Goal: Information Seeking & Learning: Check status

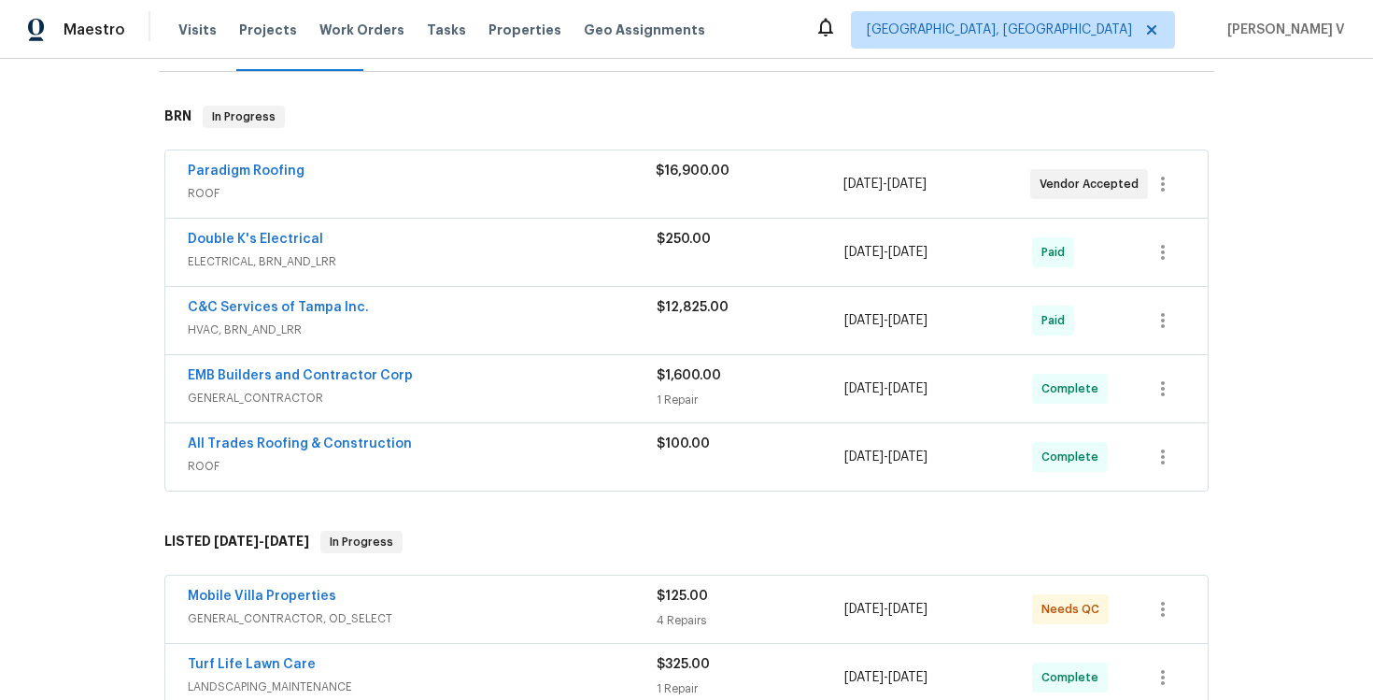
scroll to position [338, 0]
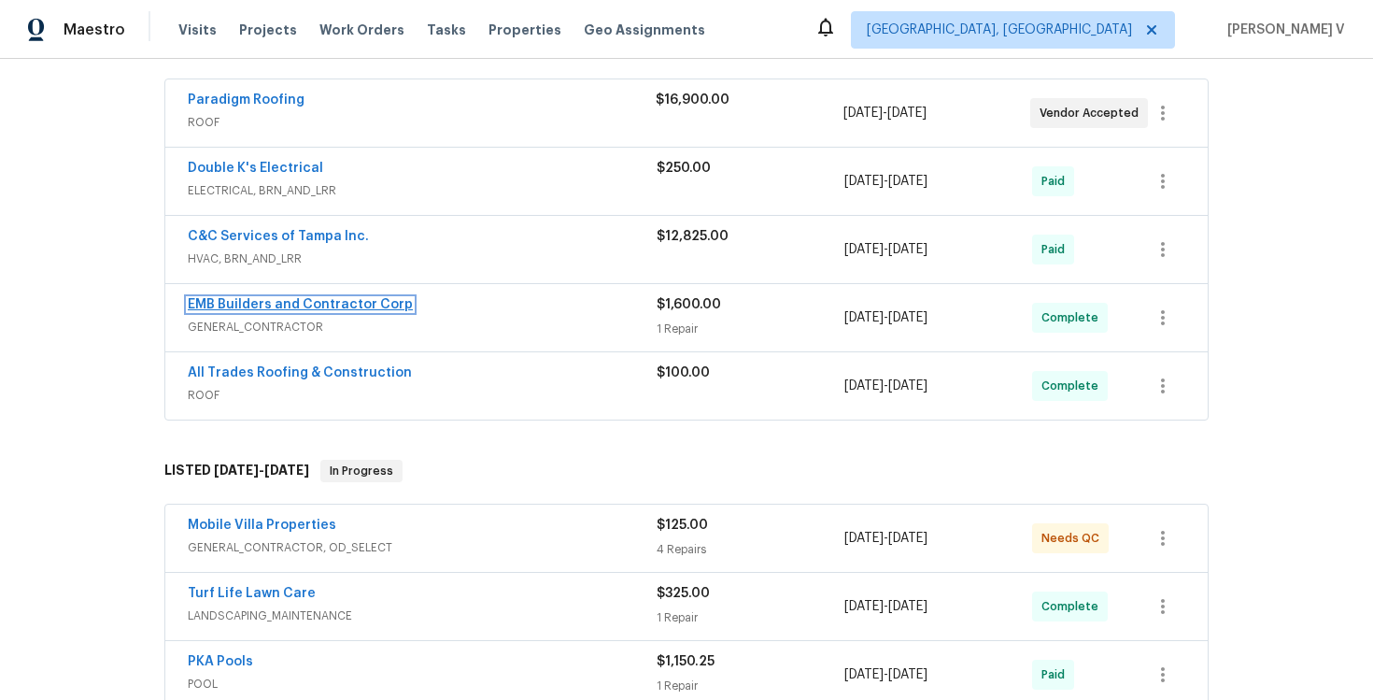
click at [346, 301] on link "EMB Builders and Contractor Corp" at bounding box center [300, 304] width 225 height 13
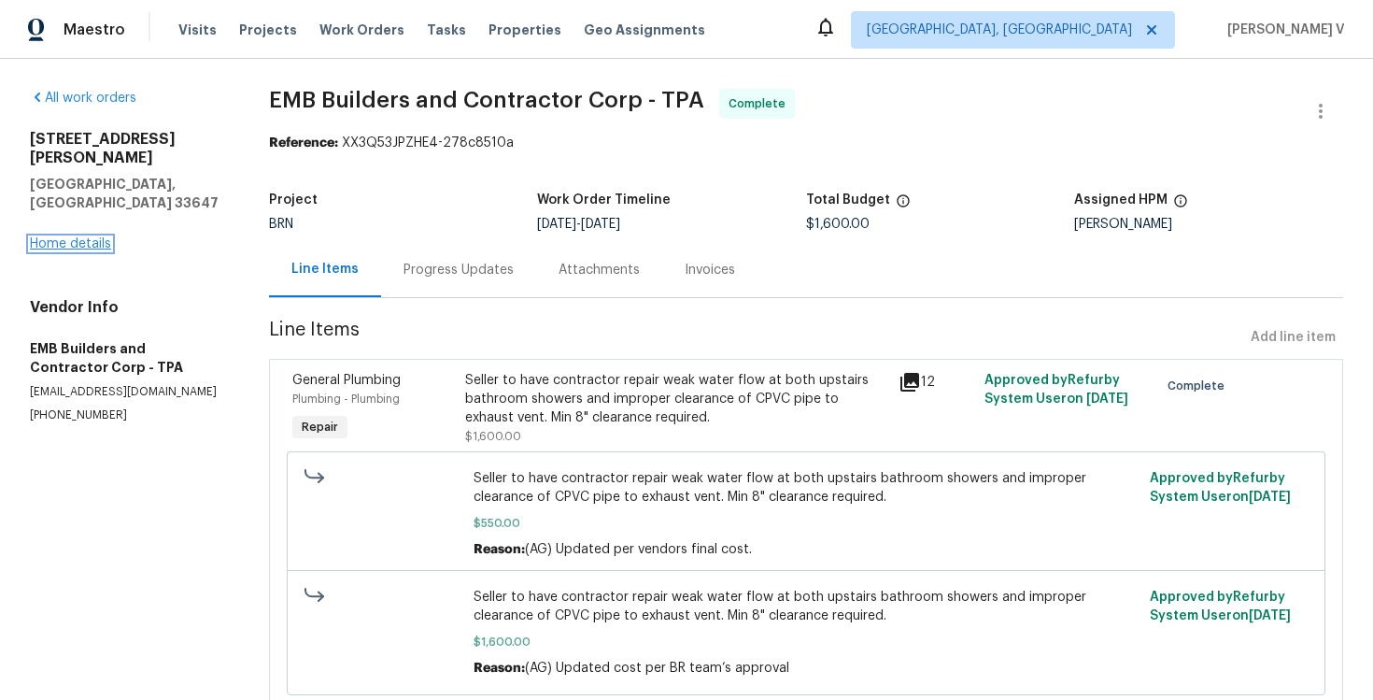
click at [83, 237] on link "Home details" at bounding box center [70, 243] width 81 height 13
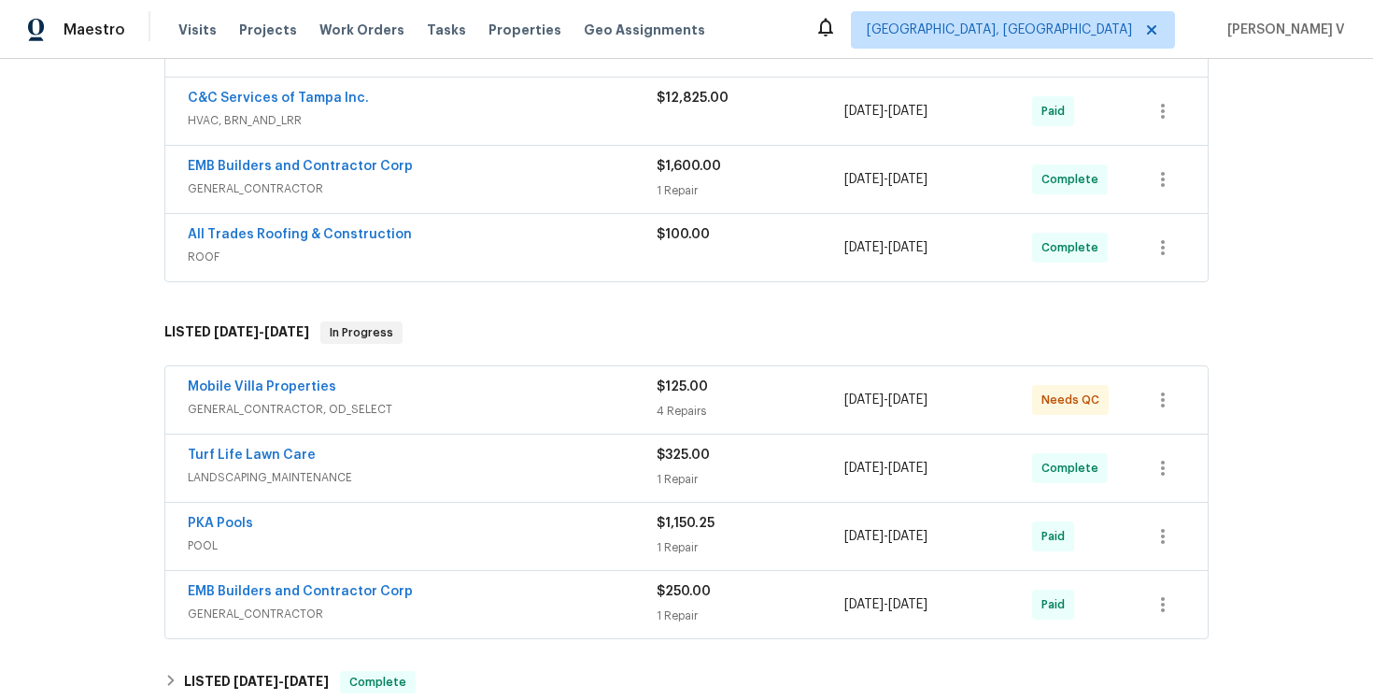
scroll to position [553, 0]
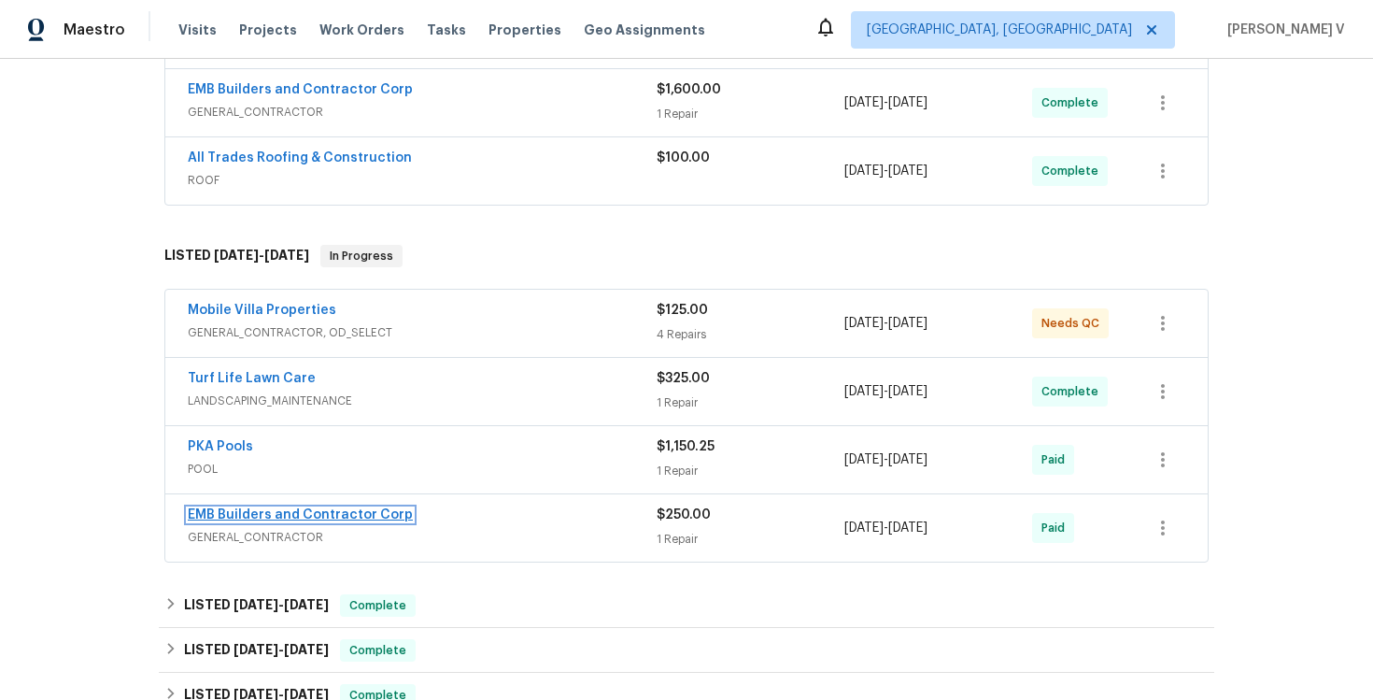
click at [287, 513] on link "EMB Builders and Contractor Corp" at bounding box center [300, 514] width 225 height 13
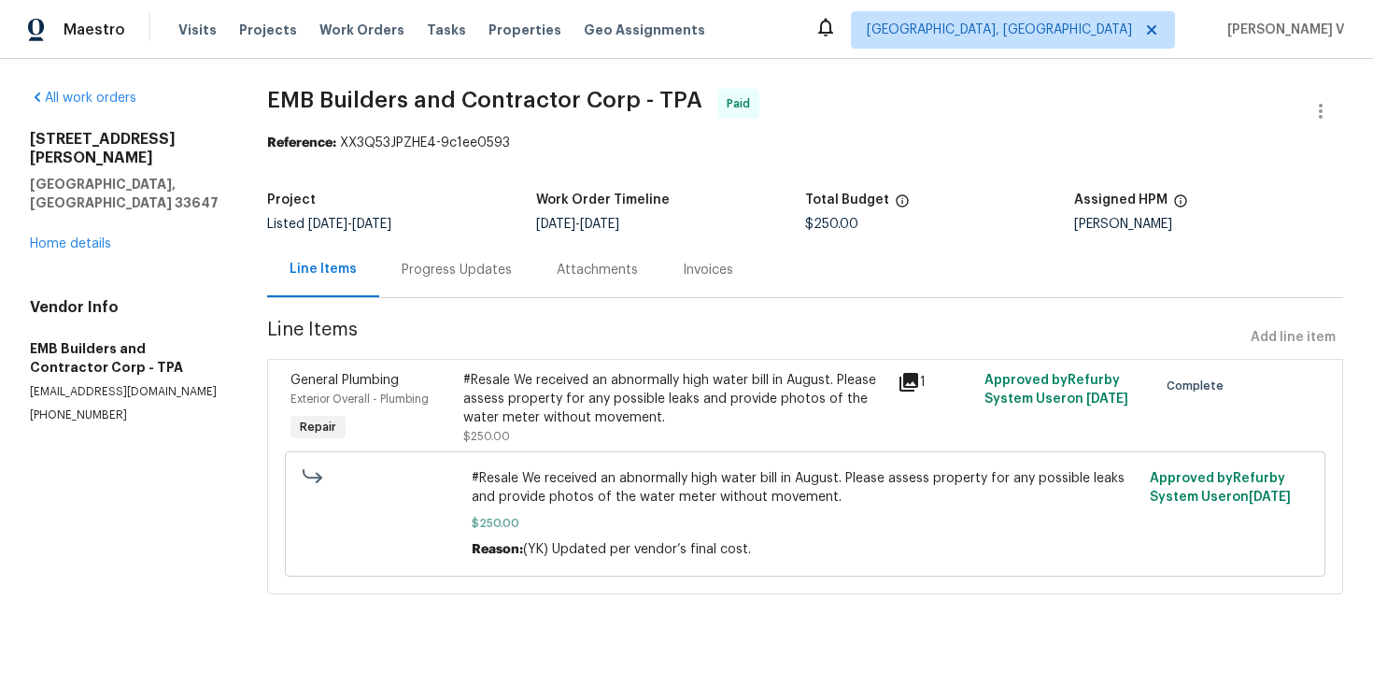
click at [468, 271] on div "Progress Updates" at bounding box center [457, 270] width 110 height 19
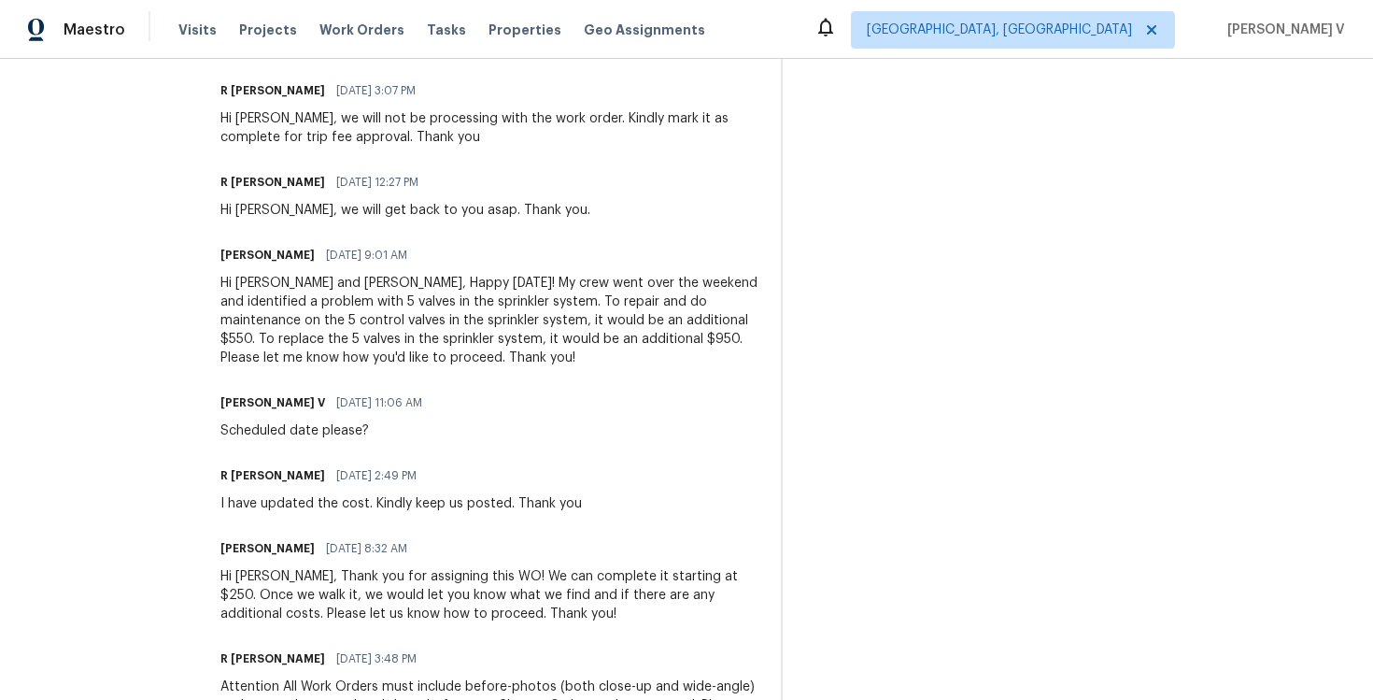
scroll to position [1278, 0]
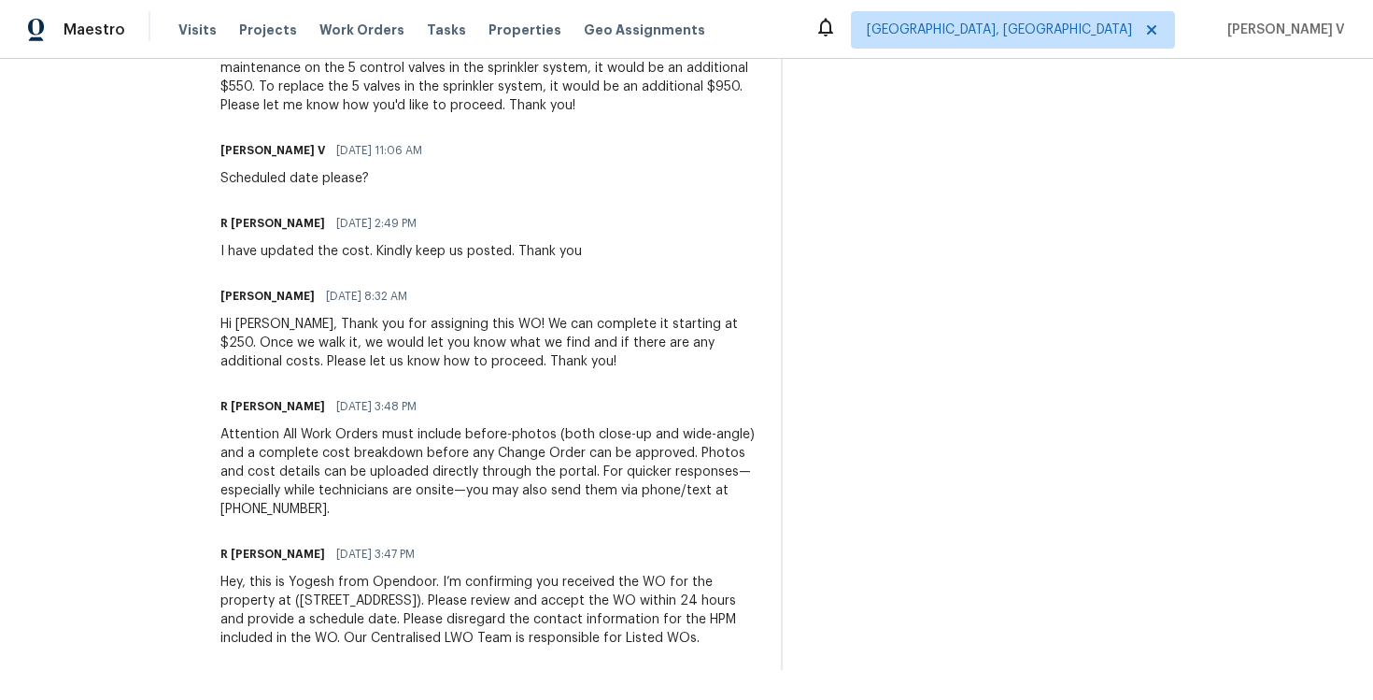
drag, startPoint x: 197, startPoint y: 200, endPoint x: 200, endPoint y: 772, distance: 571.7
click at [200, 699] on html "Maestro Visits Projects Work Orders Tasks Properties Geo Assignments Albuquerqu…" at bounding box center [686, 350] width 1373 height 700
copy div "Trade Partner Updates Andrea Bustamante 09/22/2025 7:35 AM Response Requested G…"
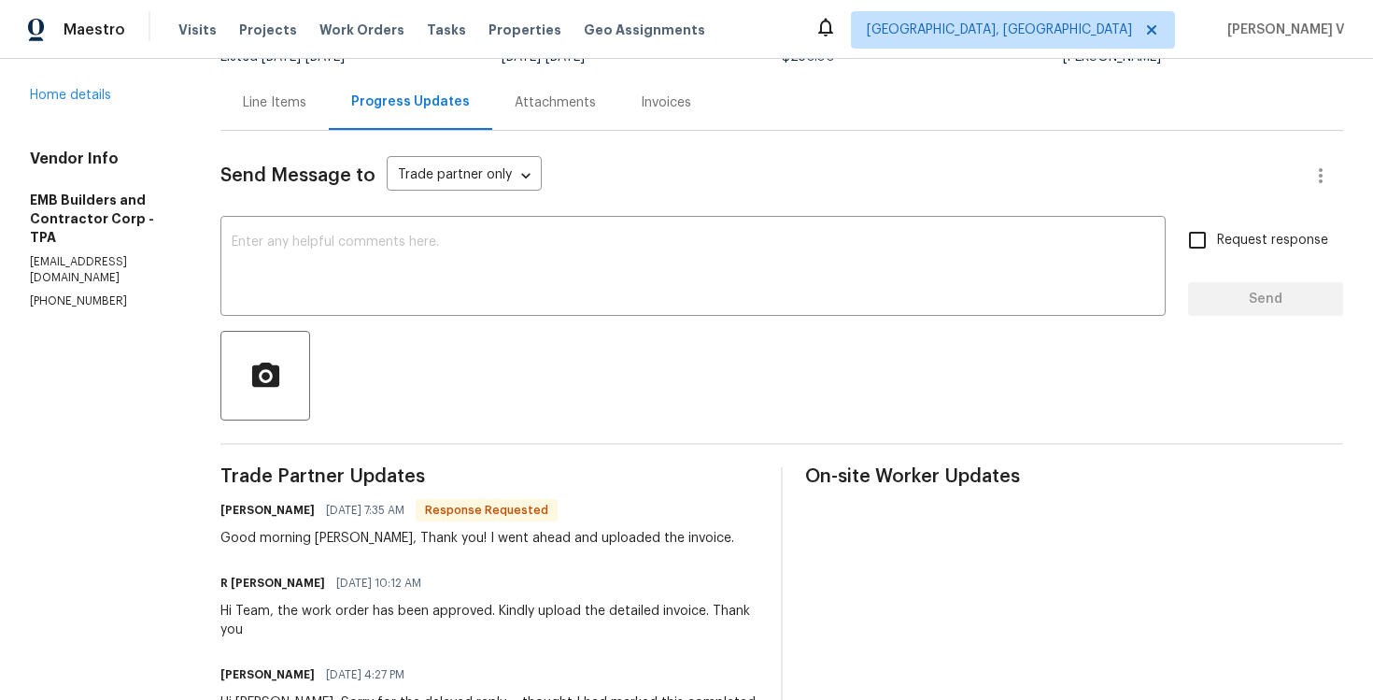
scroll to position [0, 0]
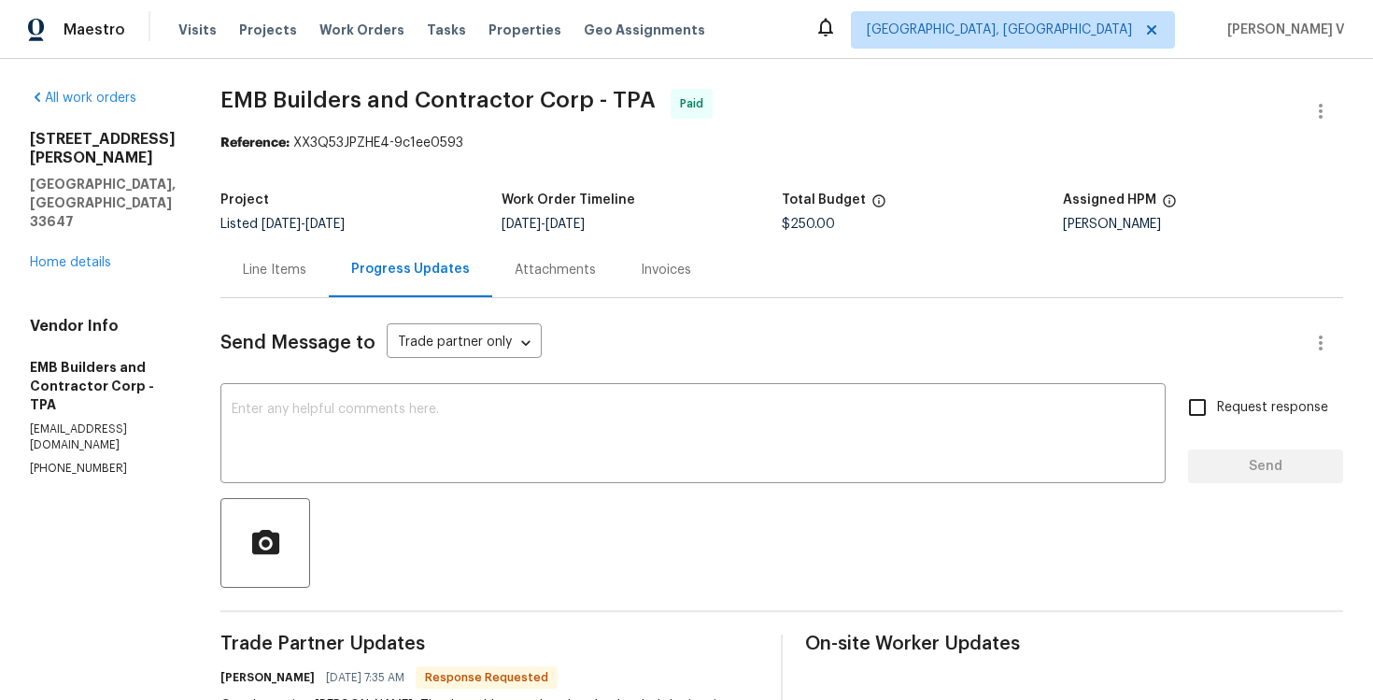
click at [96, 233] on div "18122 Sugar Brooke Dr Tampa, FL 33647 Home details" at bounding box center [103, 201] width 146 height 142
click at [86, 256] on link "Home details" at bounding box center [70, 262] width 81 height 13
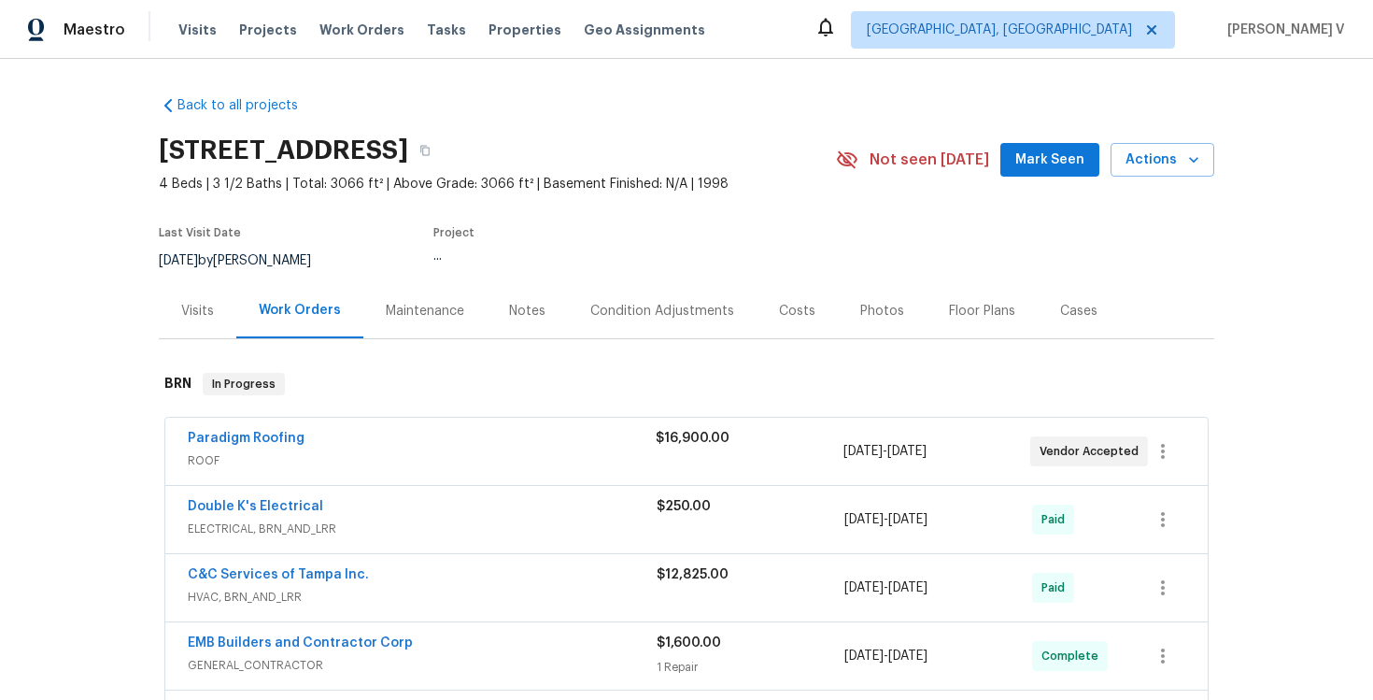
click at [523, 333] on div "Notes" at bounding box center [527, 310] width 81 height 55
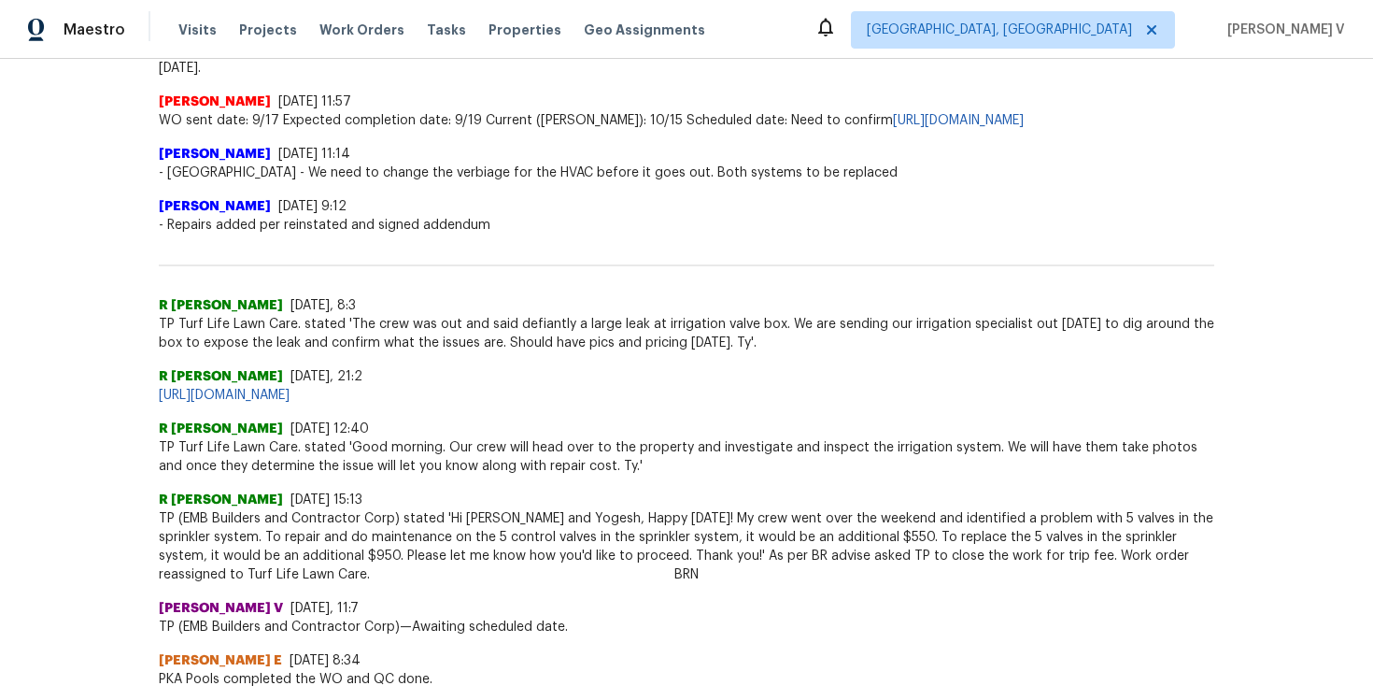
scroll to position [2521, 0]
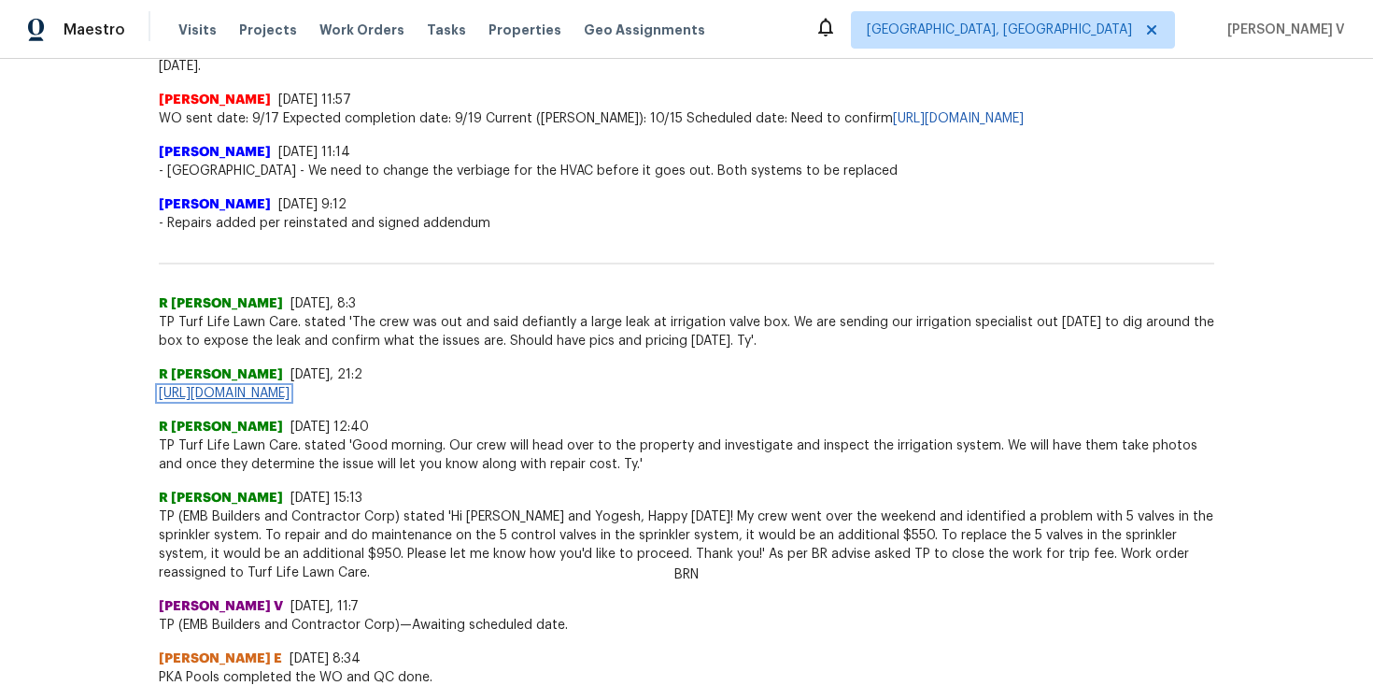
click at [290, 387] on link "https://opendoor.zendesk.com/agent/tickets/3459249" at bounding box center [224, 393] width 131 height 13
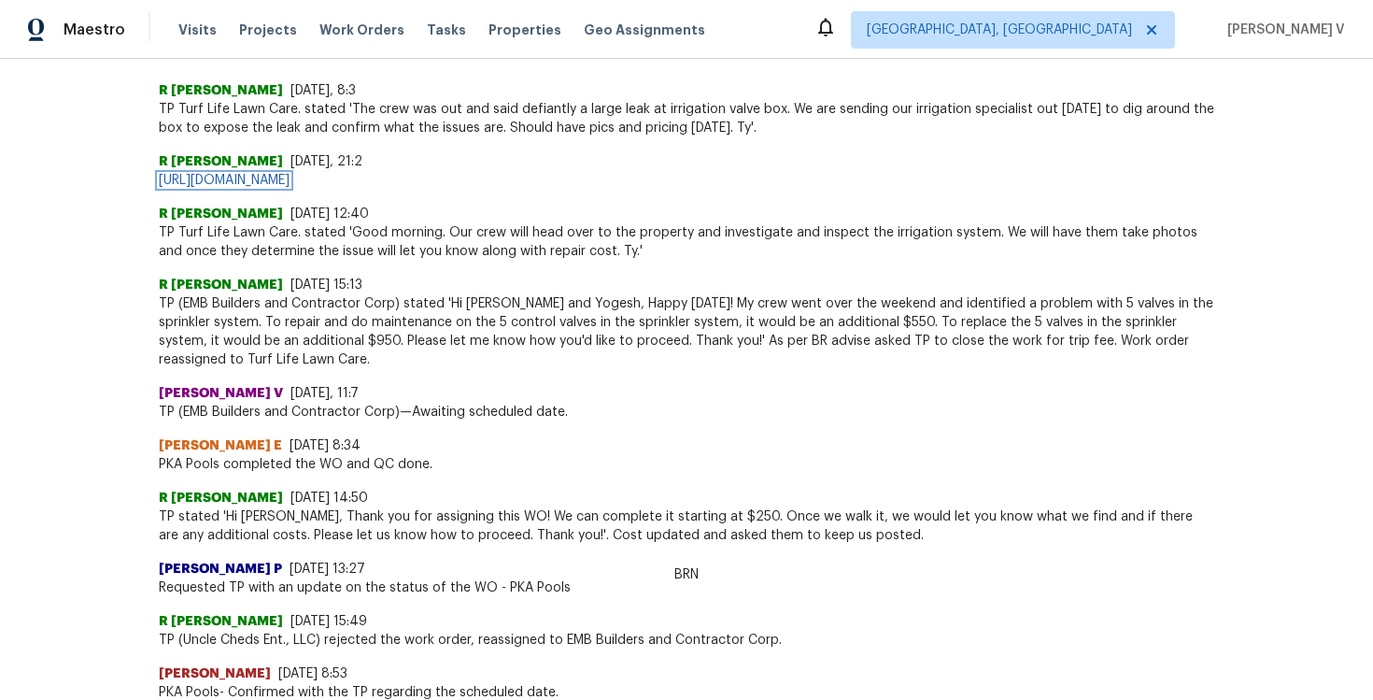
scroll to position [2732, 0]
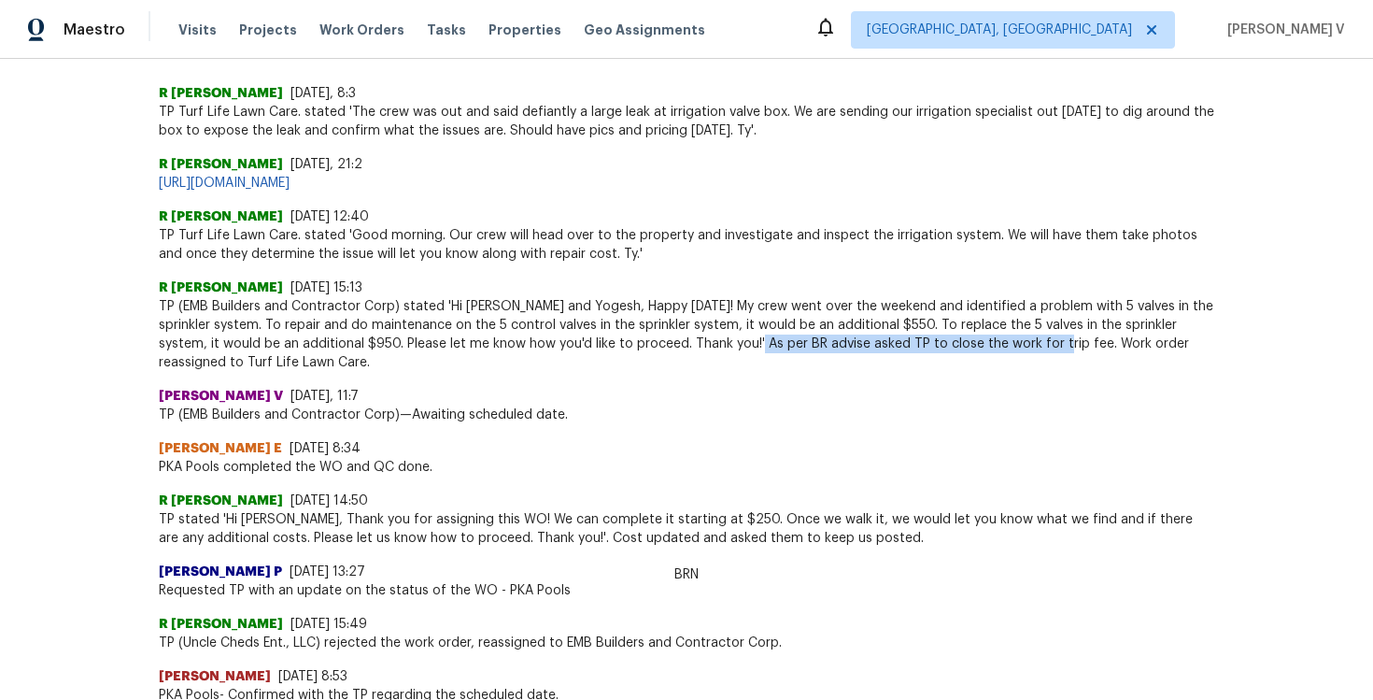
drag, startPoint x: 699, startPoint y: 306, endPoint x: 995, endPoint y: 310, distance: 296.2
click at [995, 310] on span "TP (EMB Builders and Contractor Corp) stated 'Hi Divya and Yogesh, Happy Monday…" at bounding box center [687, 334] width 1056 height 75
copy span "BR advise asked TP to close the work for trip fee."
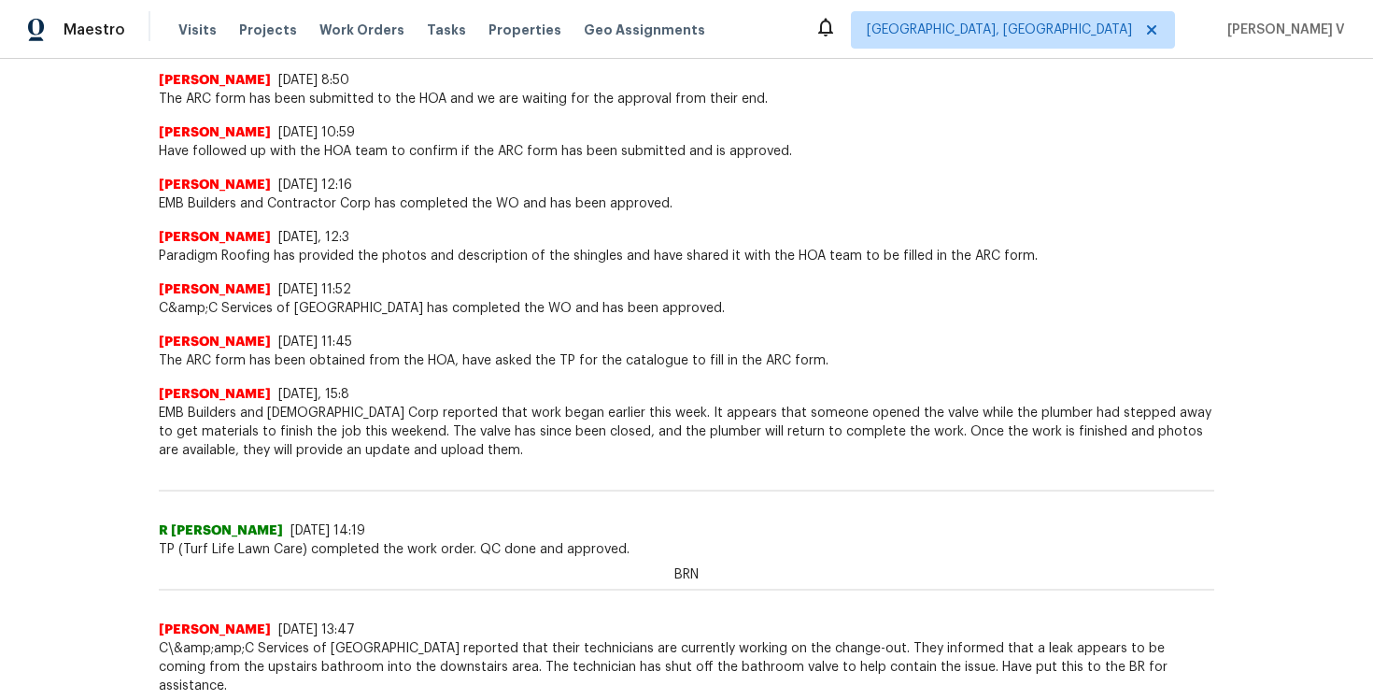
scroll to position [0, 0]
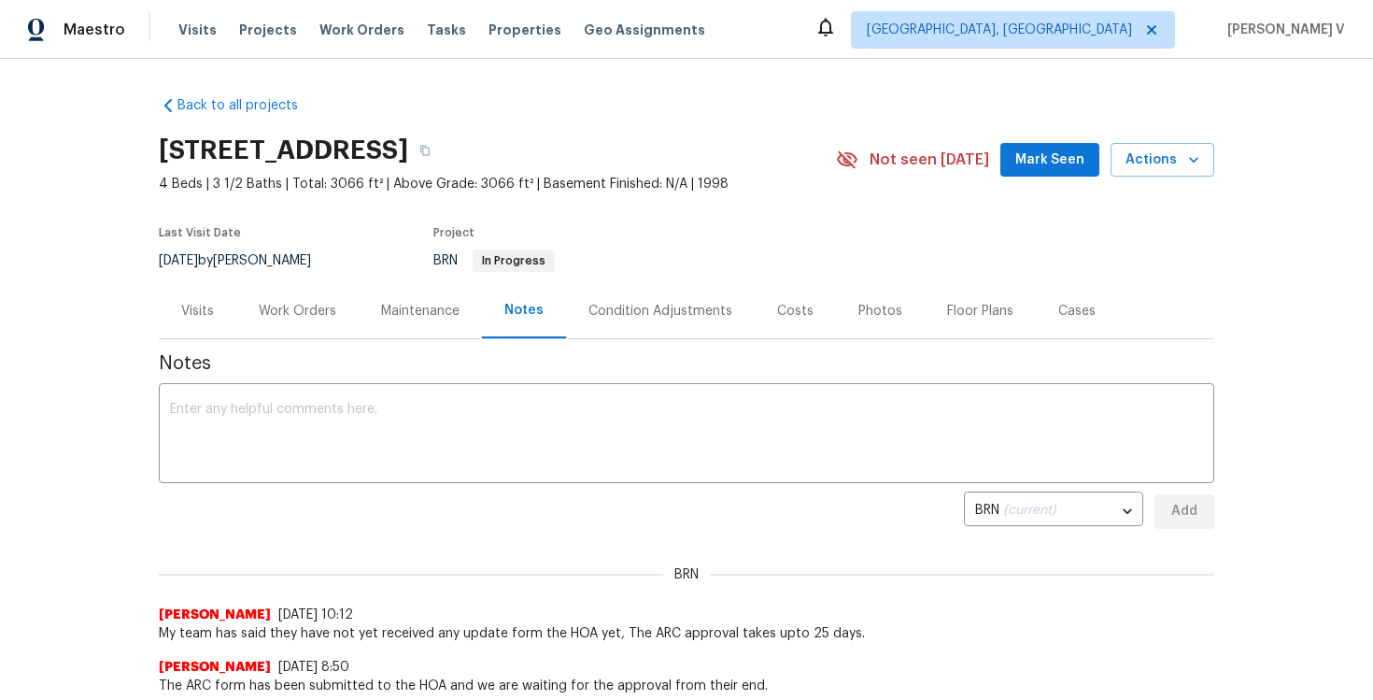
click at [307, 319] on div "Work Orders" at bounding box center [298, 311] width 78 height 19
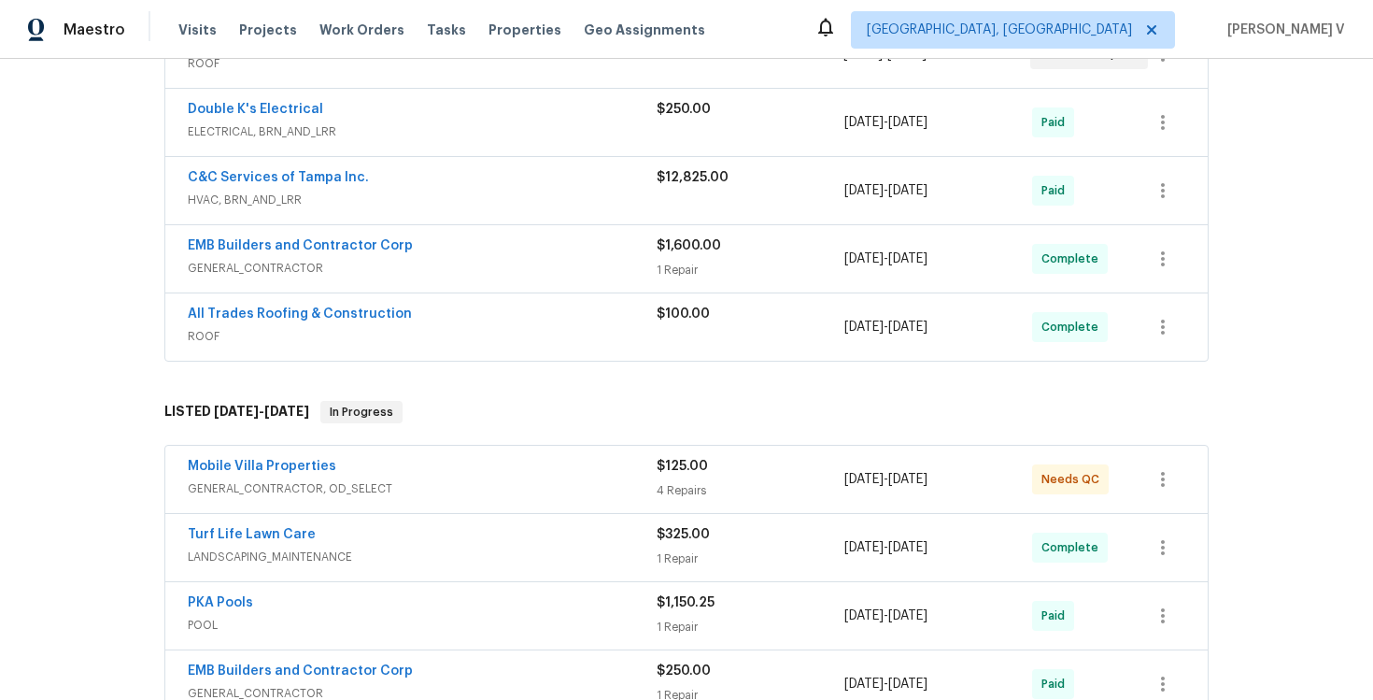
scroll to position [461, 0]
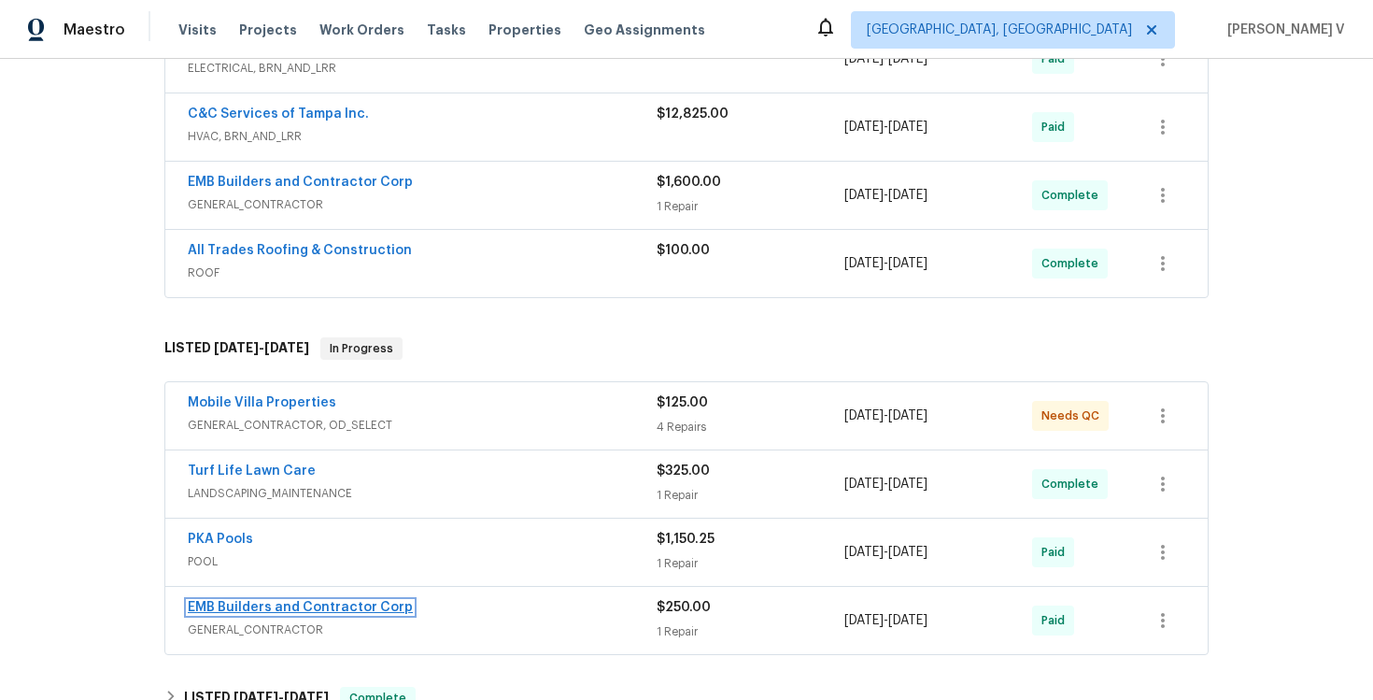
click at [303, 601] on link "EMB Builders and Contractor Corp" at bounding box center [300, 607] width 225 height 13
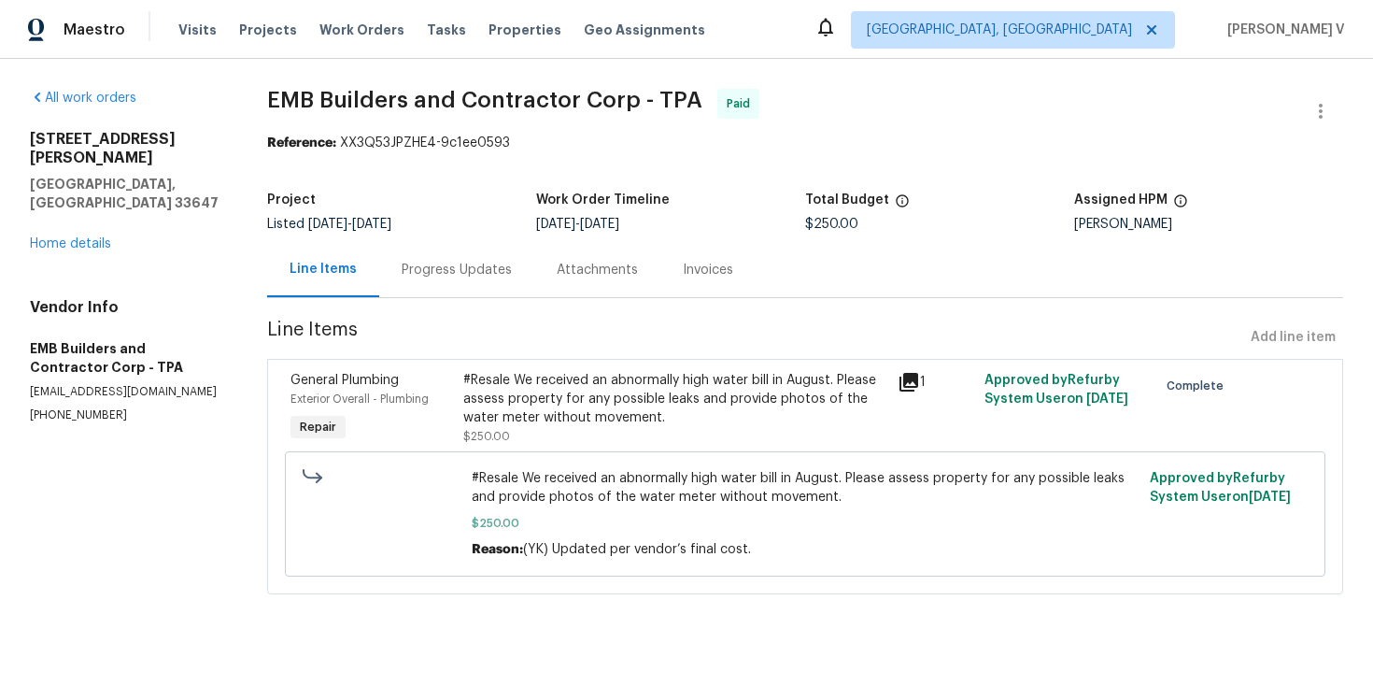
click at [461, 279] on div "Progress Updates" at bounding box center [456, 269] width 155 height 55
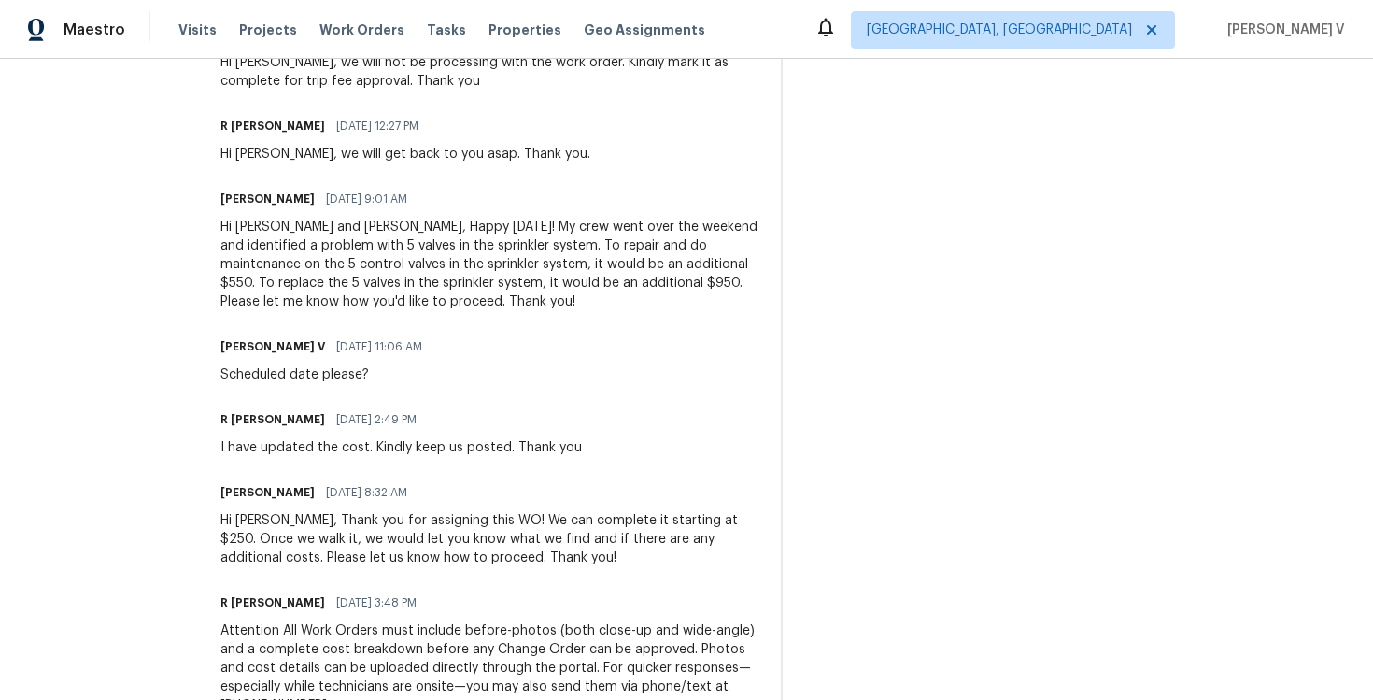
scroll to position [1077, 0]
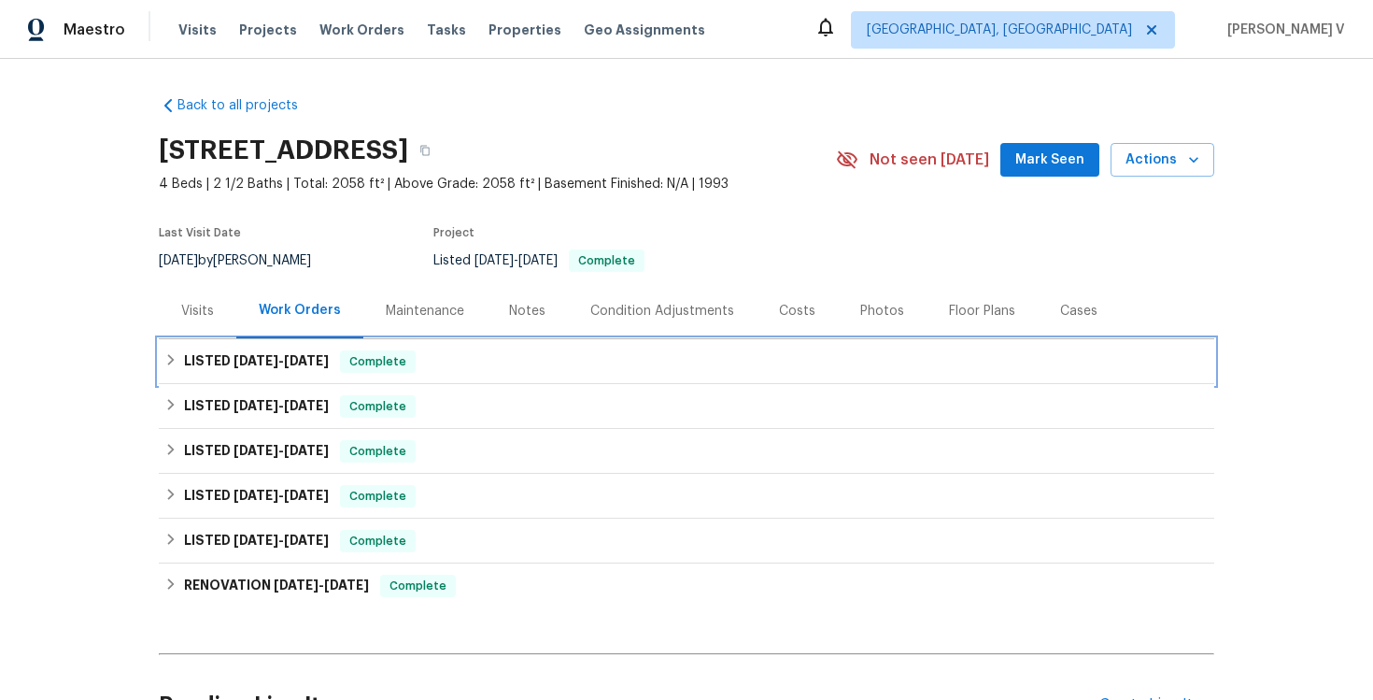
click at [382, 345] on div "LISTED 9/25/25 - 9/29/25 Complete" at bounding box center [687, 361] width 1056 height 45
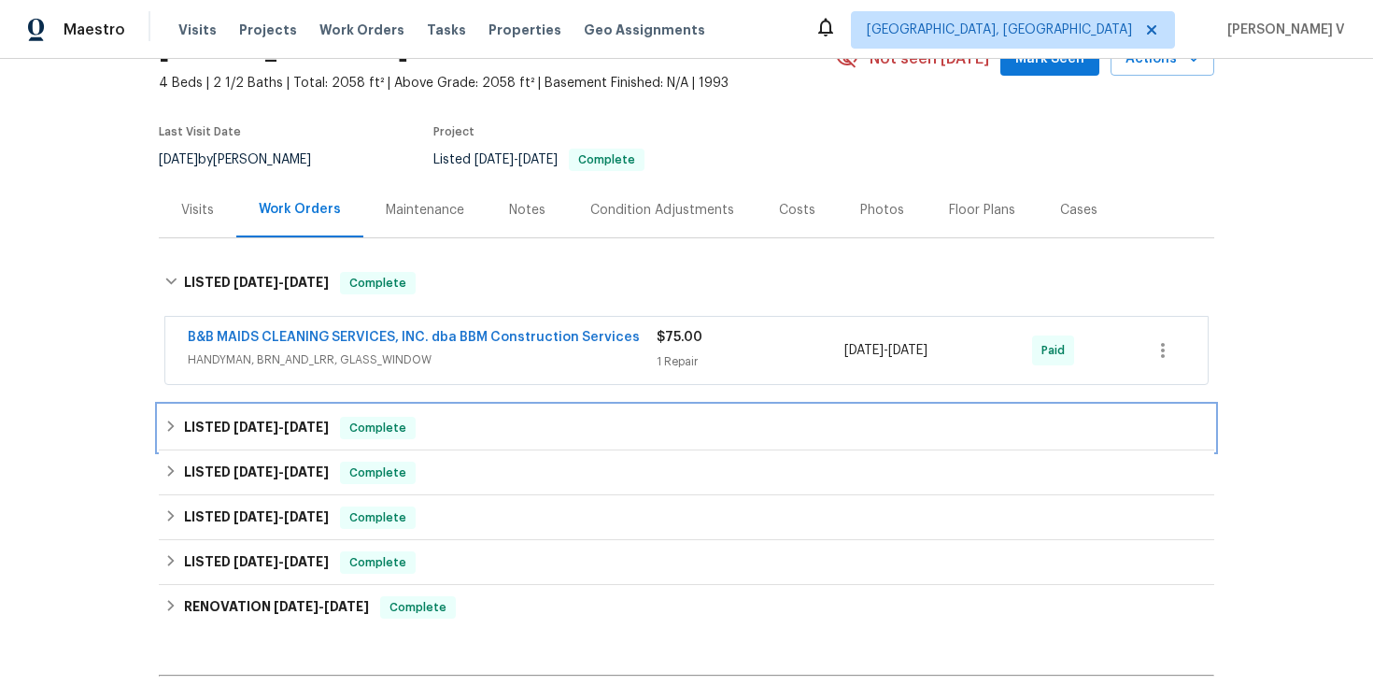
click at [319, 443] on div "LISTED 9/4/25 - 9/23/25 Complete" at bounding box center [687, 427] width 1056 height 45
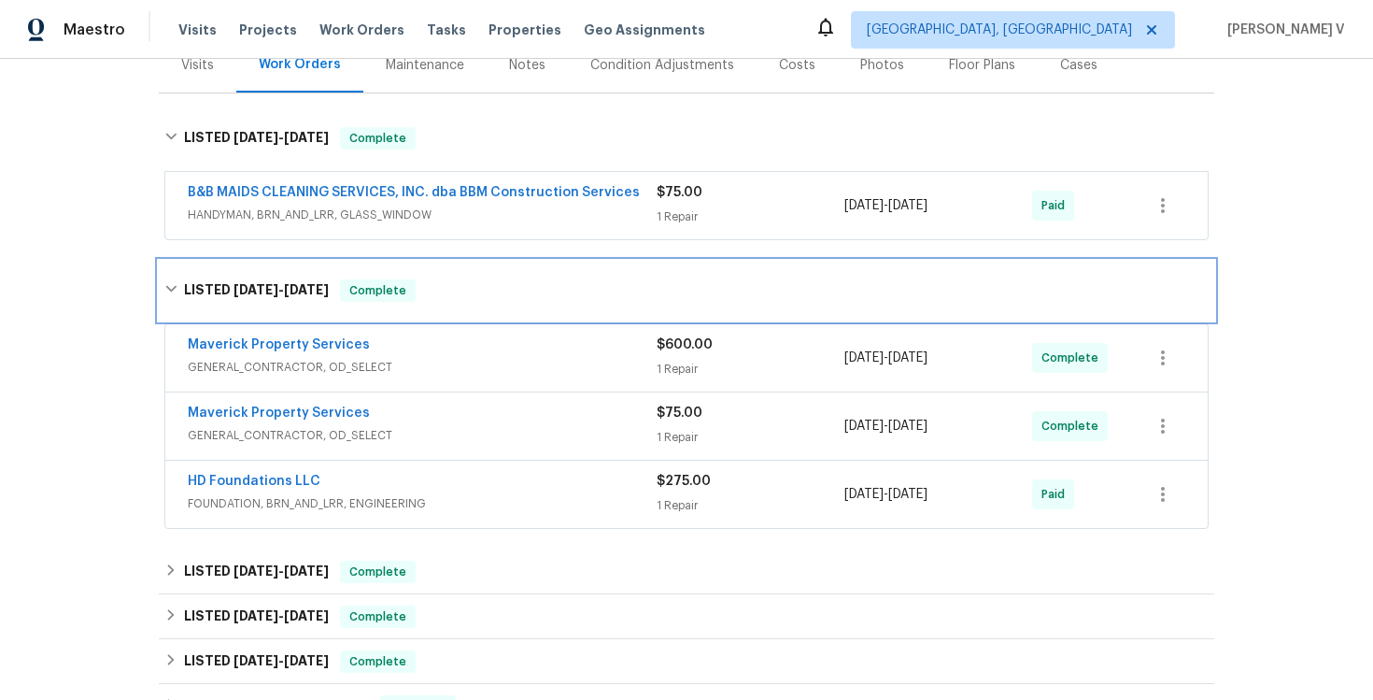
scroll to position [297, 0]
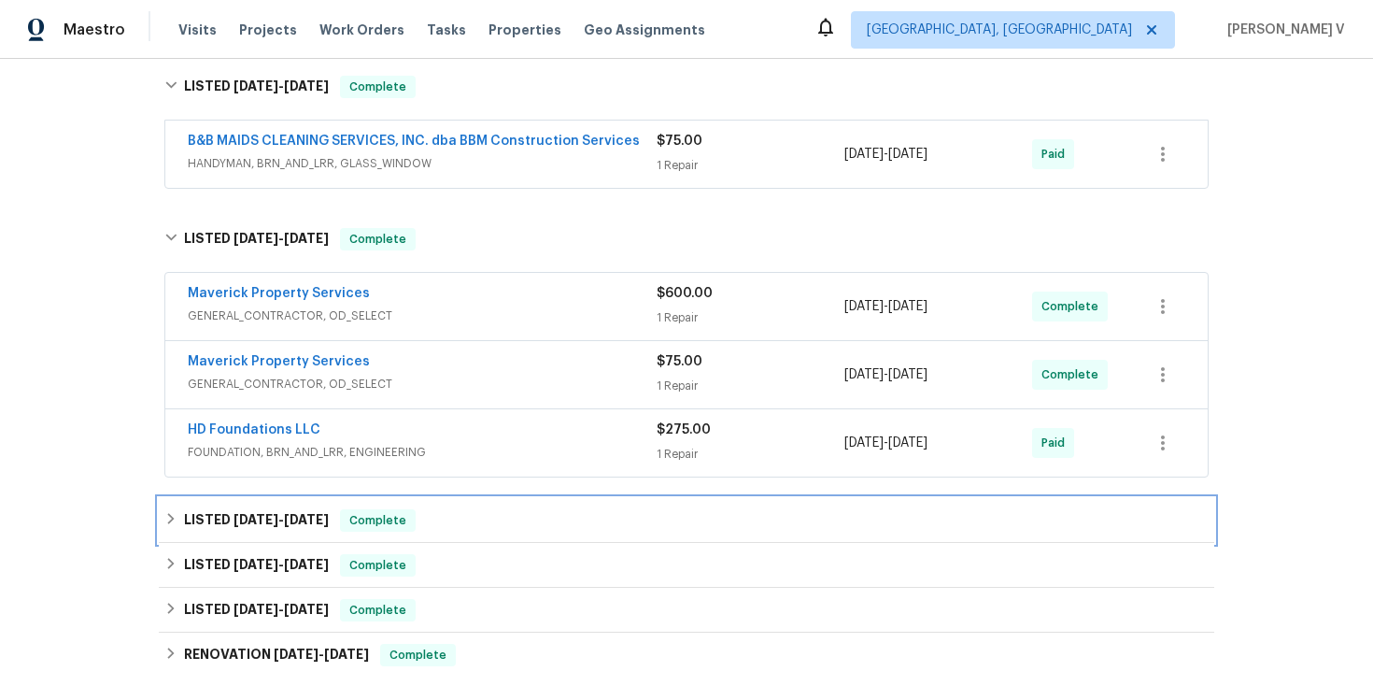
click at [323, 509] on h6 "LISTED 8/21/25 - 8/27/25" at bounding box center [256, 520] width 145 height 22
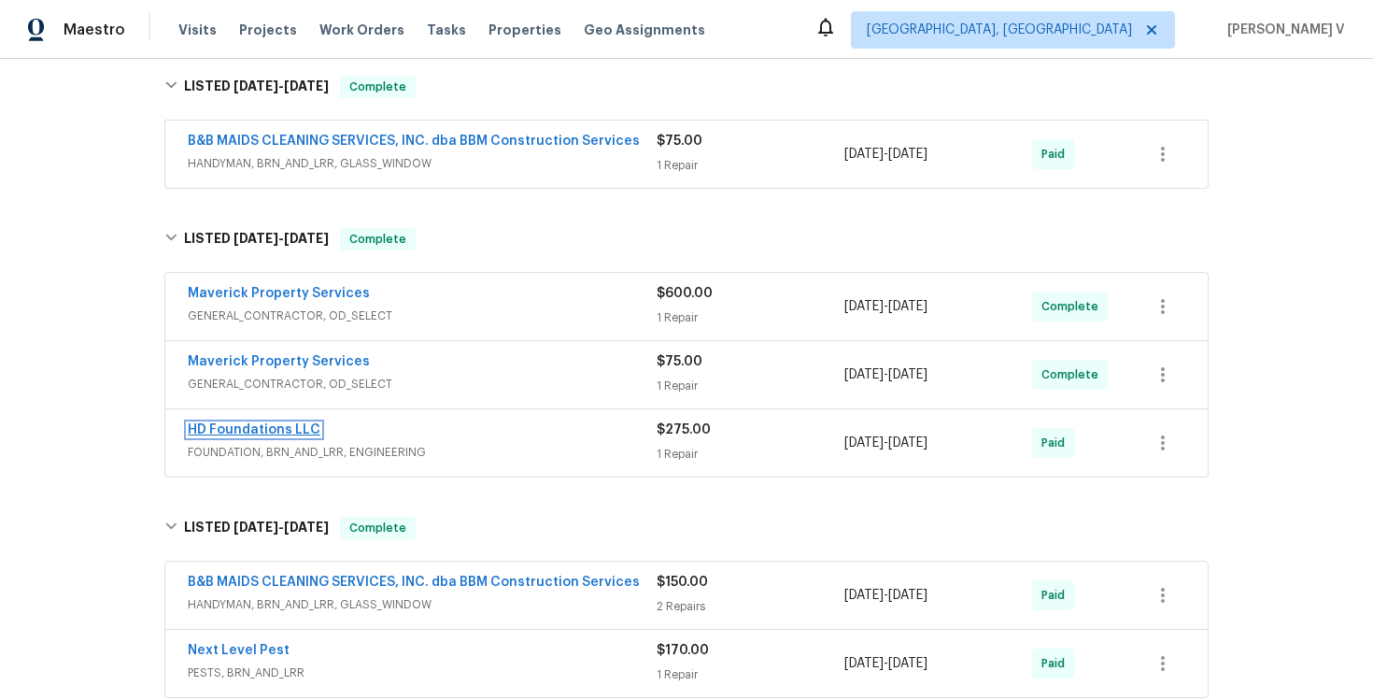
click at [300, 425] on link "HD Foundations LLC" at bounding box center [254, 429] width 133 height 13
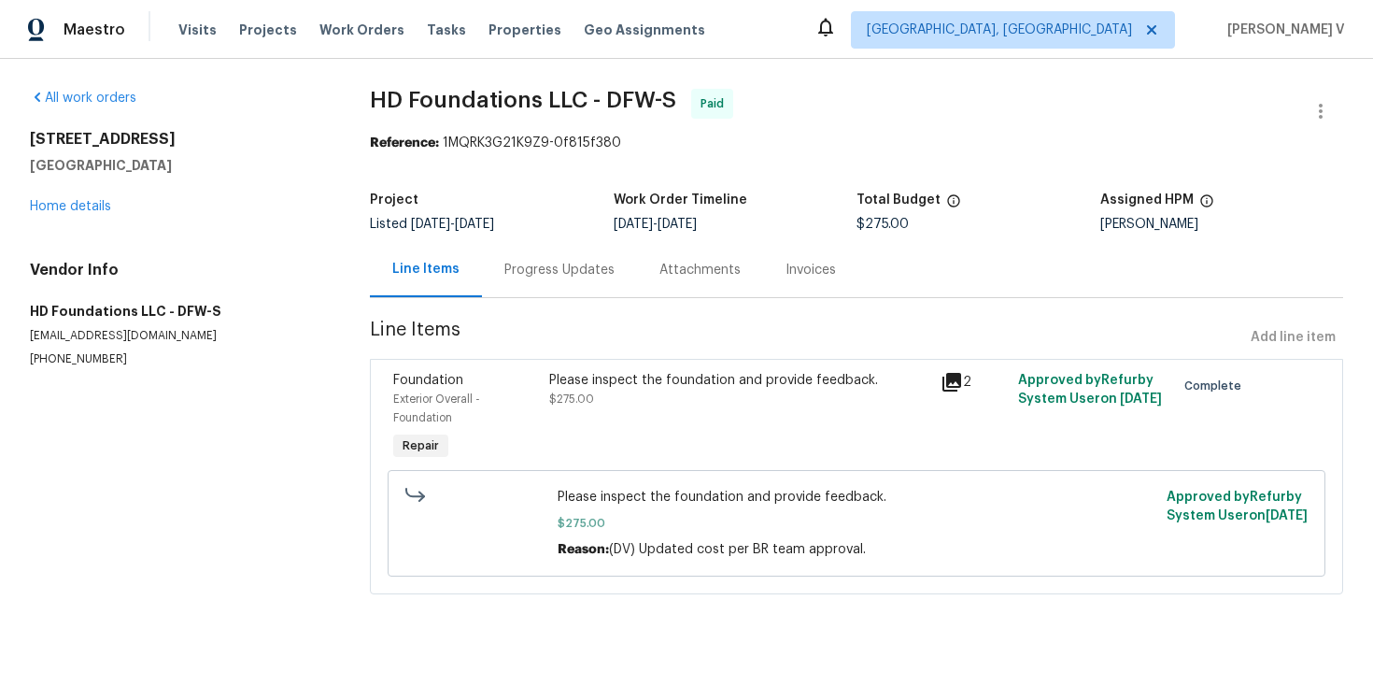
click at [463, 269] on div "Line Items" at bounding box center [426, 269] width 112 height 55
click at [496, 278] on div "Progress Updates" at bounding box center [559, 269] width 155 height 55
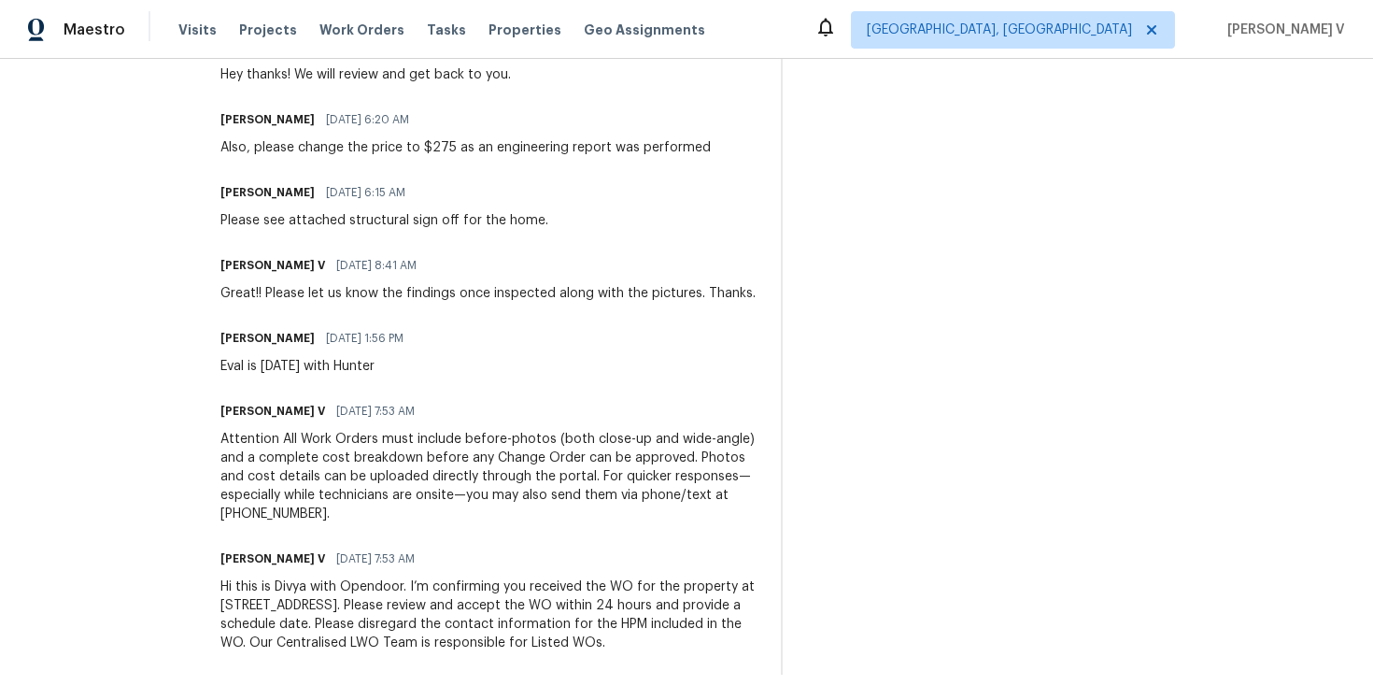
scroll to position [1239, 0]
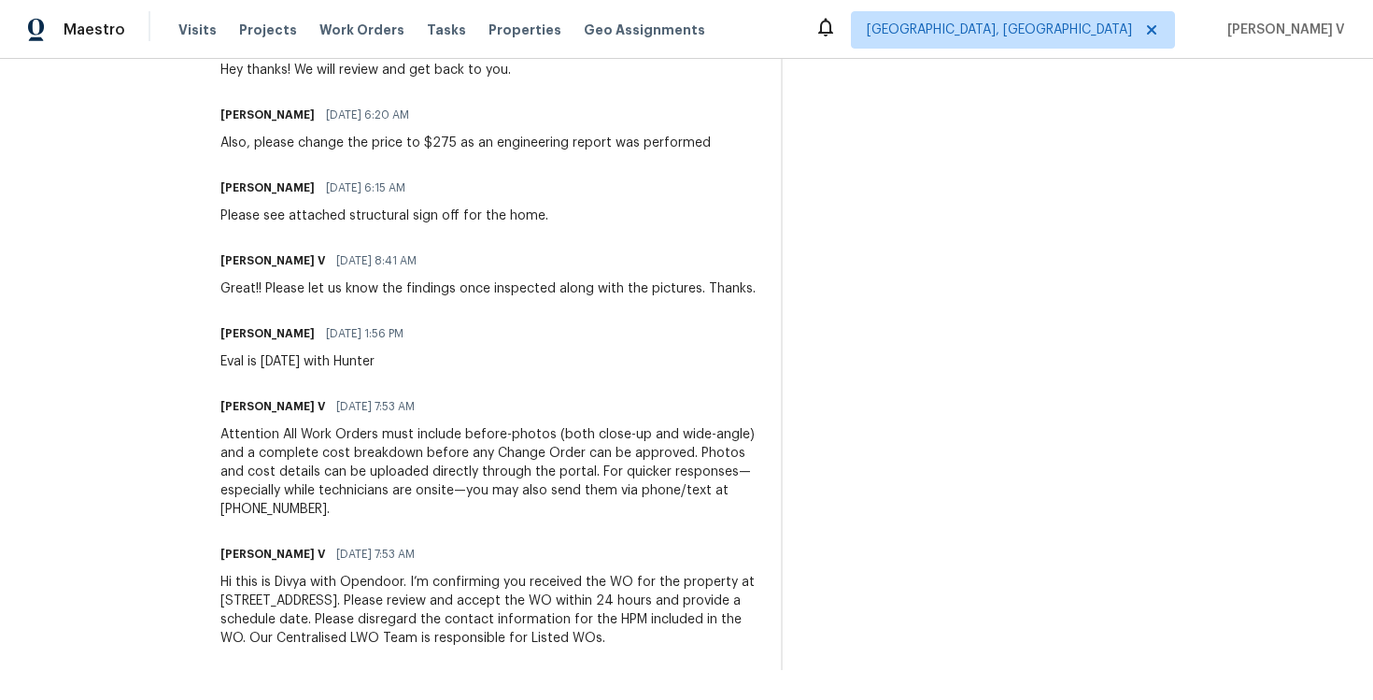
drag, startPoint x: 245, startPoint y: 510, endPoint x: 244, endPoint y: 774, distance: 264.4
click at [244, 699] on html "Maestro Visits Projects Work Orders Tasks Properties Geo Assignments Albuquerqu…" at bounding box center [686, 350] width 1373 height 700
copy div "Trade Partner Updates Divya Dharshini V 09/17/2025 1:02 PM WO has been approved…"
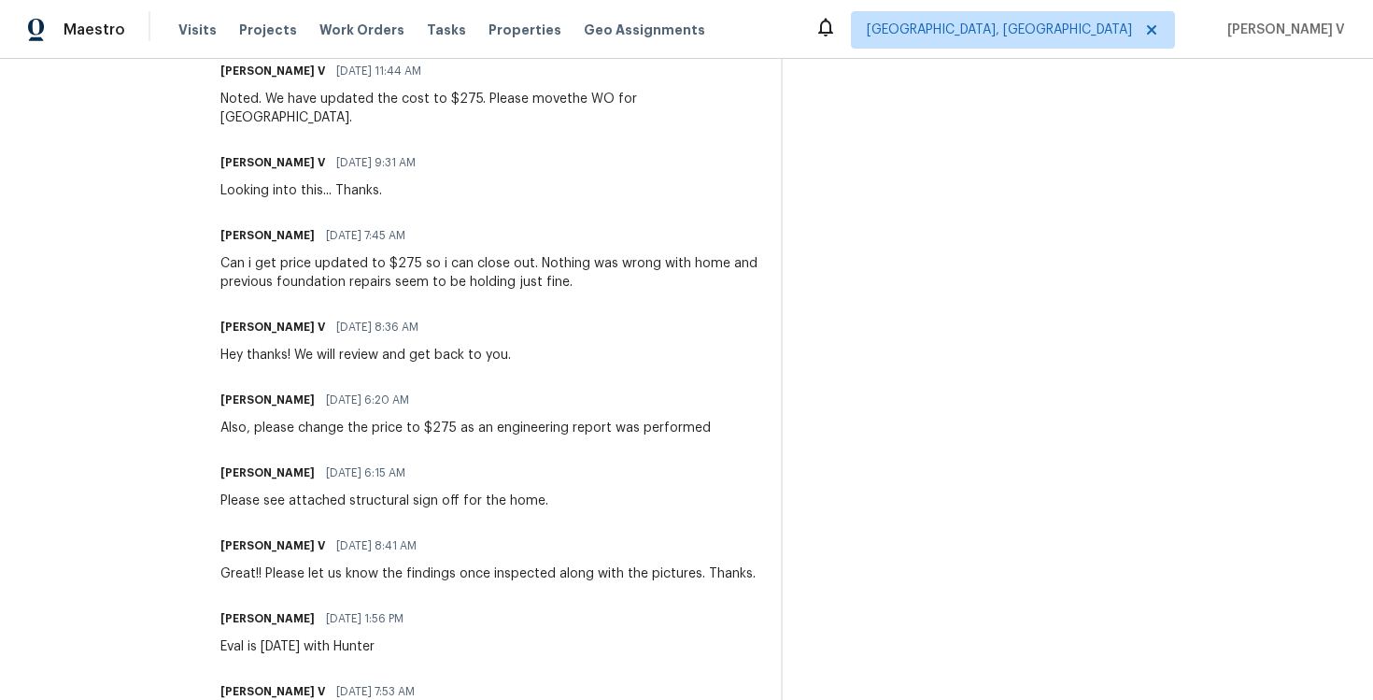
scroll to position [926, 0]
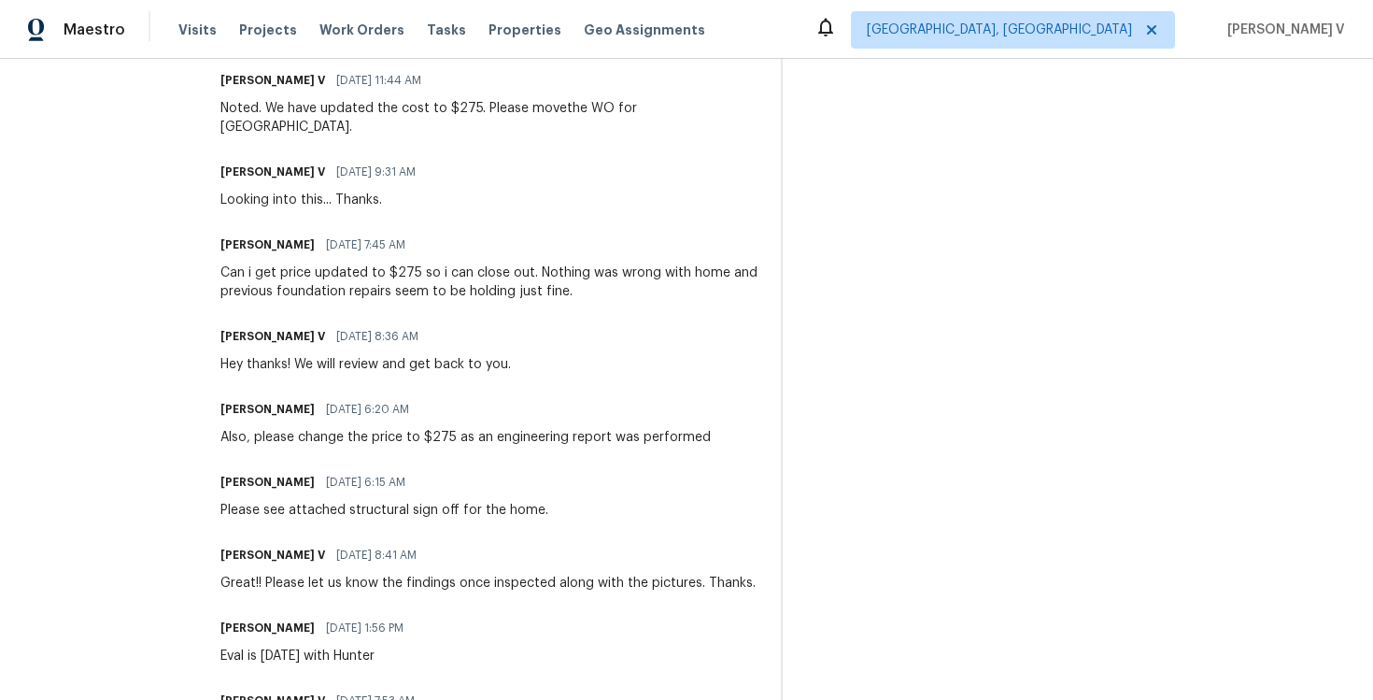
click at [492, 263] on div "Can i get price updated to $275 so i can close out. Nothing was wrong with home…" at bounding box center [489, 281] width 538 height 37
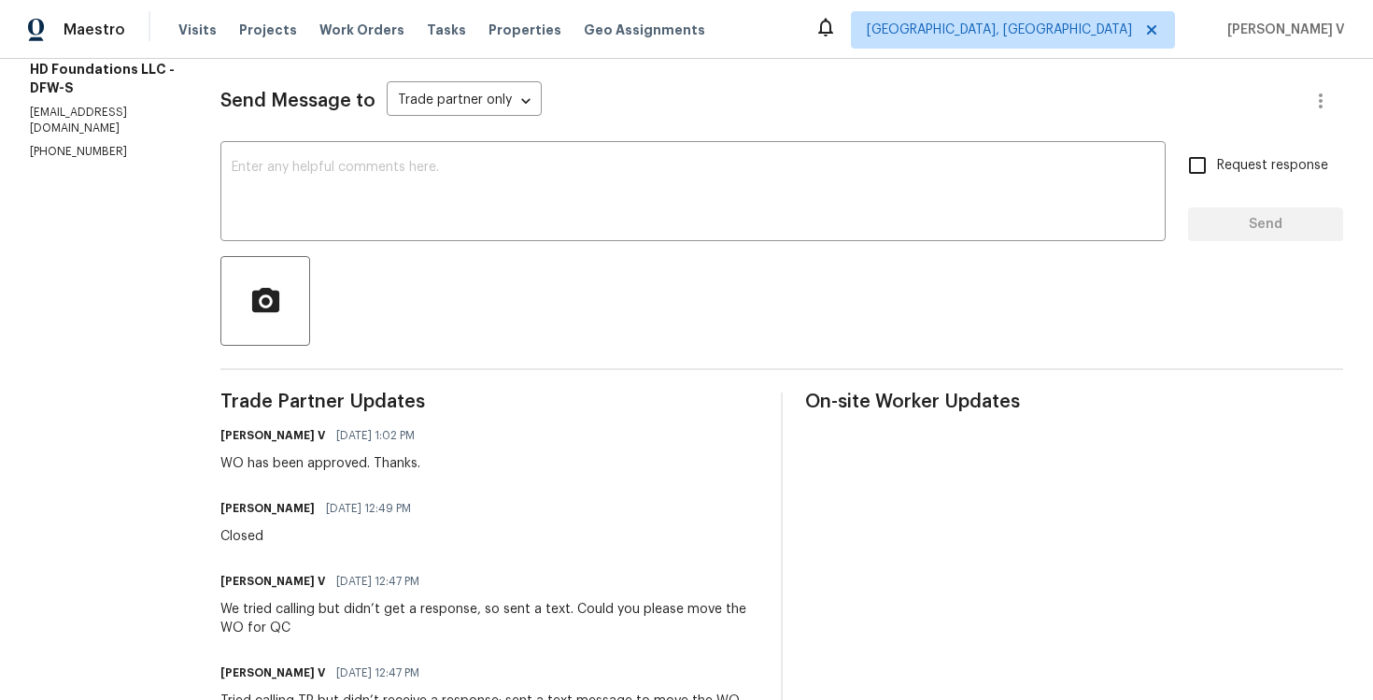
scroll to position [0, 0]
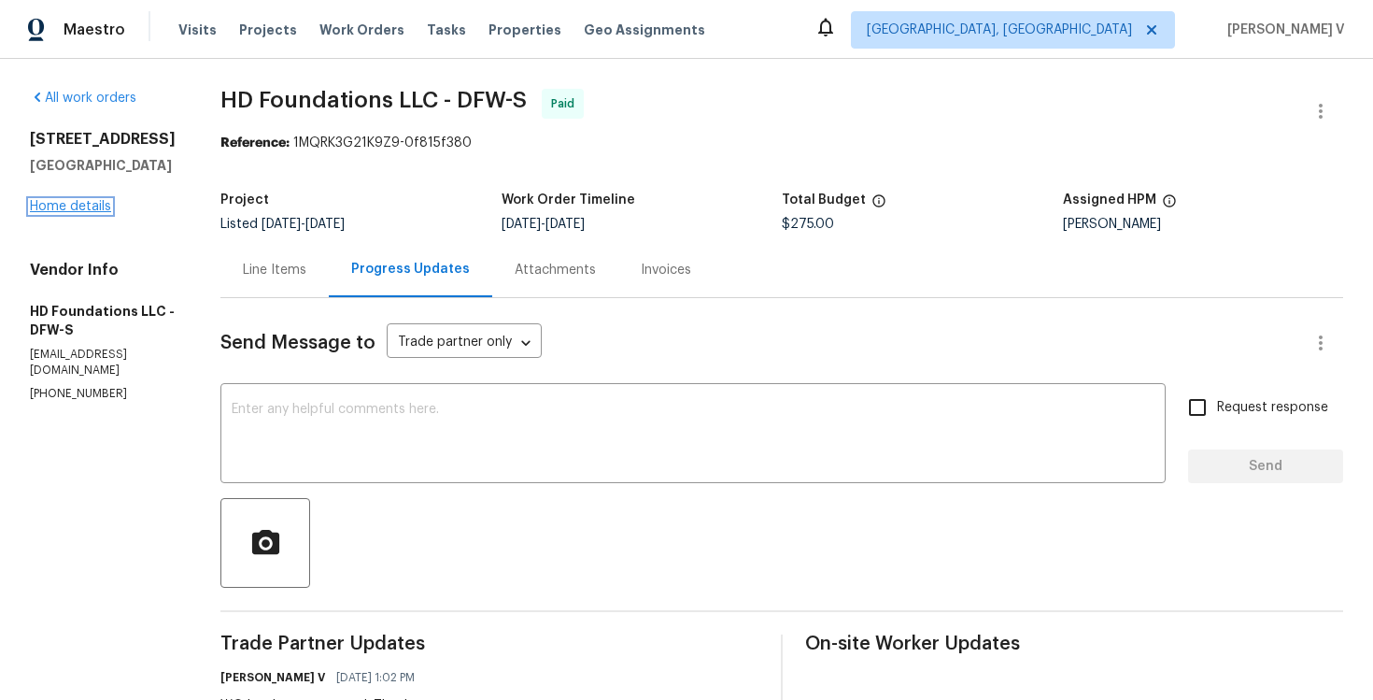
click at [97, 204] on link "Home details" at bounding box center [70, 206] width 81 height 13
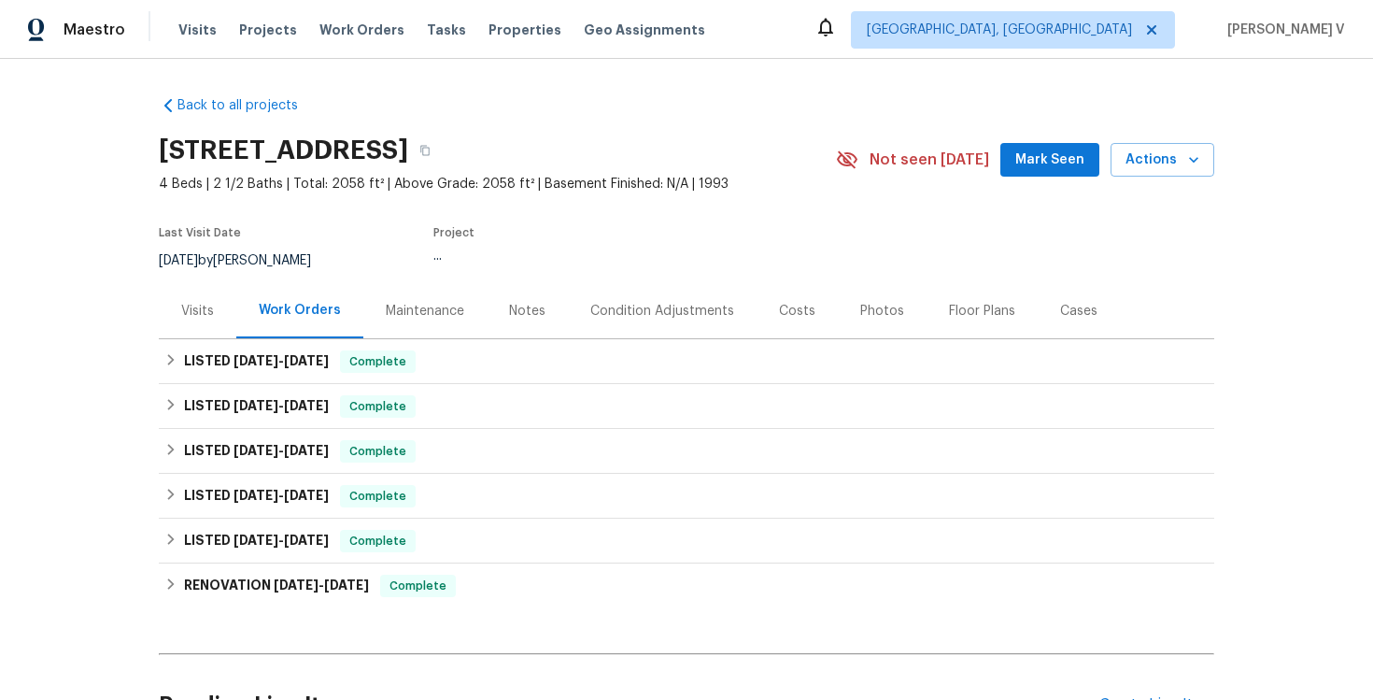
click at [522, 295] on div "Notes" at bounding box center [527, 310] width 81 height 55
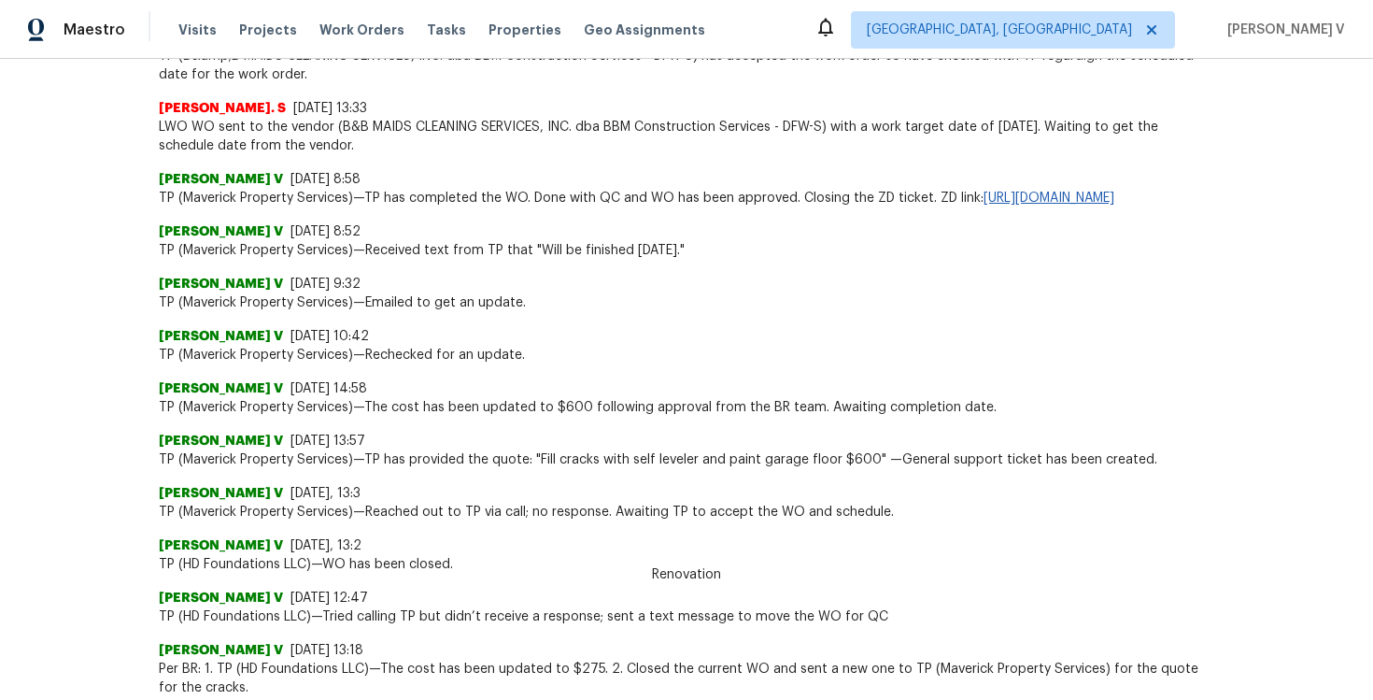
scroll to position [761, 0]
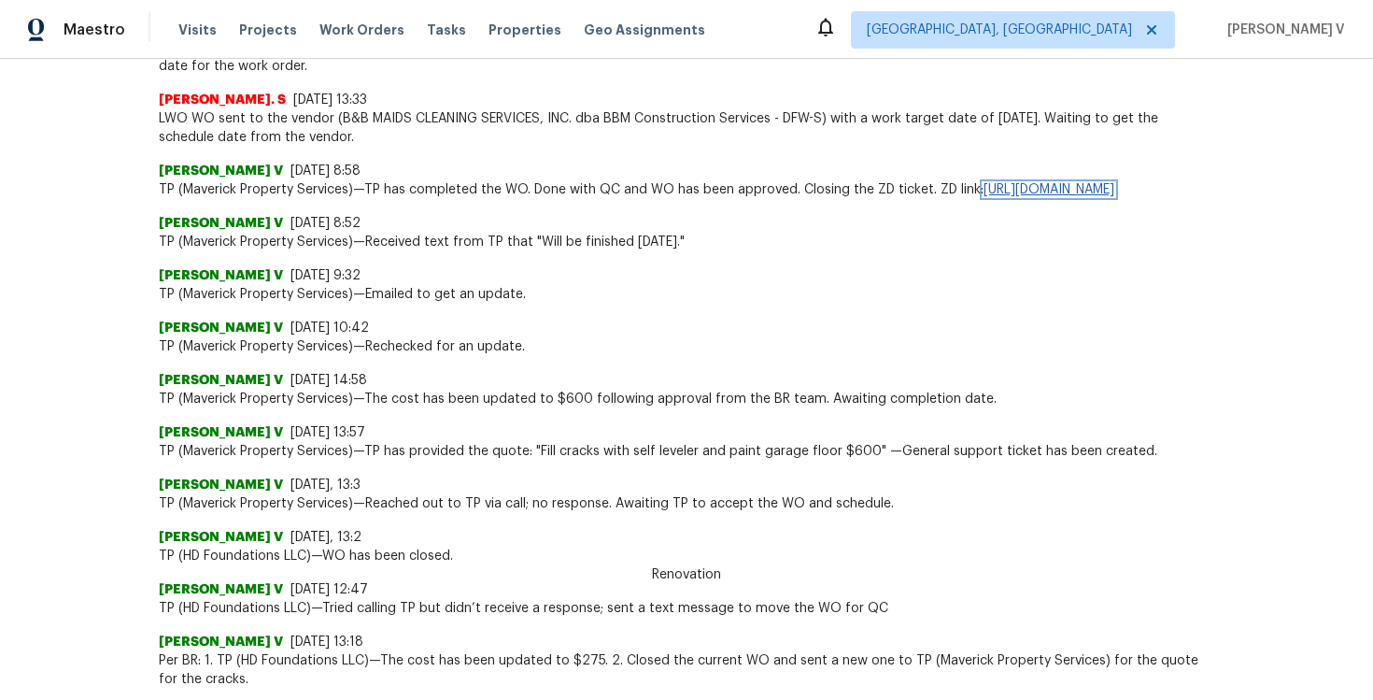
click at [984, 196] on link "https://opendoor.zendesk.com/agent/tickets/3454390" at bounding box center [1049, 189] width 131 height 13
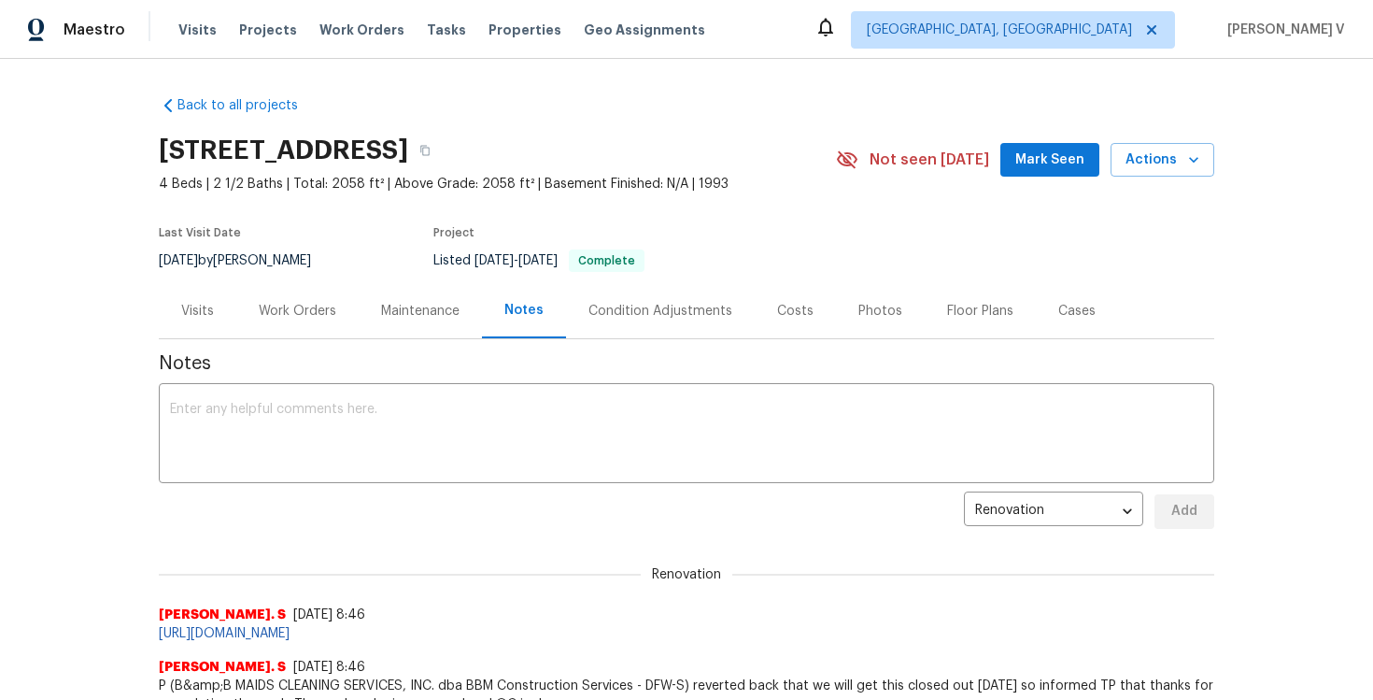
click at [279, 324] on div "Work Orders" at bounding box center [297, 310] width 122 height 55
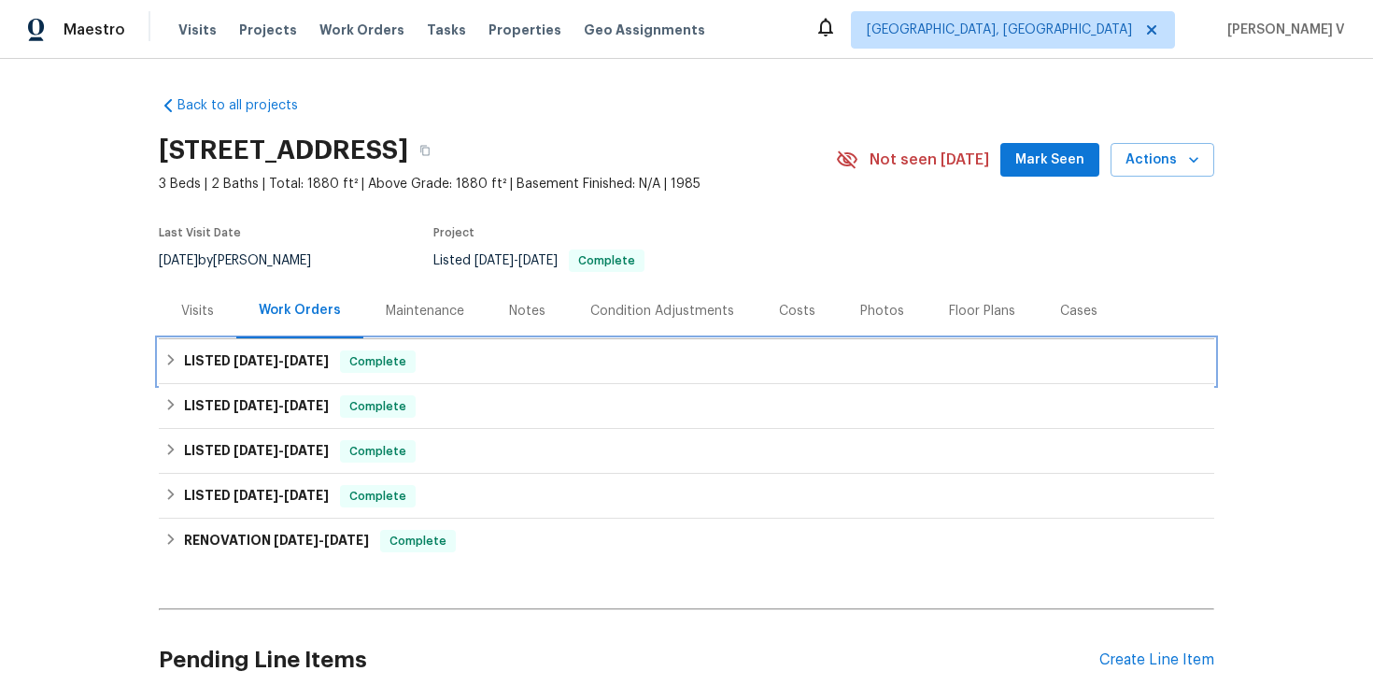
click at [270, 348] on div "LISTED [DATE] - [DATE] Complete" at bounding box center [687, 361] width 1056 height 45
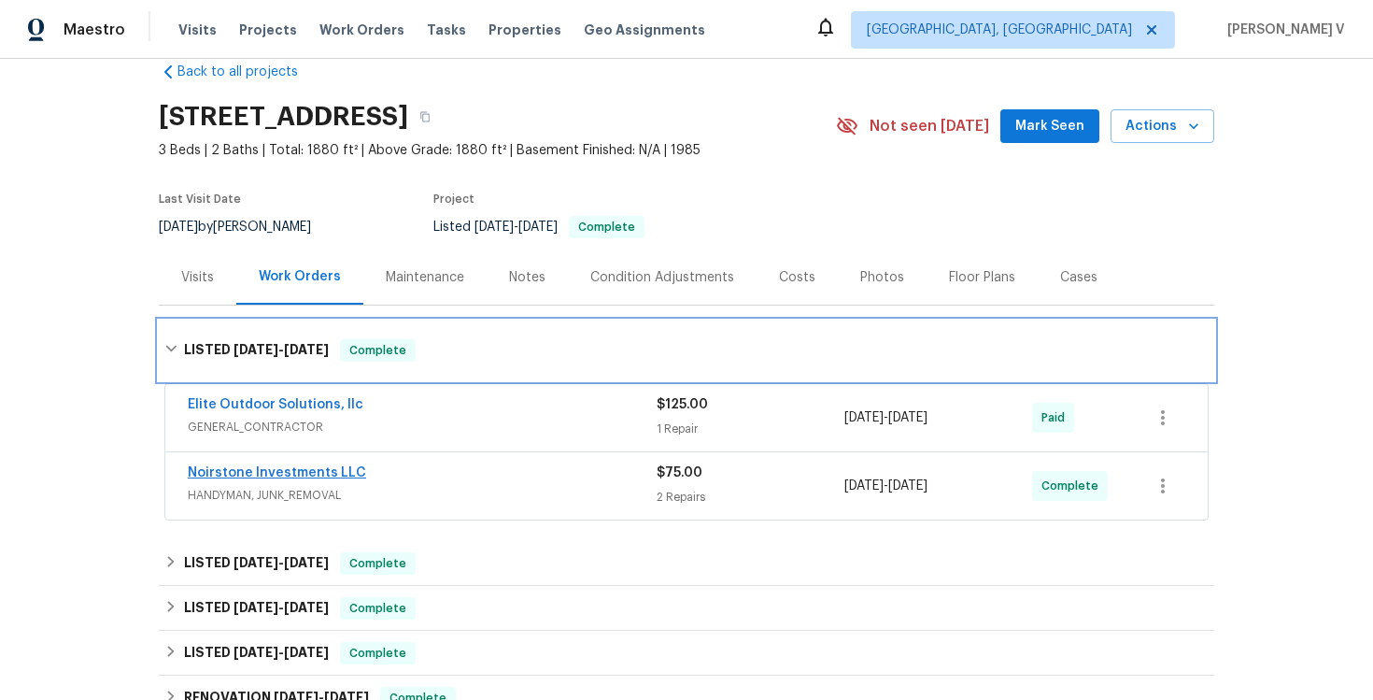
scroll to position [77, 0]
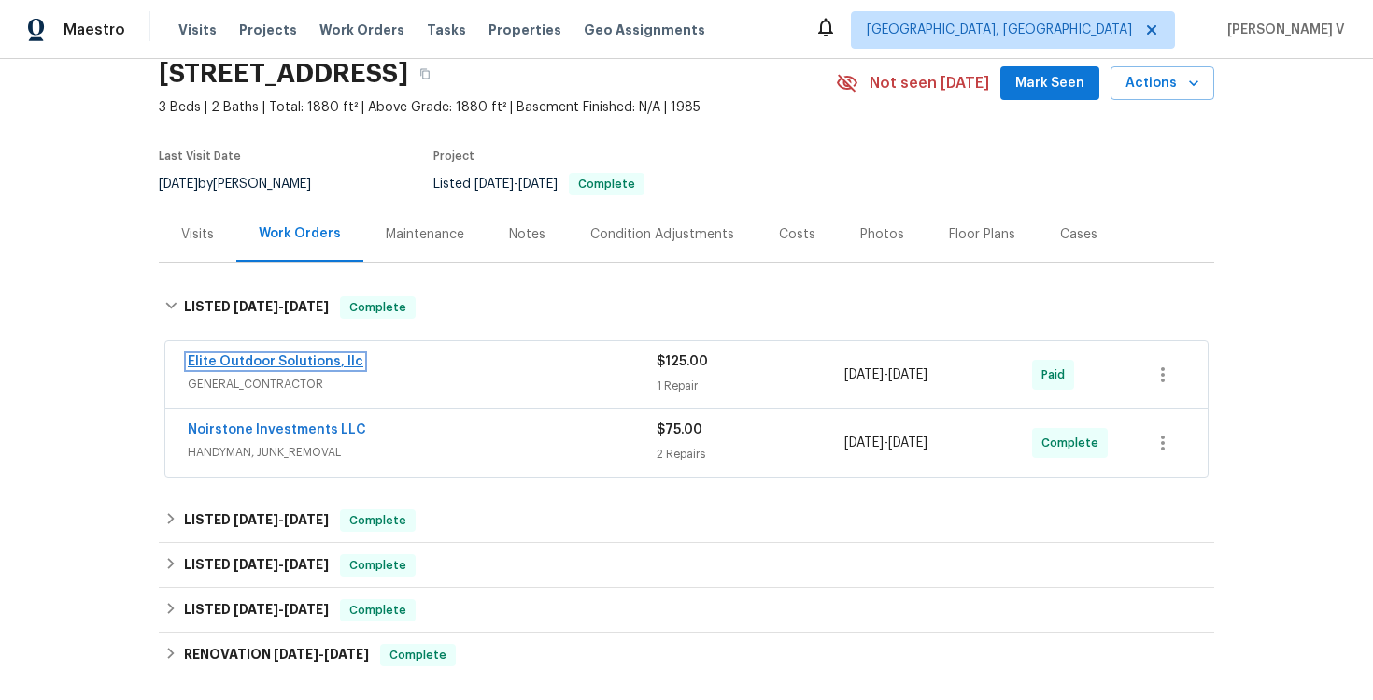
click at [319, 362] on link "Elite Outdoor Solutions, llc" at bounding box center [276, 361] width 176 height 13
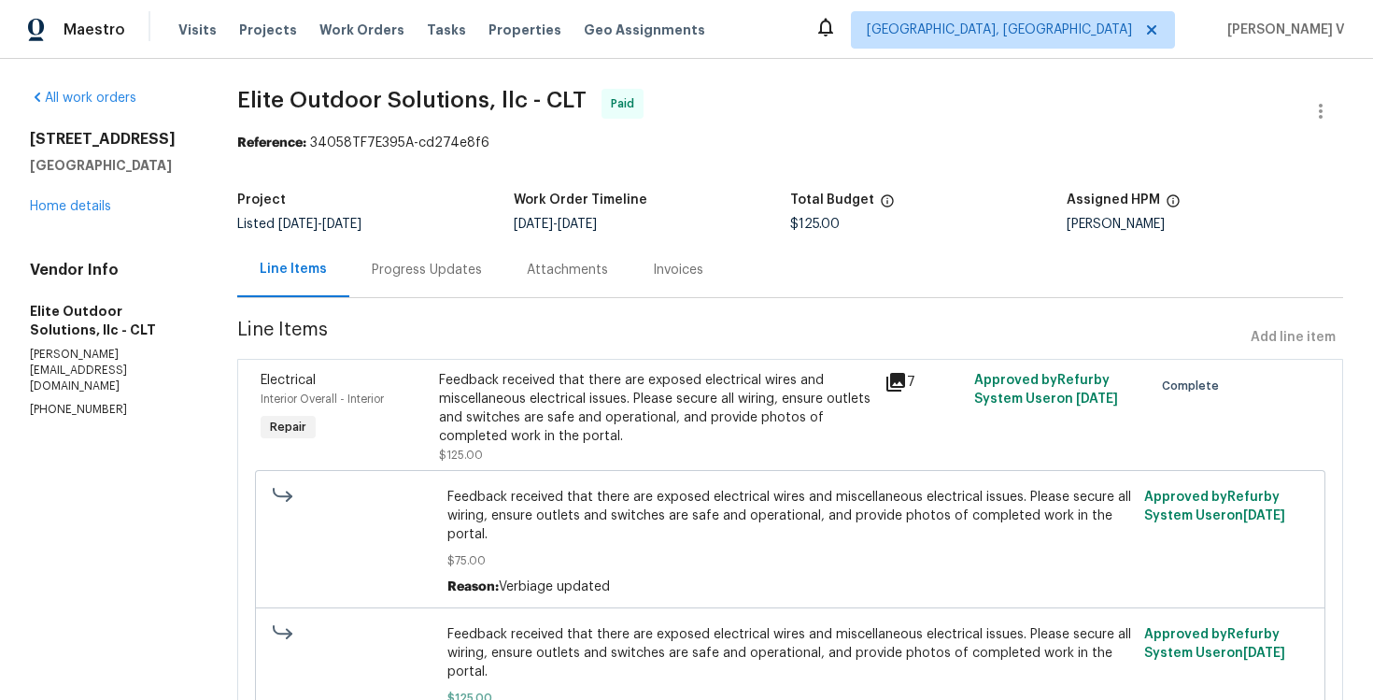
click at [465, 282] on div "Progress Updates" at bounding box center [426, 269] width 155 height 55
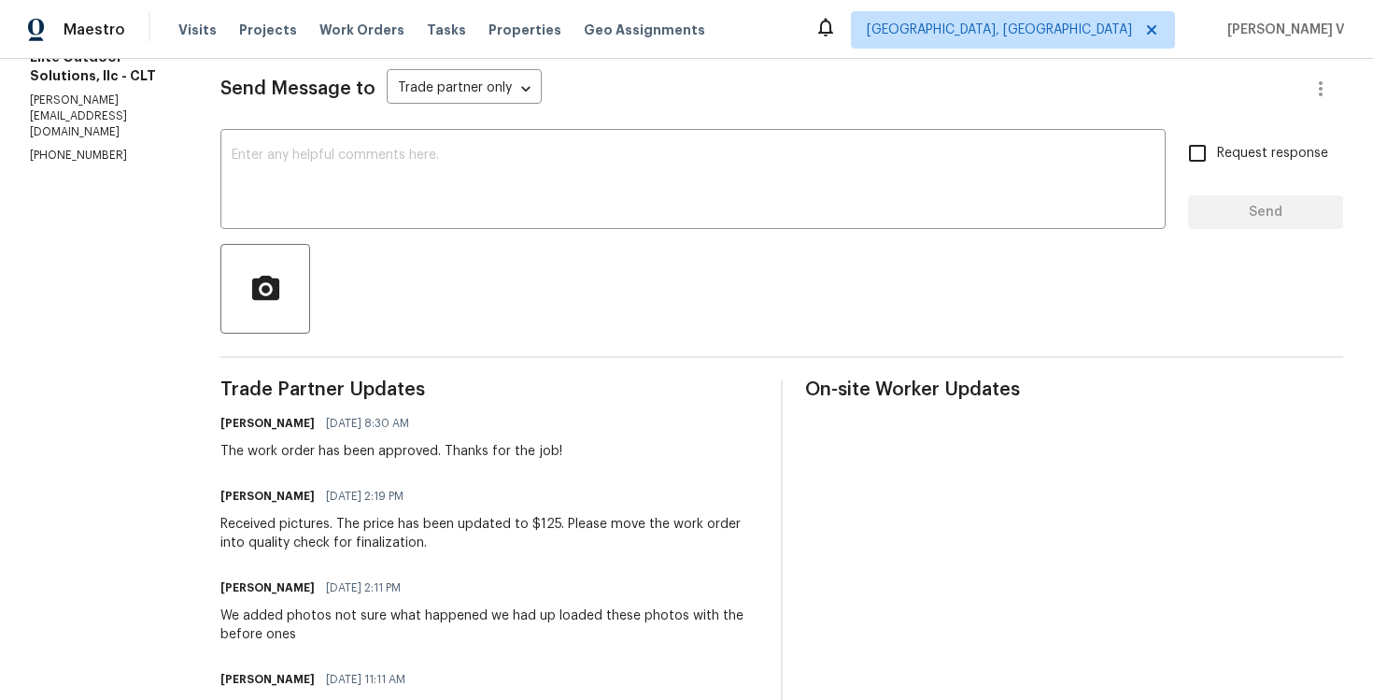
scroll to position [927, 0]
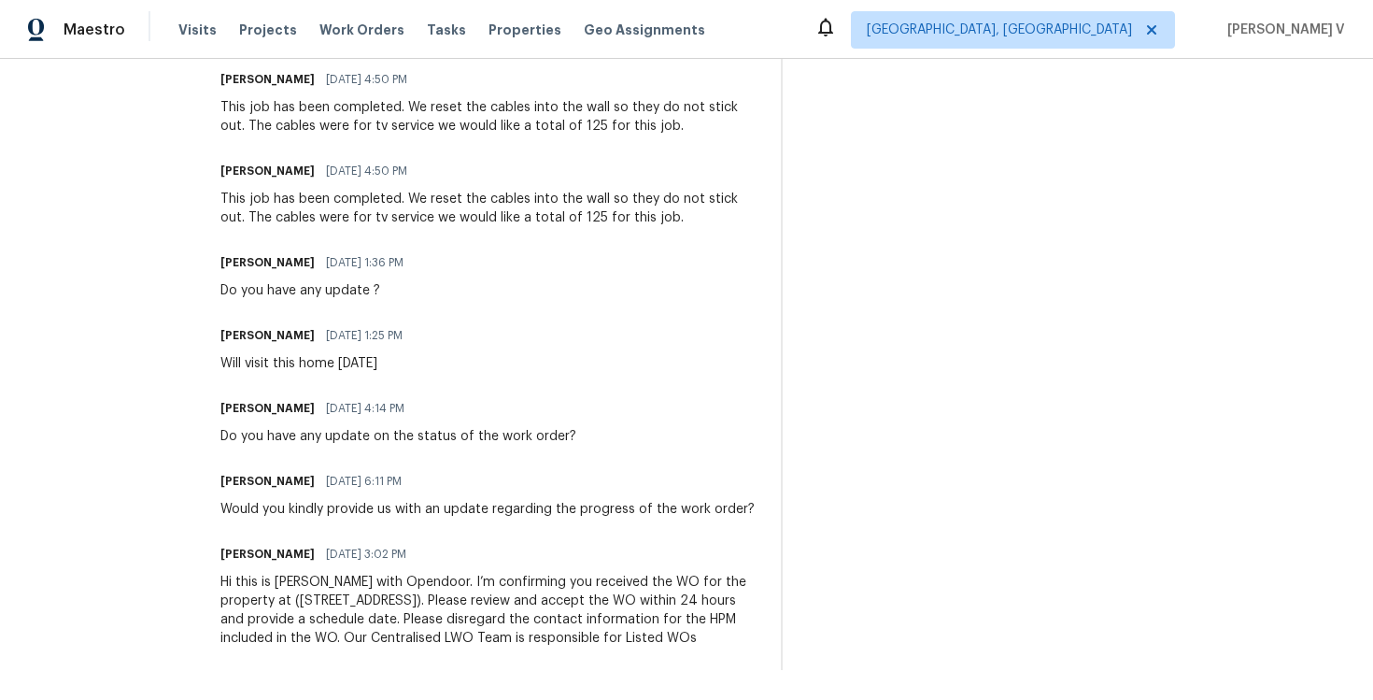
drag, startPoint x: 293, startPoint y: 545, endPoint x: 660, endPoint y: 678, distance: 389.8
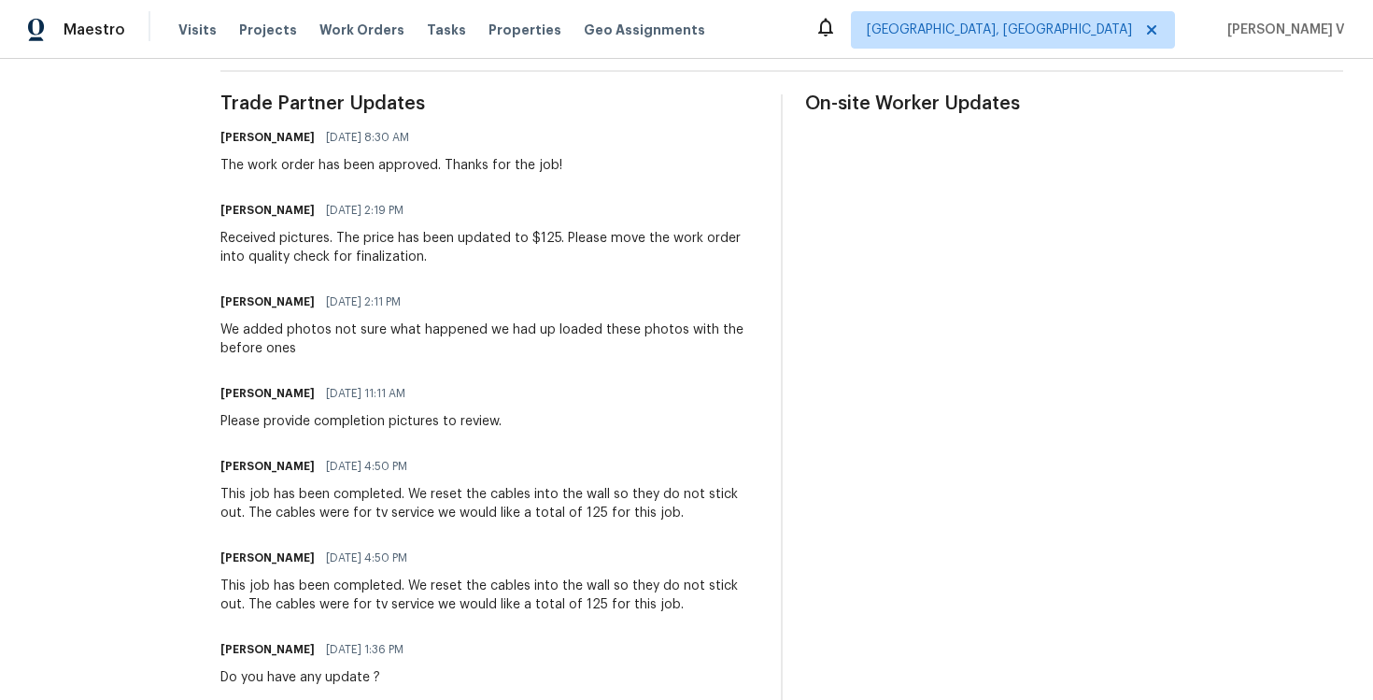
scroll to position [534, 0]
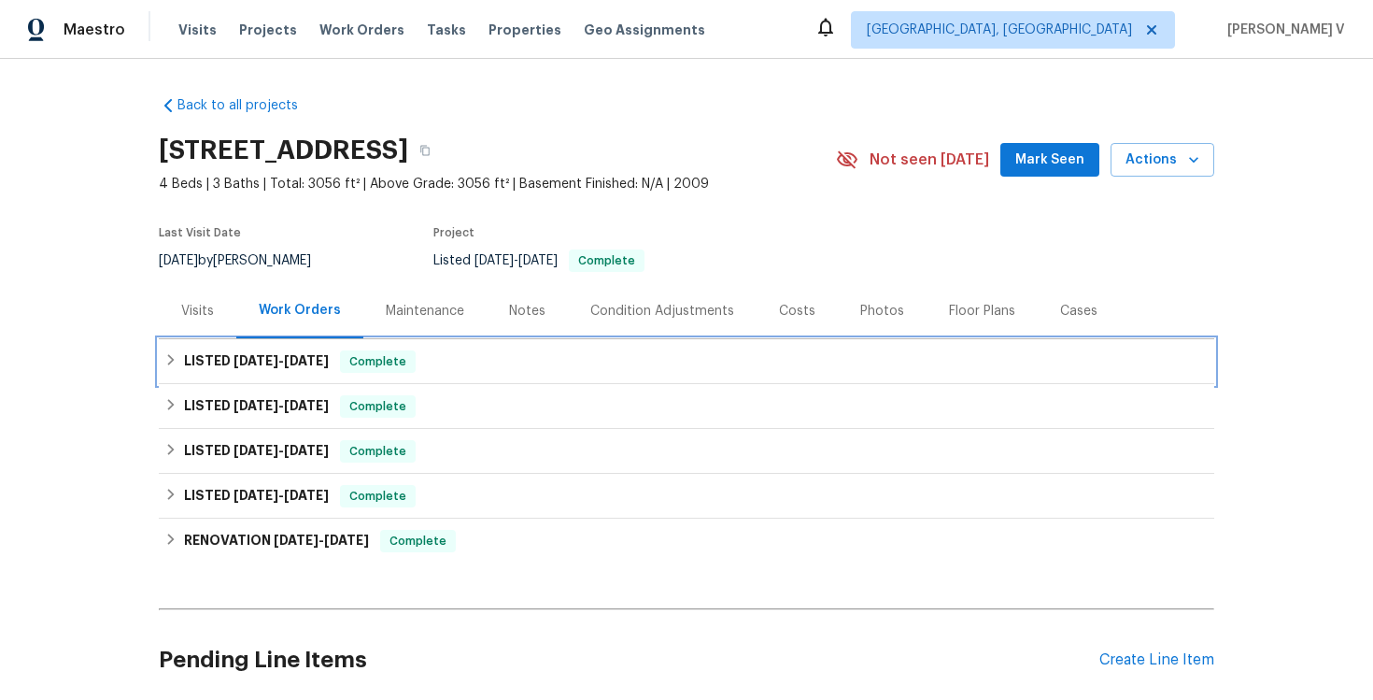
click at [271, 363] on span "9/10/25" at bounding box center [256, 360] width 45 height 13
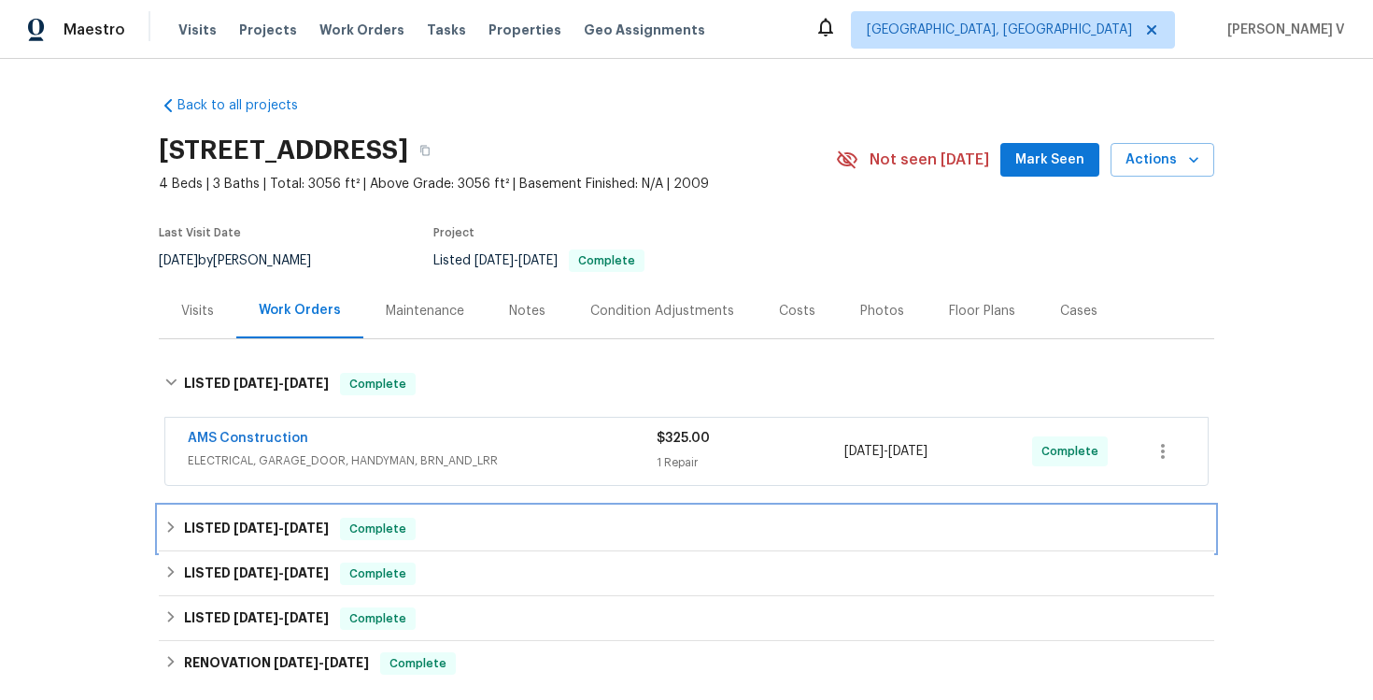
click at [244, 529] on span "8/1/25" at bounding box center [256, 527] width 45 height 13
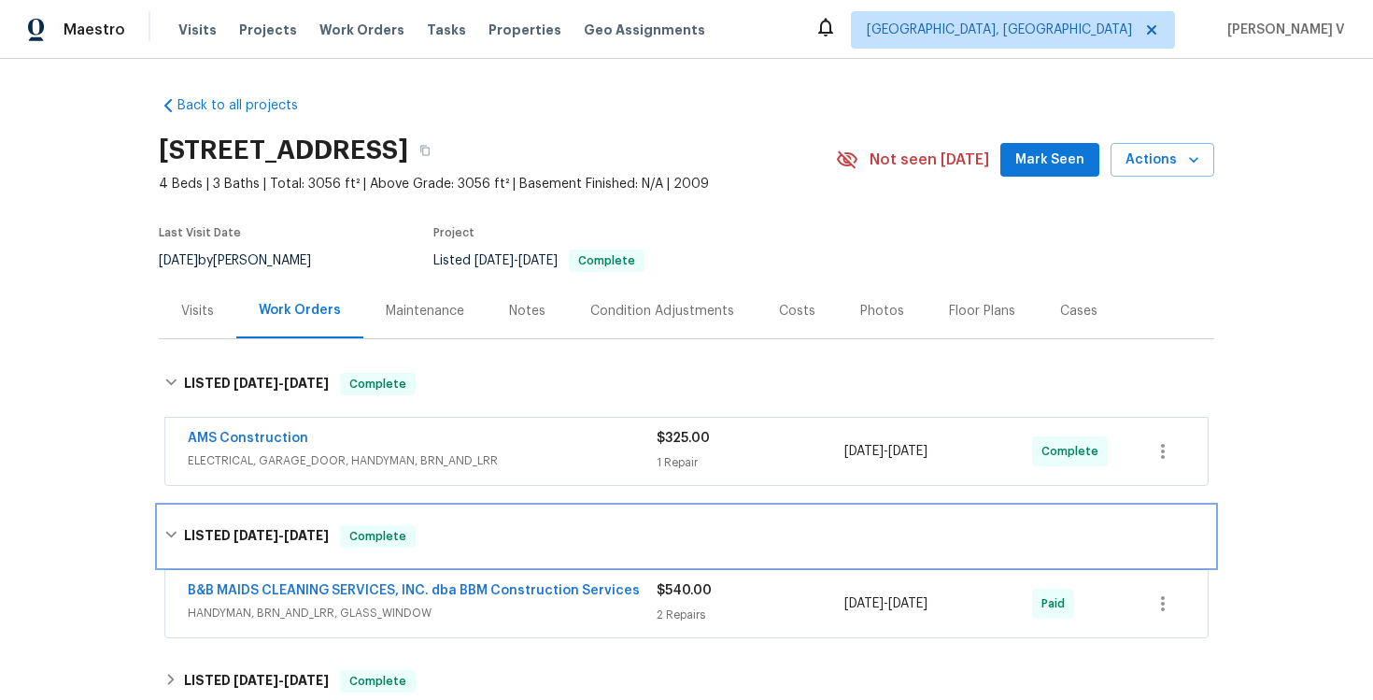
scroll to position [9, 0]
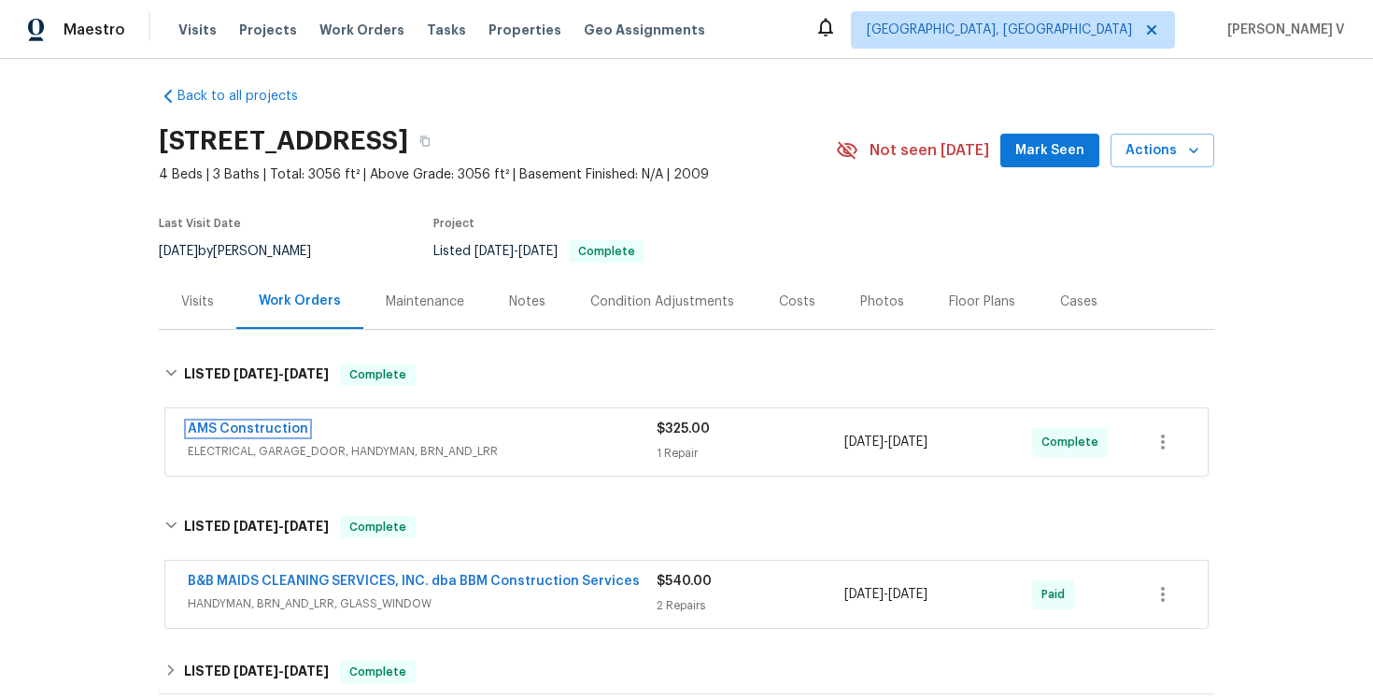
click at [243, 423] on link "AMS Construction" at bounding box center [248, 428] width 121 height 13
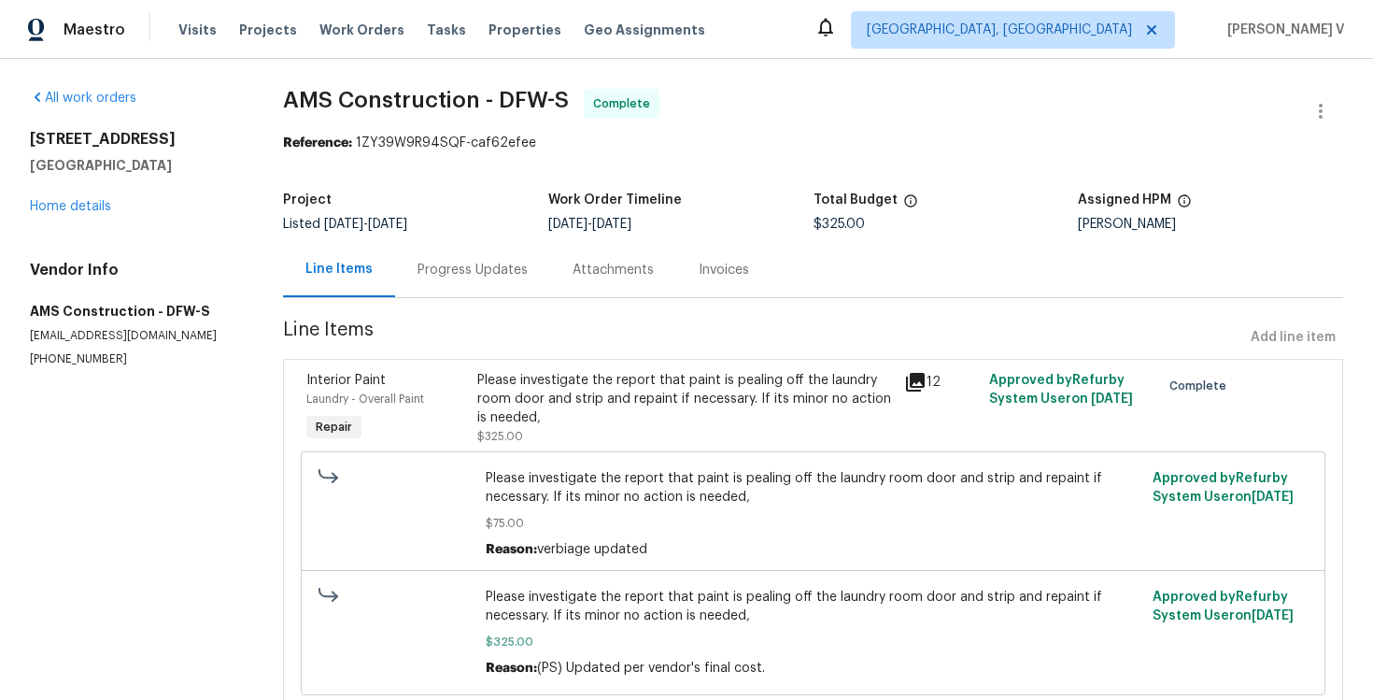
click at [503, 247] on div "Progress Updates" at bounding box center [472, 269] width 155 height 55
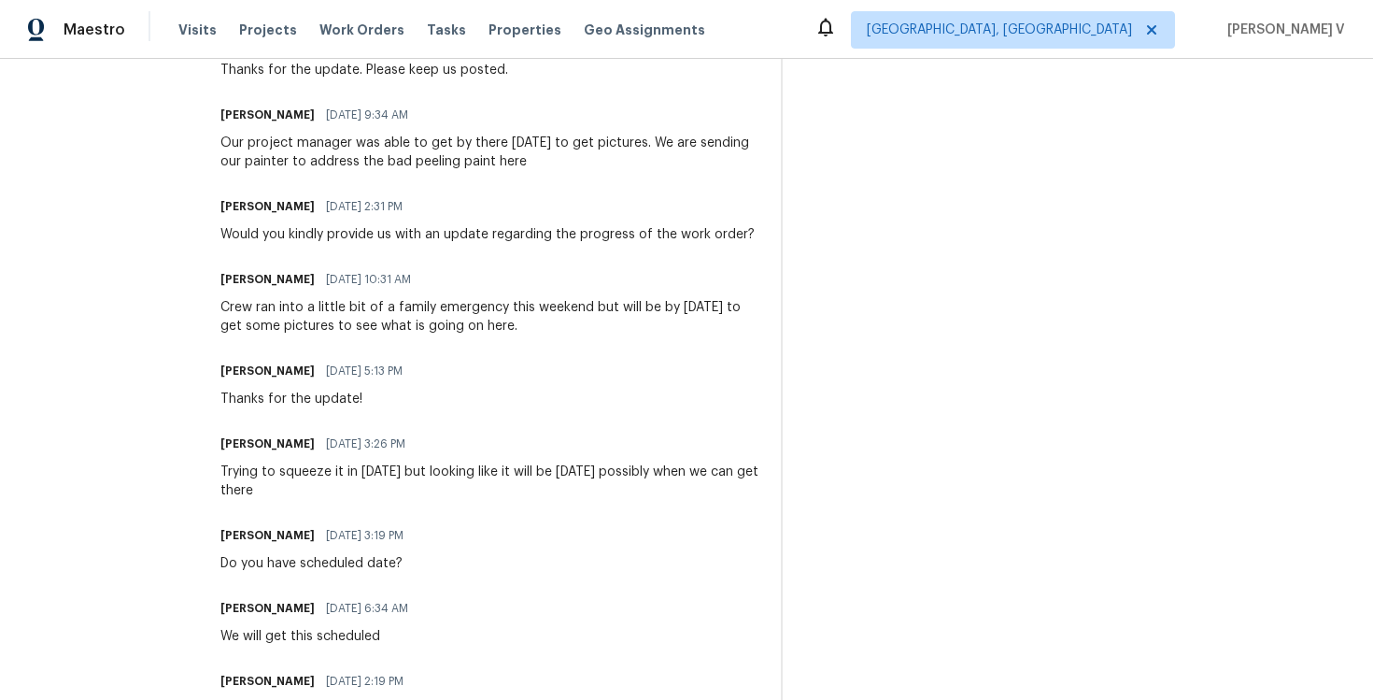
scroll to position [897, 0]
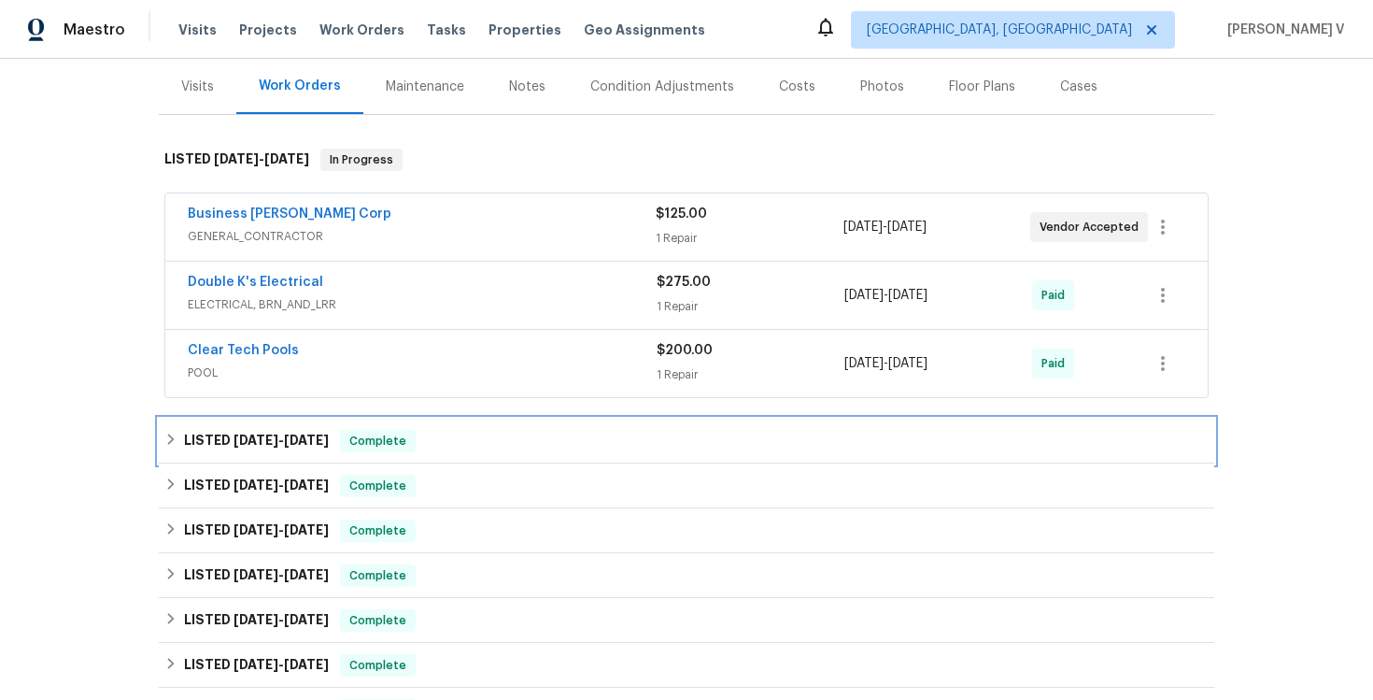
click at [438, 450] on div "LISTED [DATE] - [DATE] Complete" at bounding box center [686, 441] width 1044 height 22
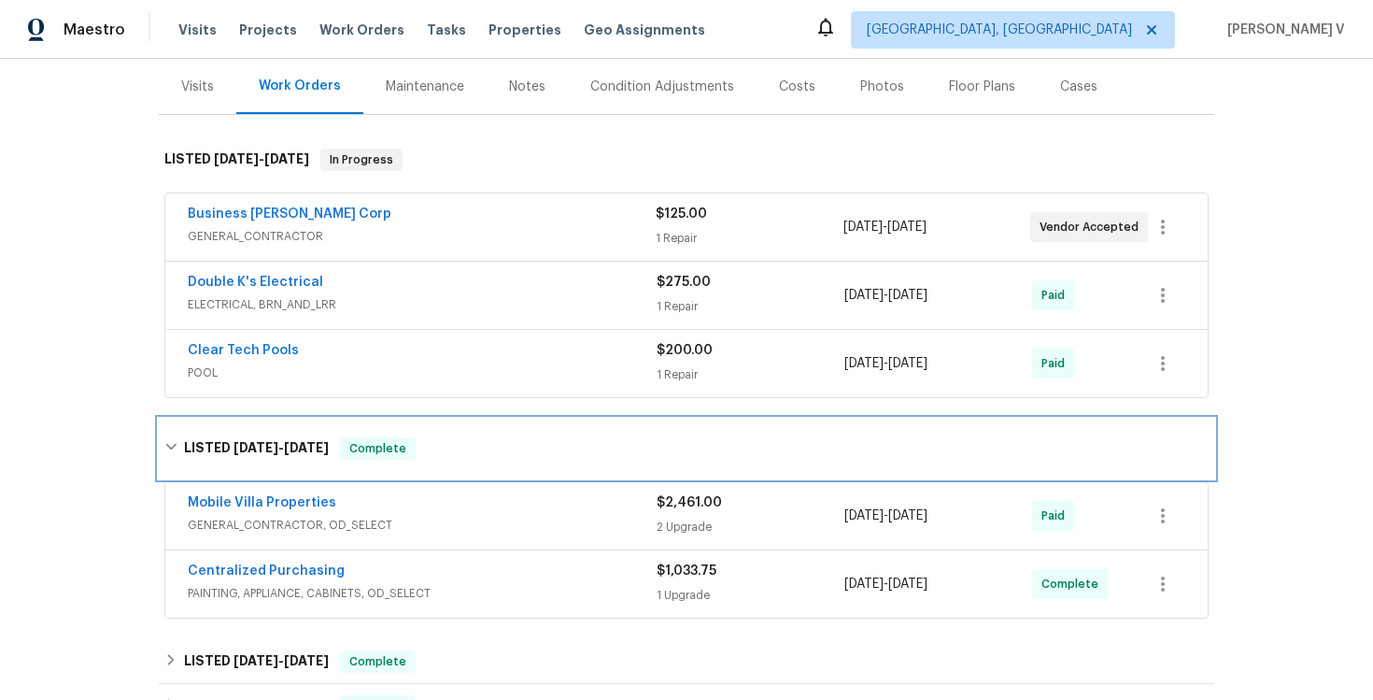
scroll to position [479, 0]
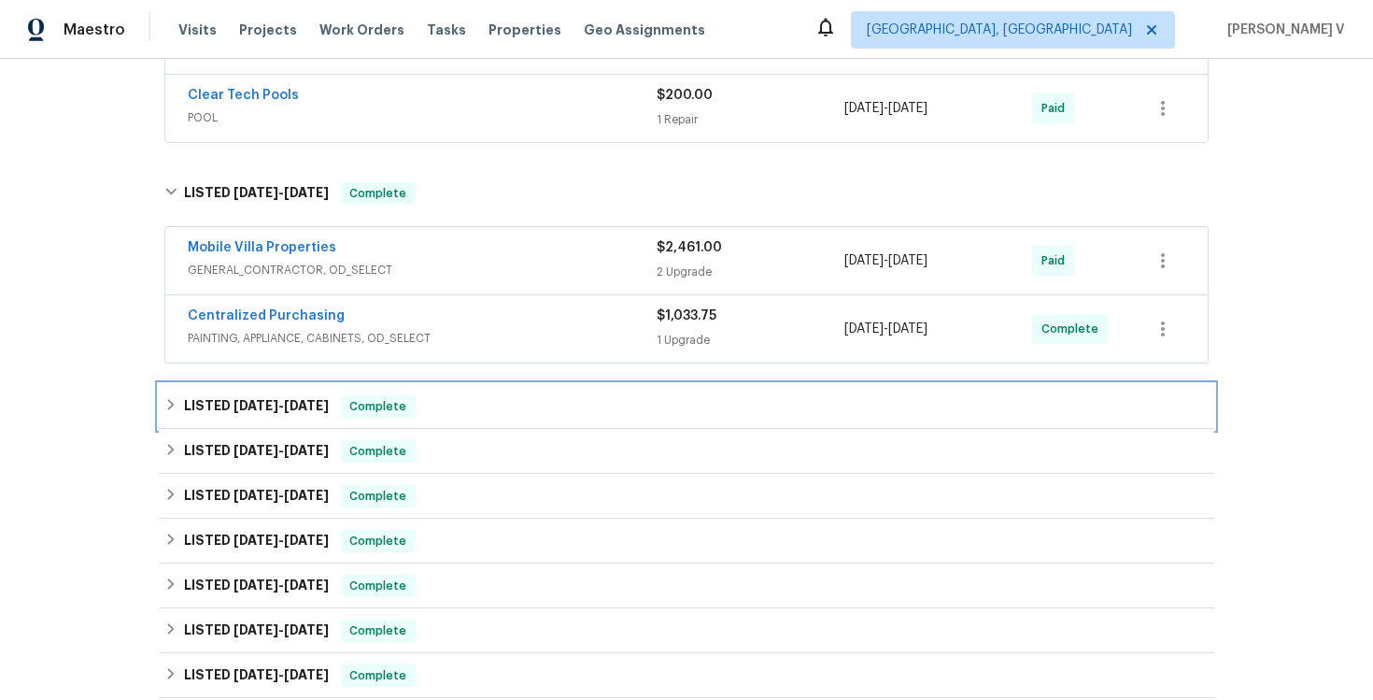
click at [421, 398] on div "LISTED [DATE] - [DATE] Complete" at bounding box center [686, 406] width 1044 height 22
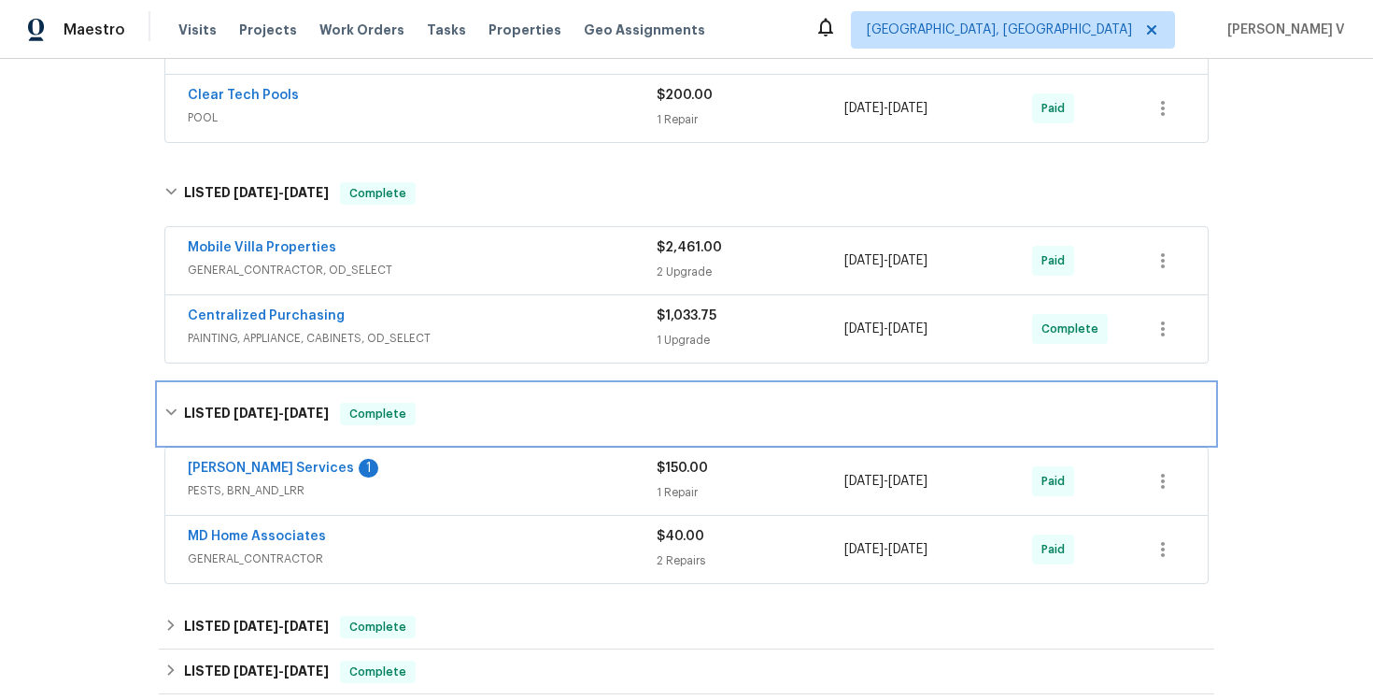
scroll to position [717, 0]
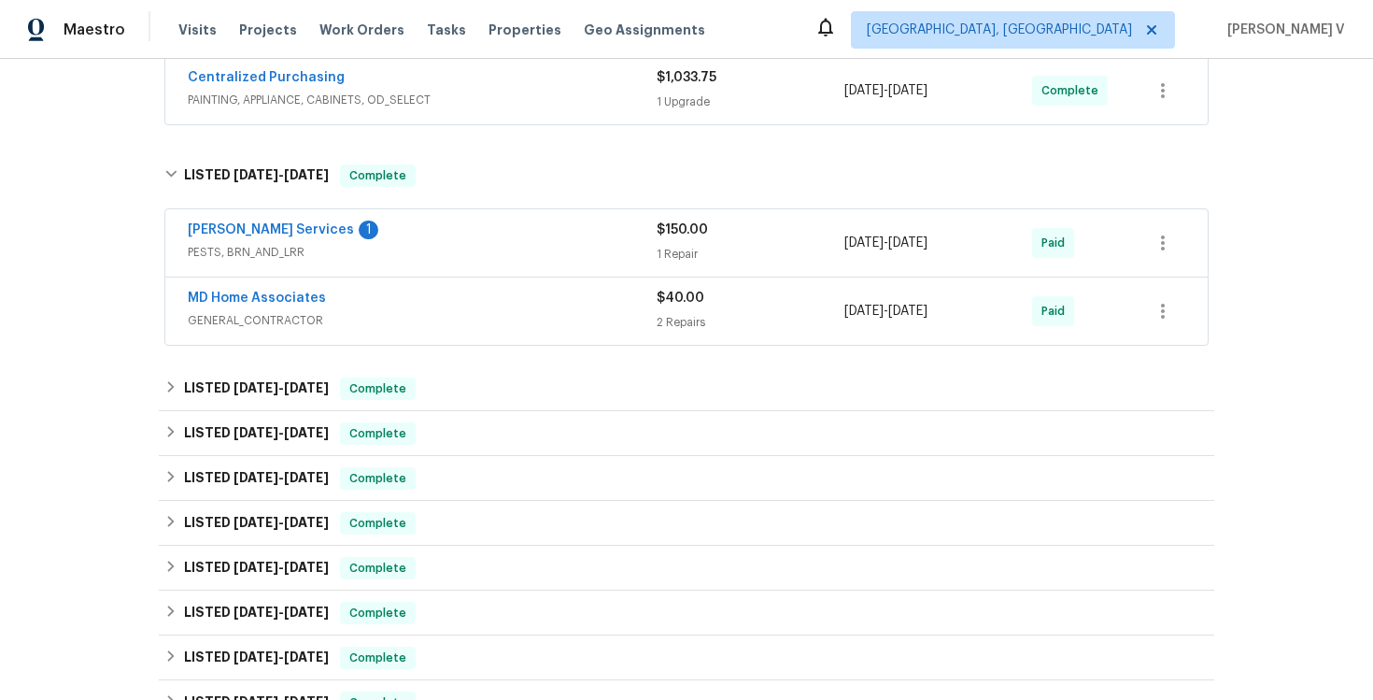
click at [258, 221] on span "[PERSON_NAME] Services" at bounding box center [271, 229] width 166 height 19
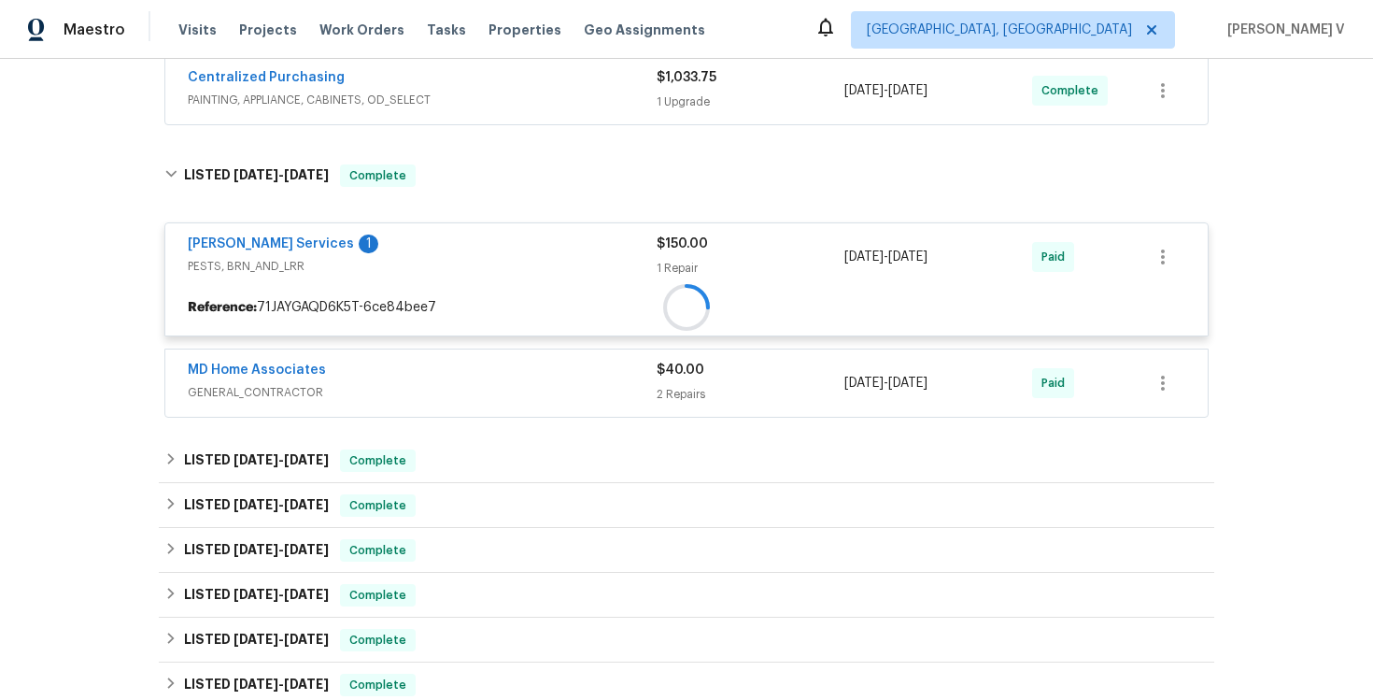
click at [258, 291] on div at bounding box center [686, 308] width 1043 height 34
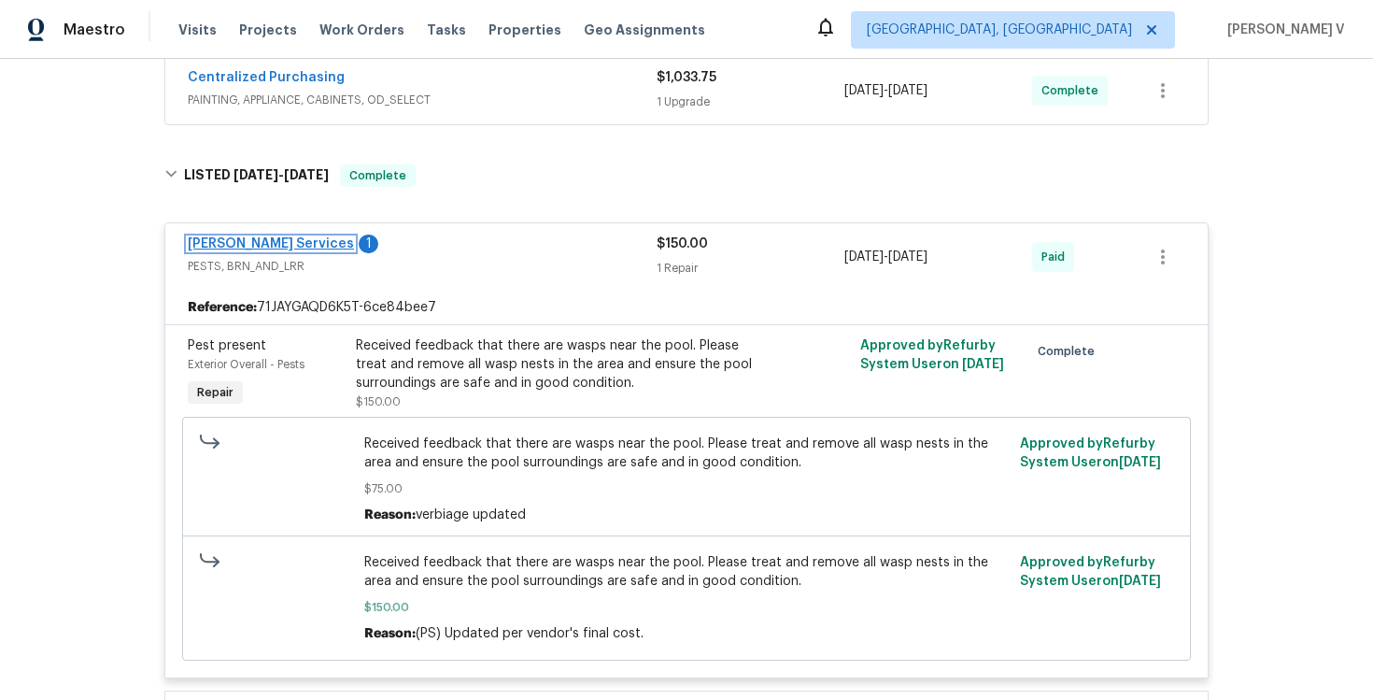
click at [236, 238] on link "Massey Services" at bounding box center [271, 243] width 166 height 13
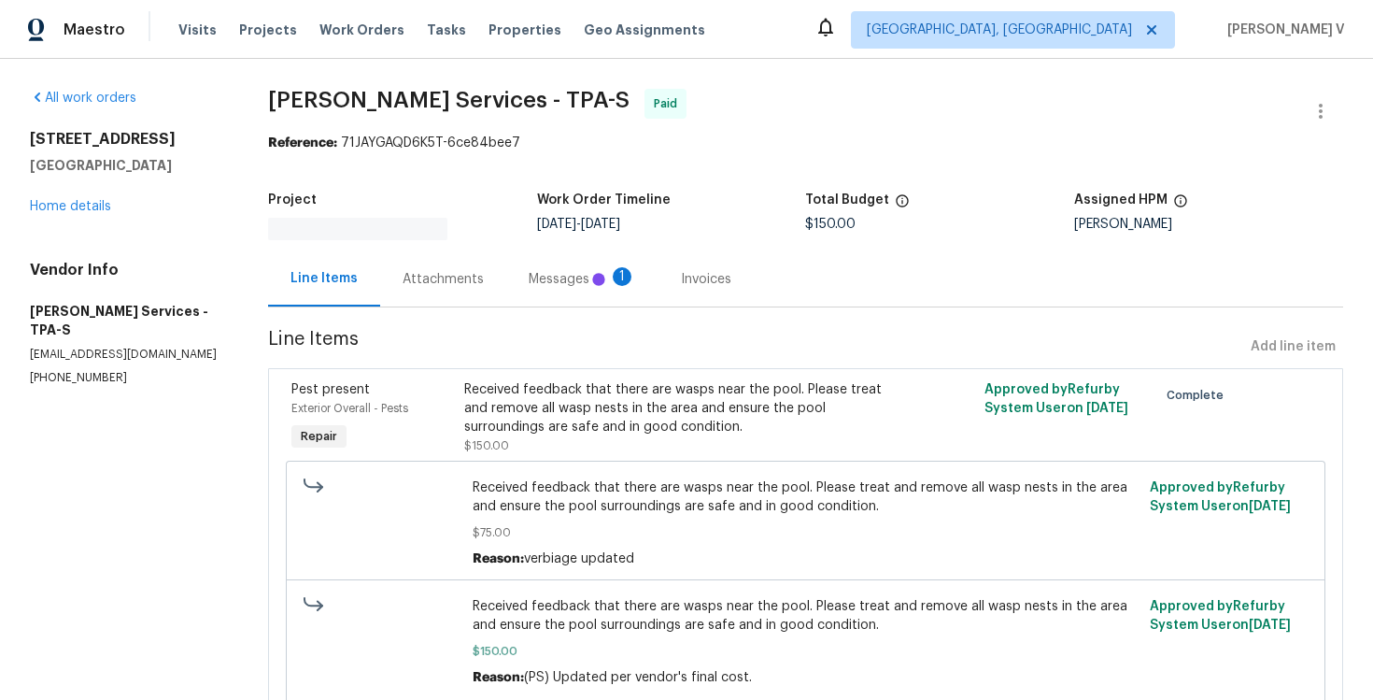
click at [506, 266] on div "Messages 1" at bounding box center [582, 278] width 152 height 55
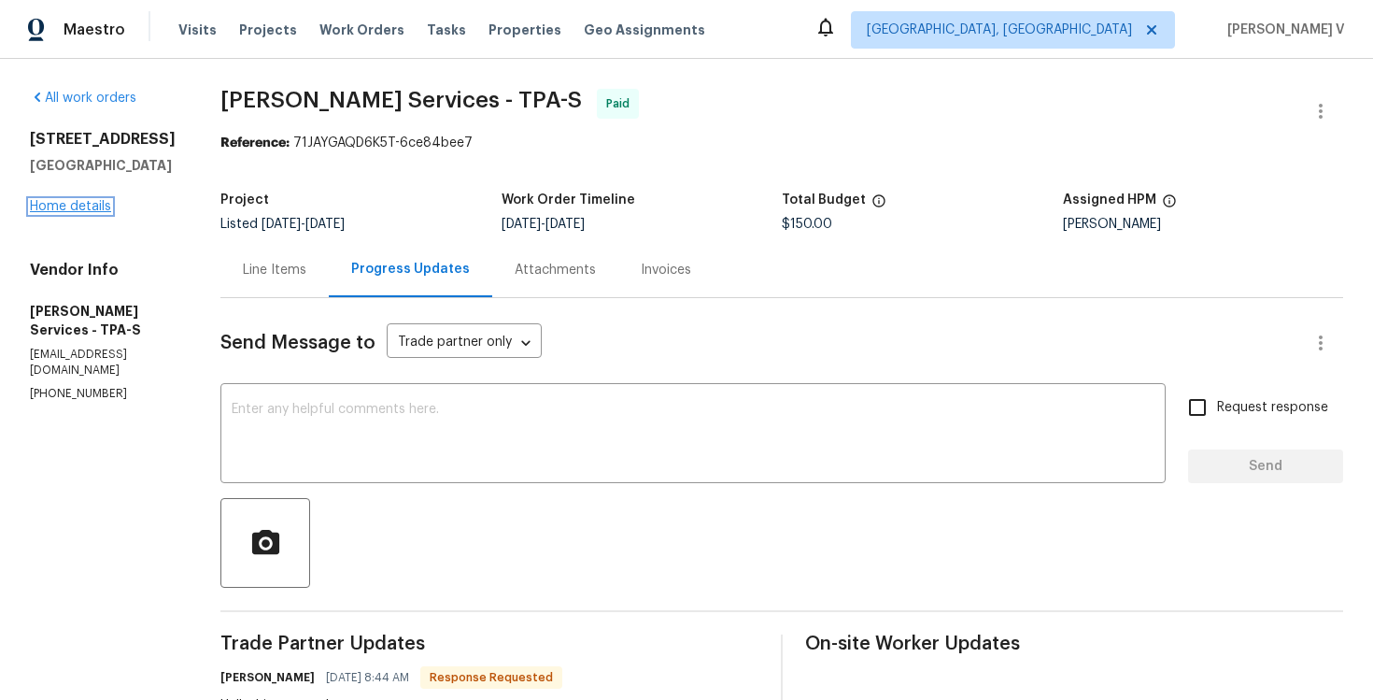
click at [85, 206] on link "Home details" at bounding box center [70, 206] width 81 height 13
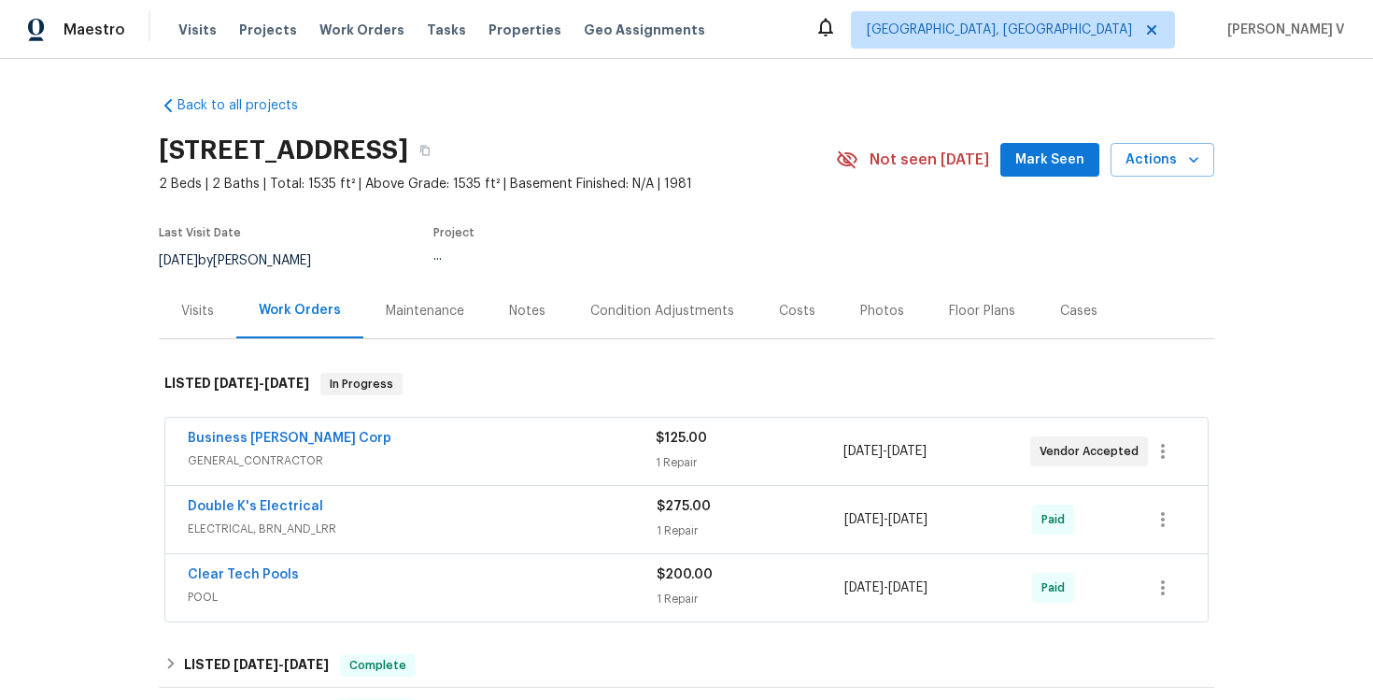
click at [521, 324] on div "Notes" at bounding box center [527, 310] width 81 height 55
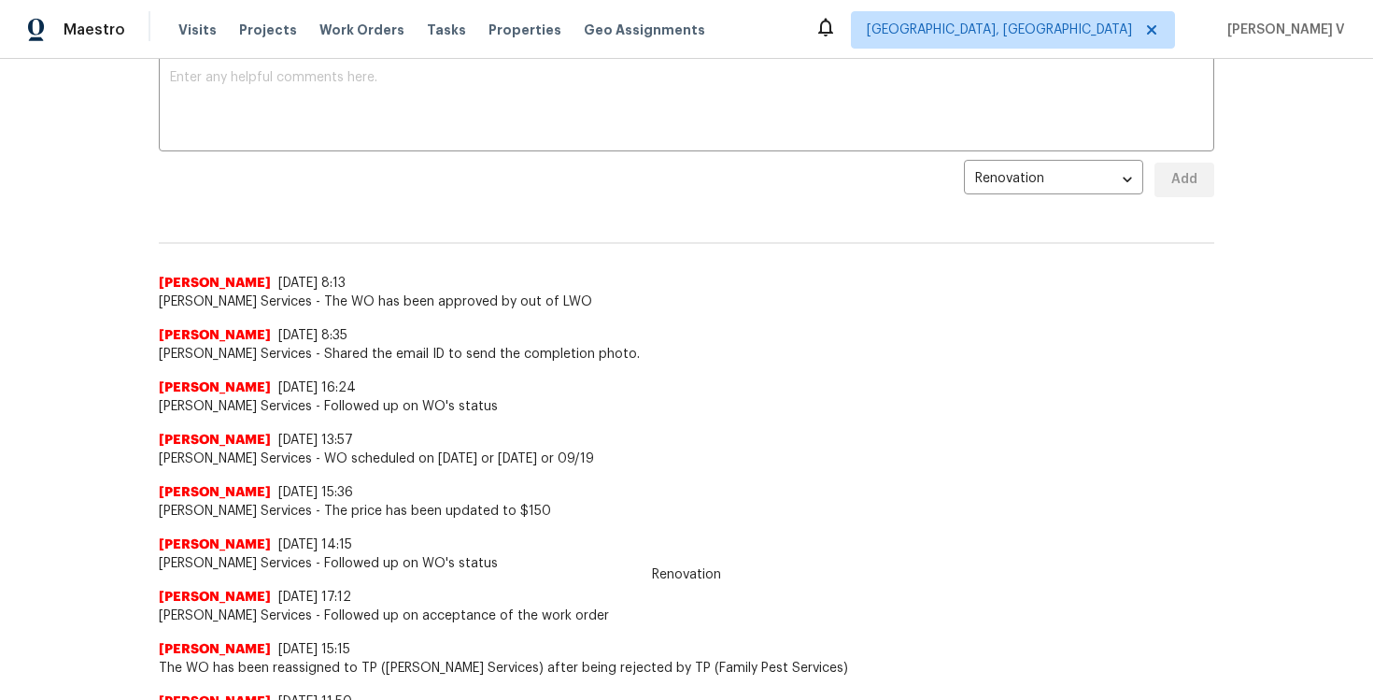
scroll to position [493, 0]
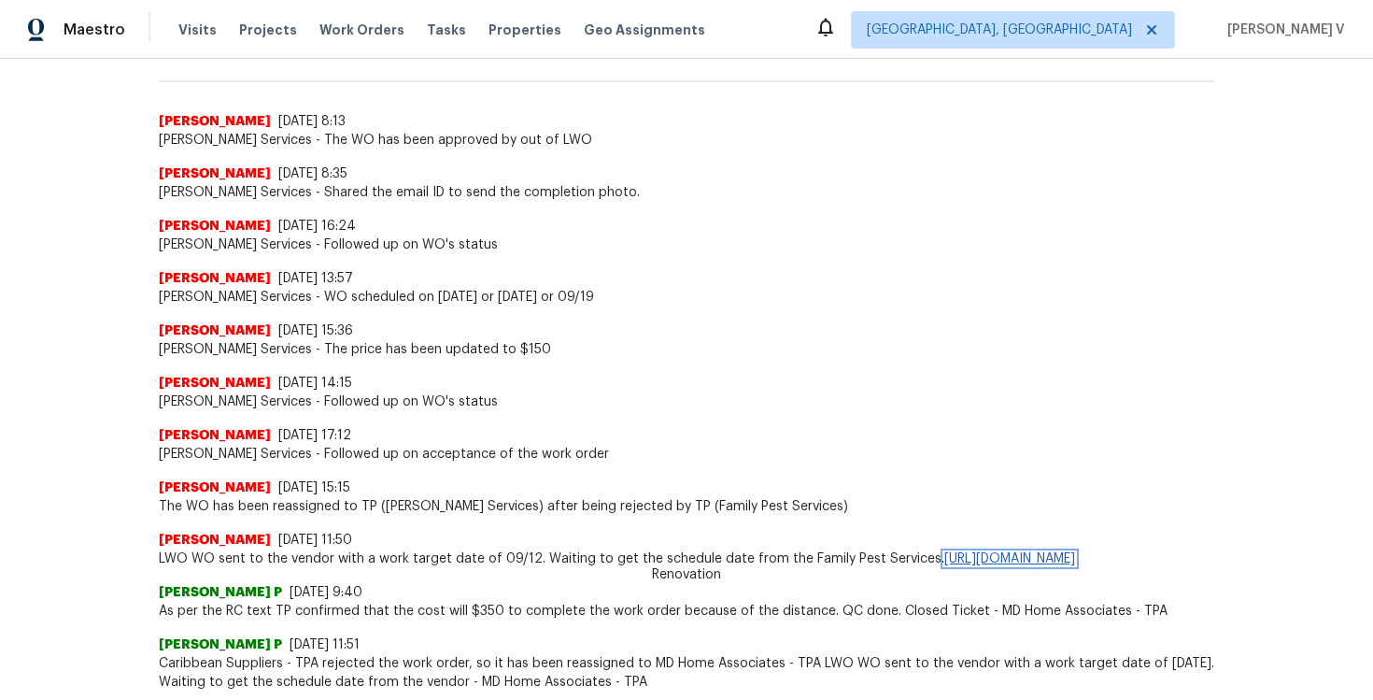
click at [944, 565] on link "https://opendoor.zendesk.com/agent/tickets/3475966" at bounding box center [1009, 558] width 131 height 13
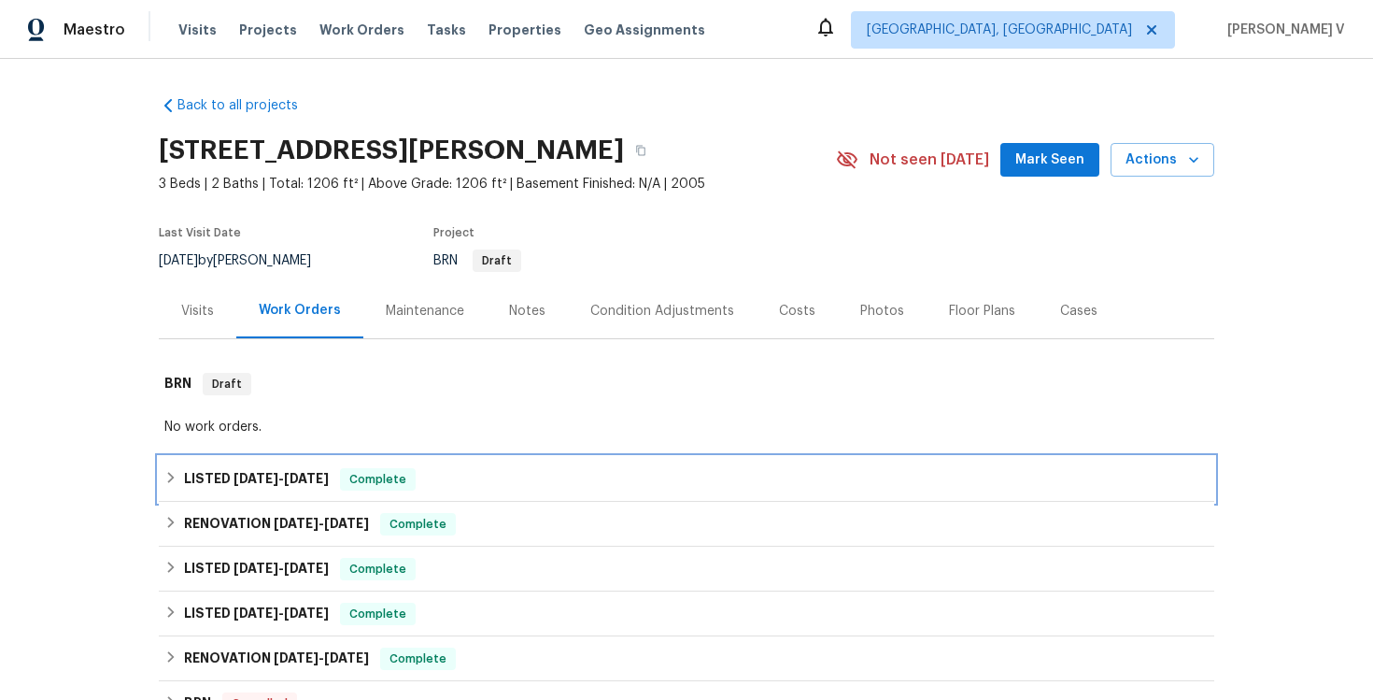
click at [317, 469] on h6 "LISTED [DATE] - [DATE]" at bounding box center [256, 479] width 145 height 22
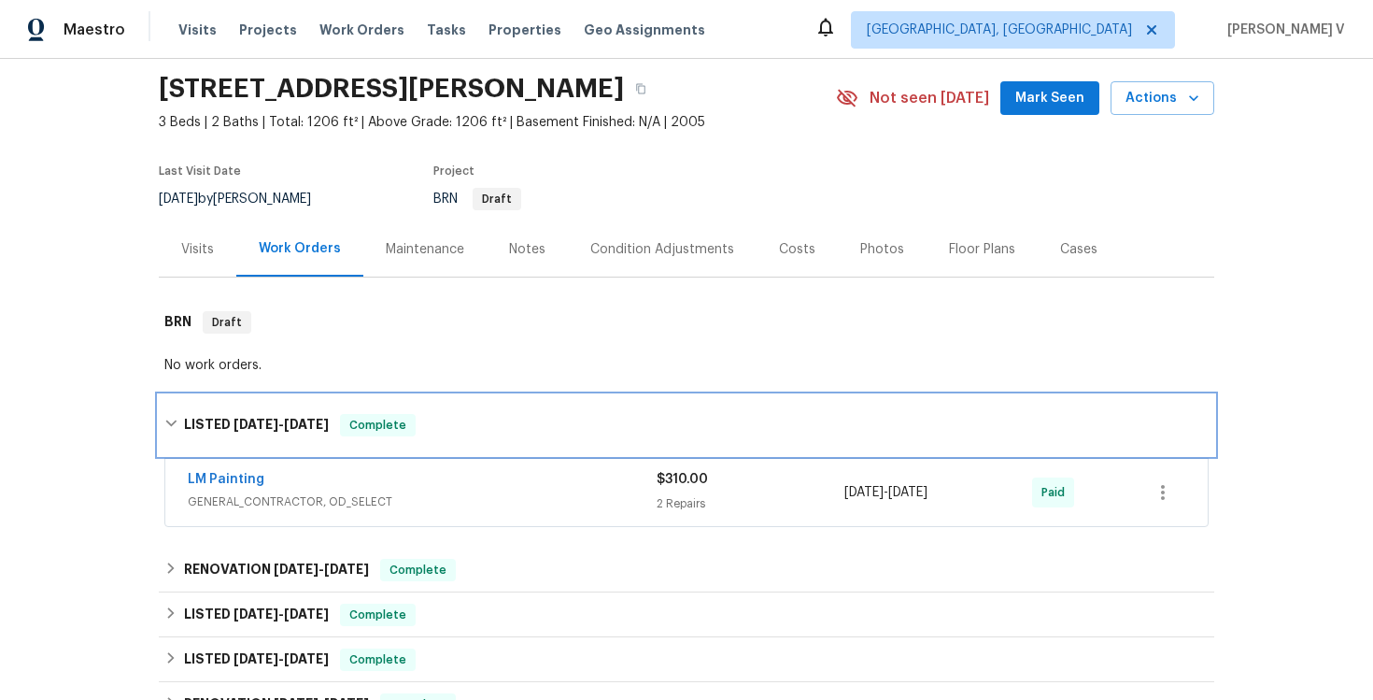
scroll to position [105, 0]
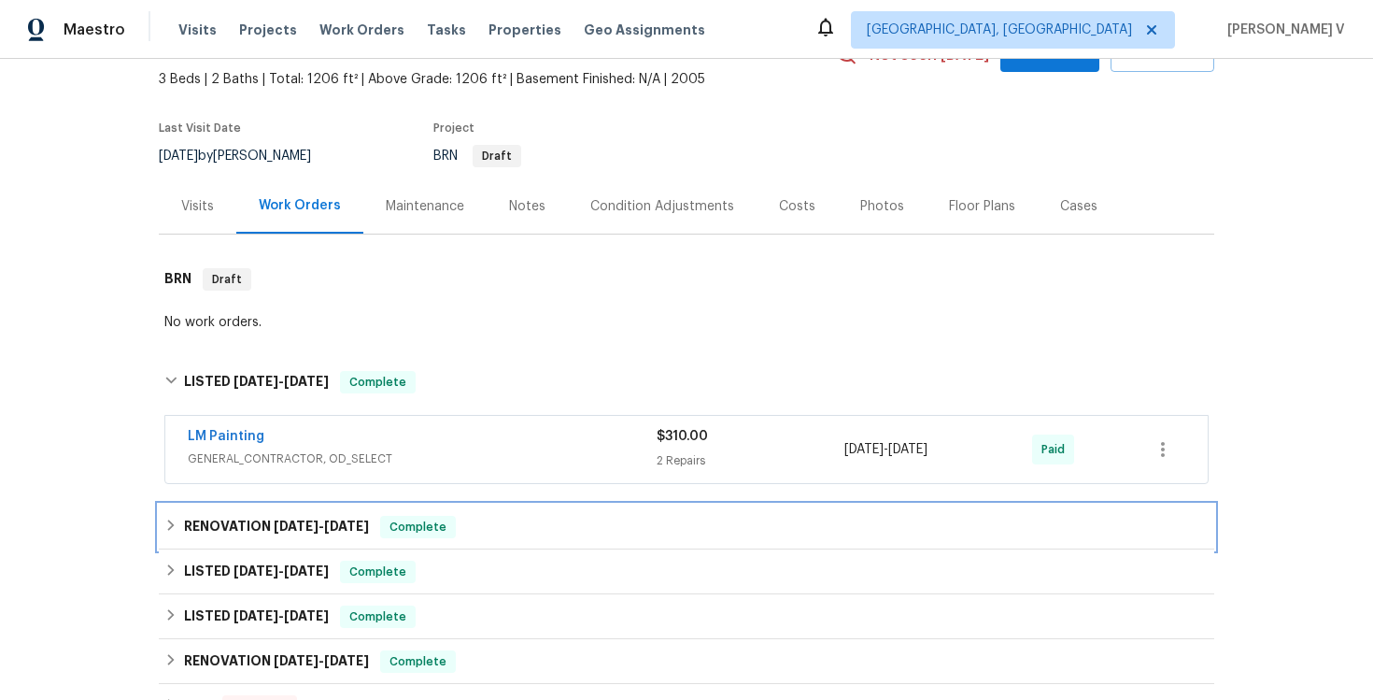
click at [392, 515] on div "RENOVATION [DATE] - [DATE] Complete" at bounding box center [687, 526] width 1056 height 45
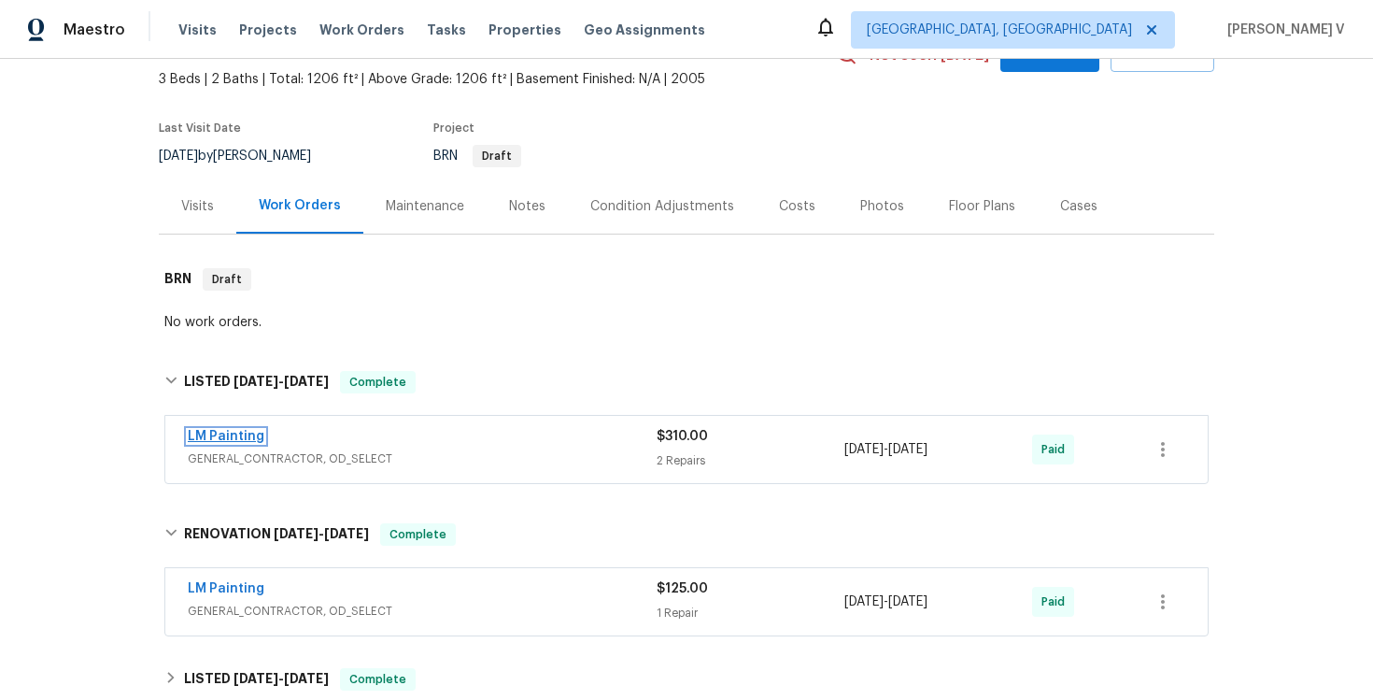
click at [230, 440] on link "LM Painting" at bounding box center [226, 436] width 77 height 13
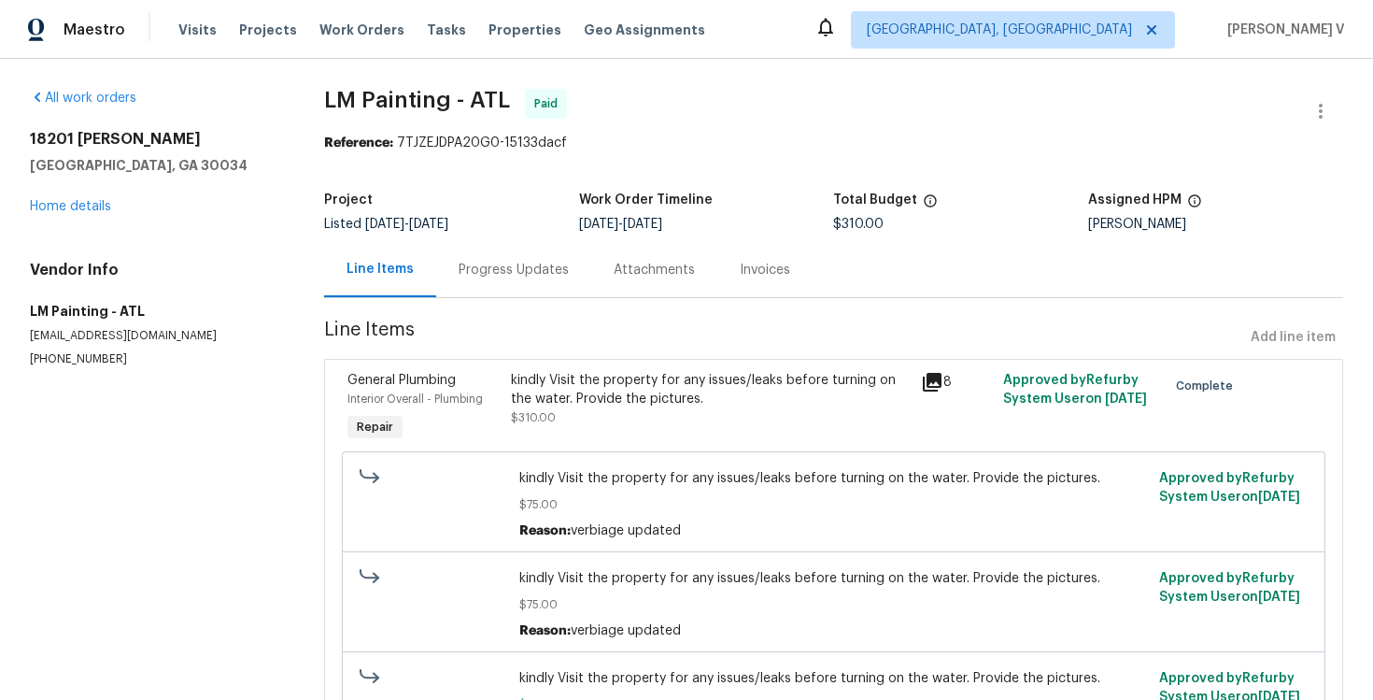
click at [510, 275] on div "Progress Updates" at bounding box center [514, 270] width 110 height 19
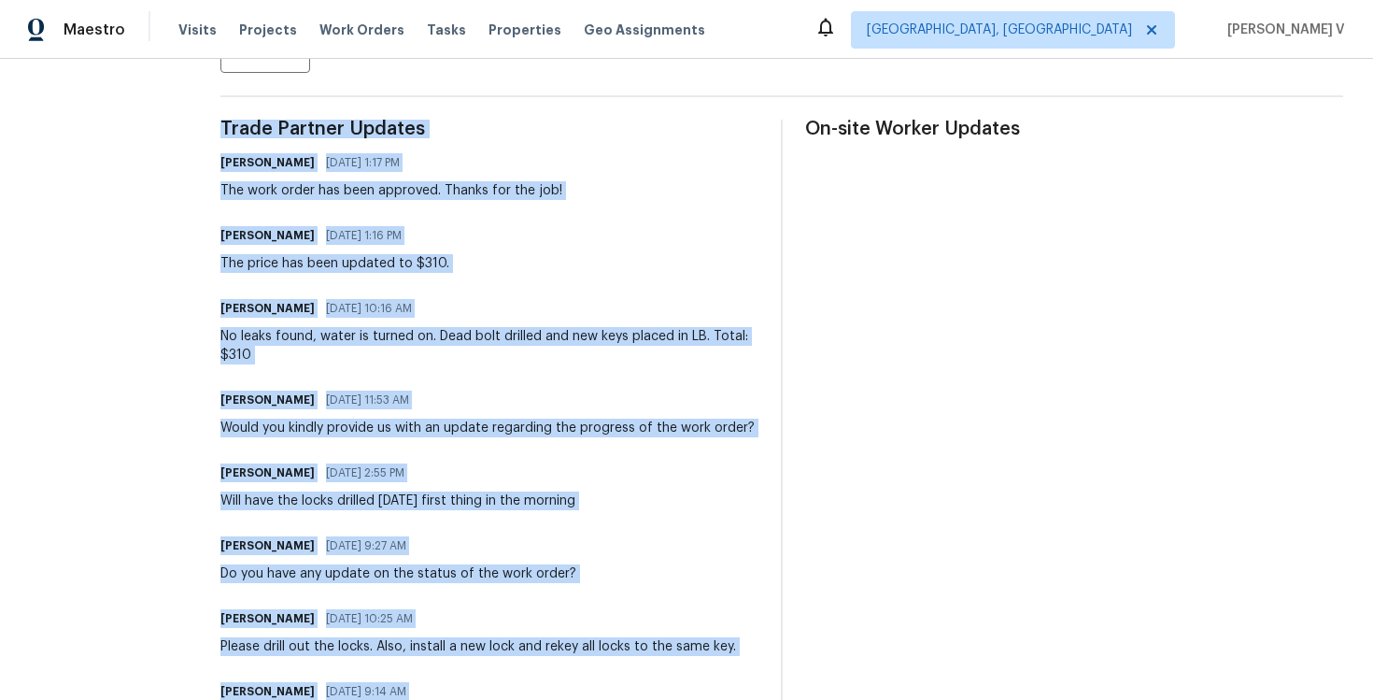
scroll to position [1018, 0]
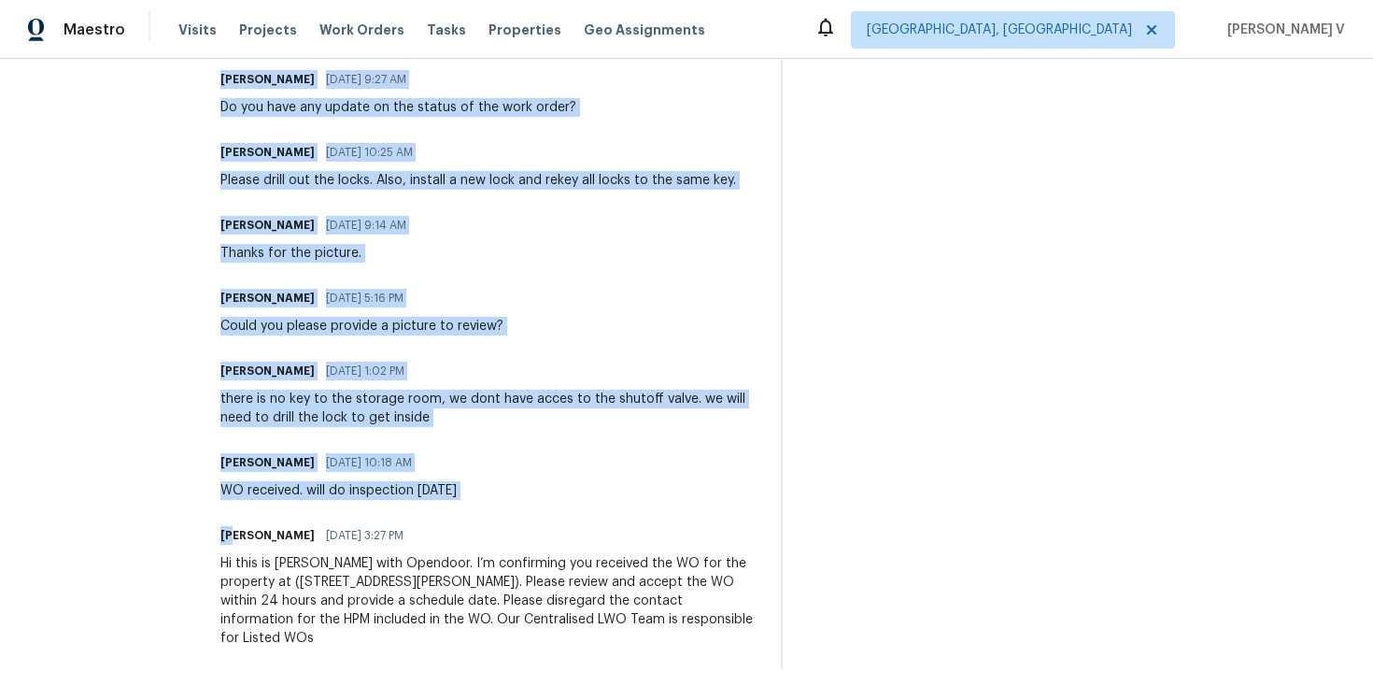
drag, startPoint x: 274, startPoint y: 120, endPoint x: 292, endPoint y: 774, distance: 655.1
click at [292, 699] on html "Maestro Visits Projects Work Orders Tasks Properties Geo Assignments Albuquerqu…" at bounding box center [686, 350] width 1373 height 700
copy div "Trade Partner Updates Pavithra Sekar 09/19/2025 1:17 PM The work order has been…"
click at [510, 350] on div "Trade Partner Updates Pavithra Sekar 09/19/2025 1:17 PM The work order has been…" at bounding box center [489, 161] width 538 height 1016
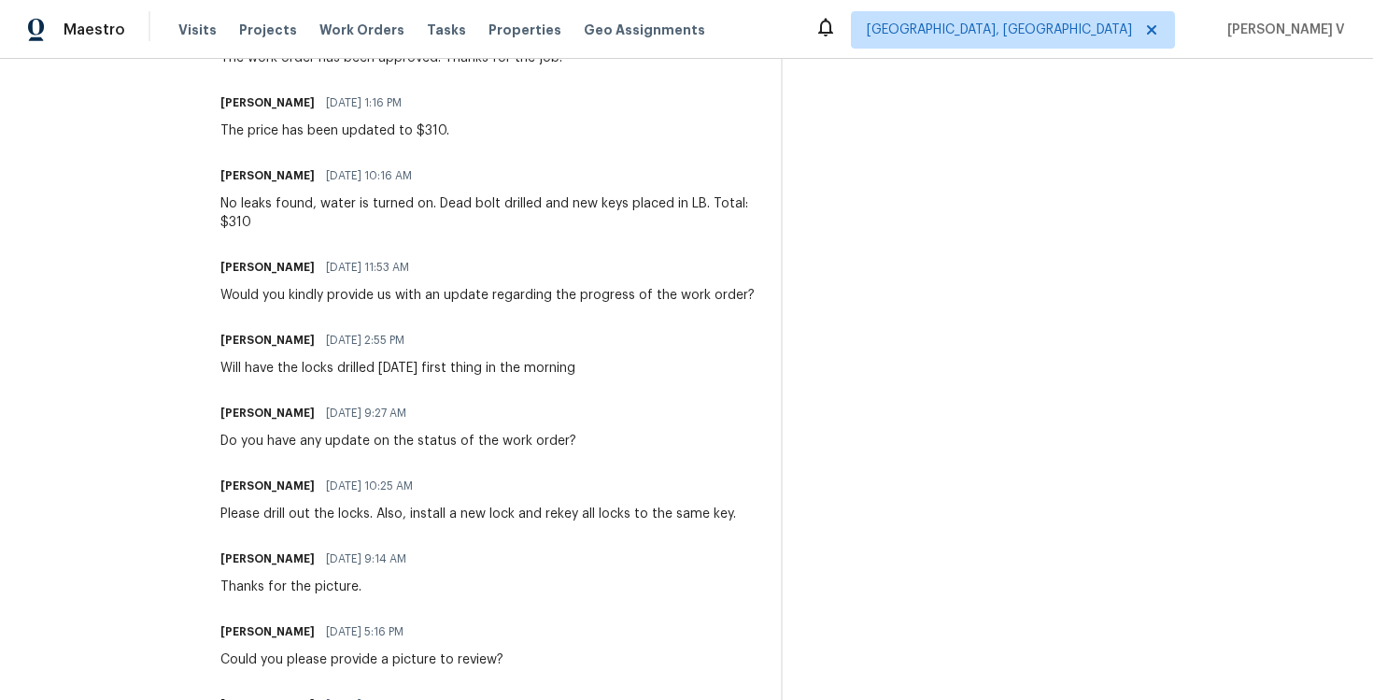
scroll to position [615, 0]
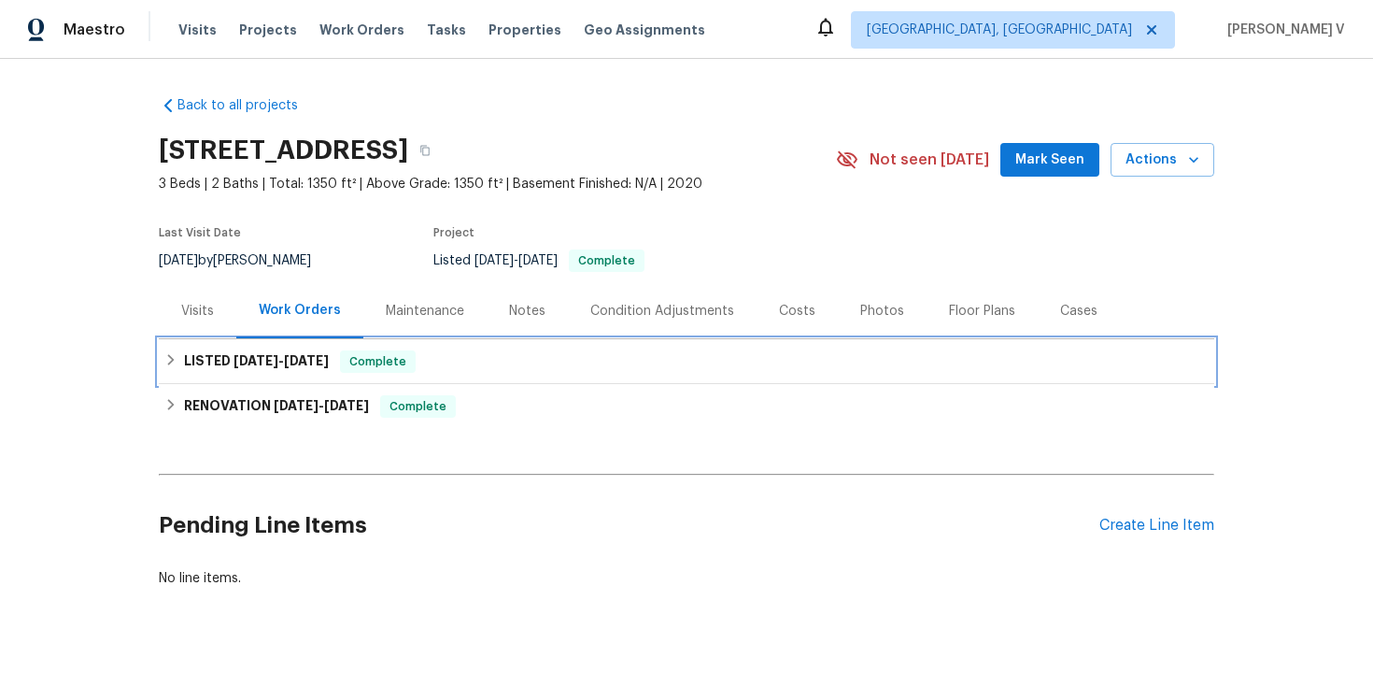
click at [414, 355] on span "Complete" at bounding box center [378, 361] width 72 height 19
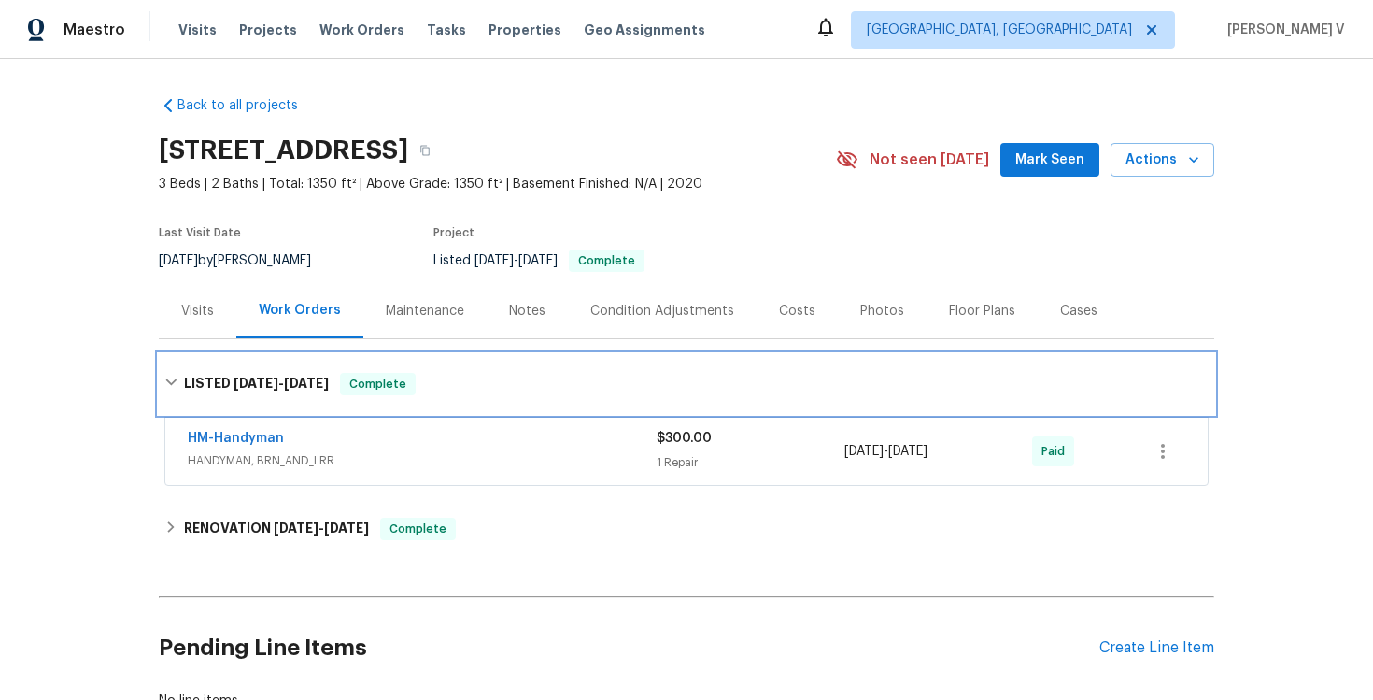
scroll to position [137, 0]
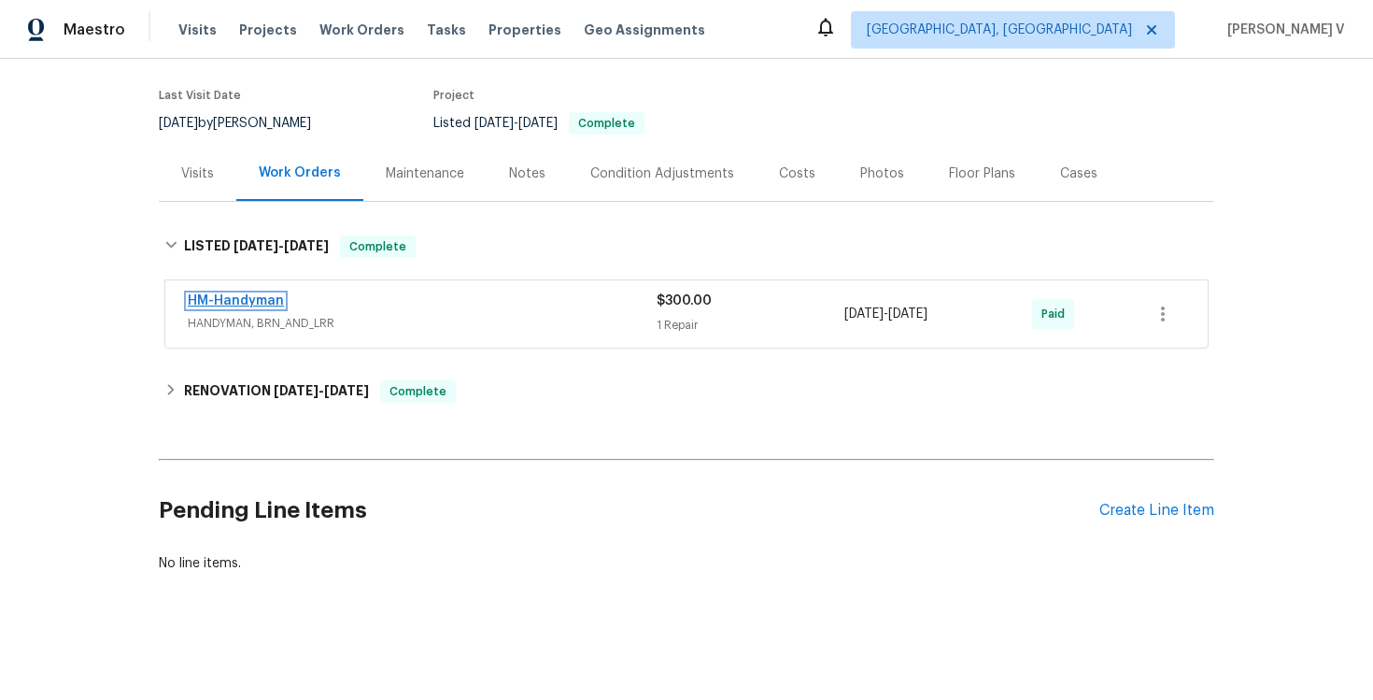
click at [239, 300] on link "HM-Handyman" at bounding box center [236, 300] width 96 height 13
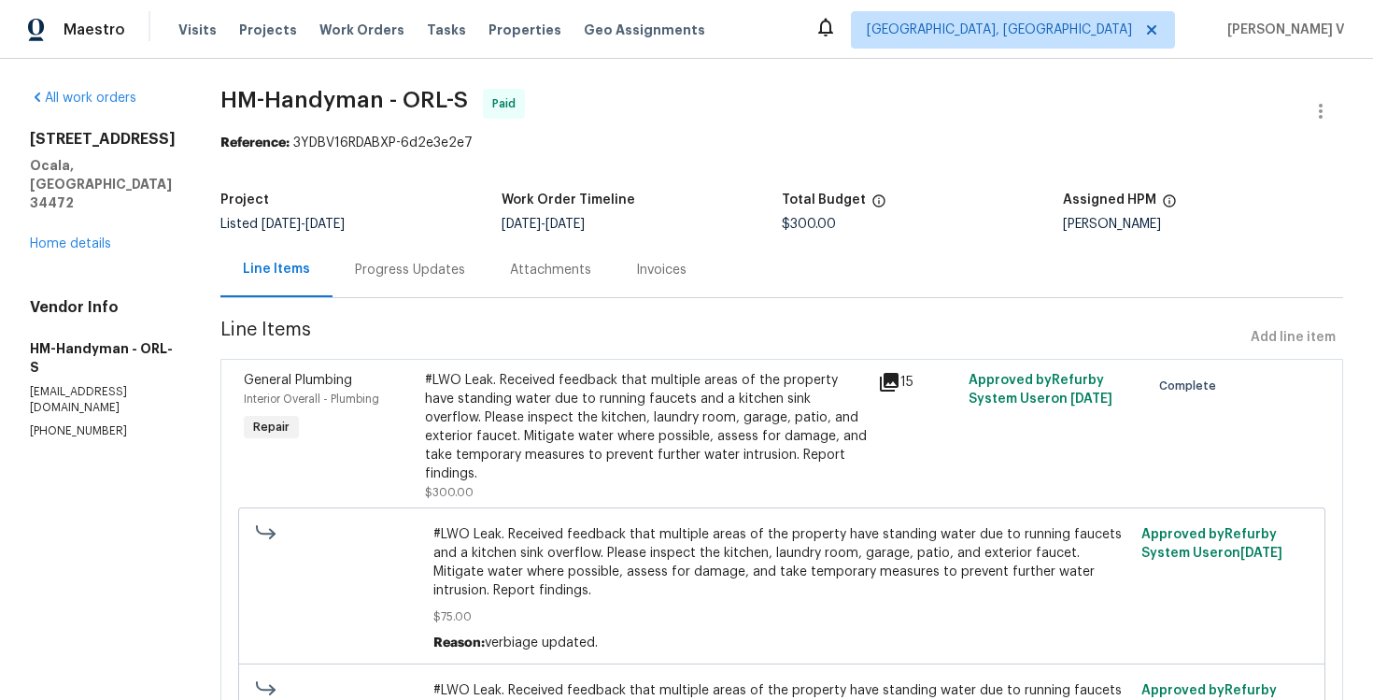
click at [435, 263] on div "Progress Updates" at bounding box center [410, 270] width 110 height 19
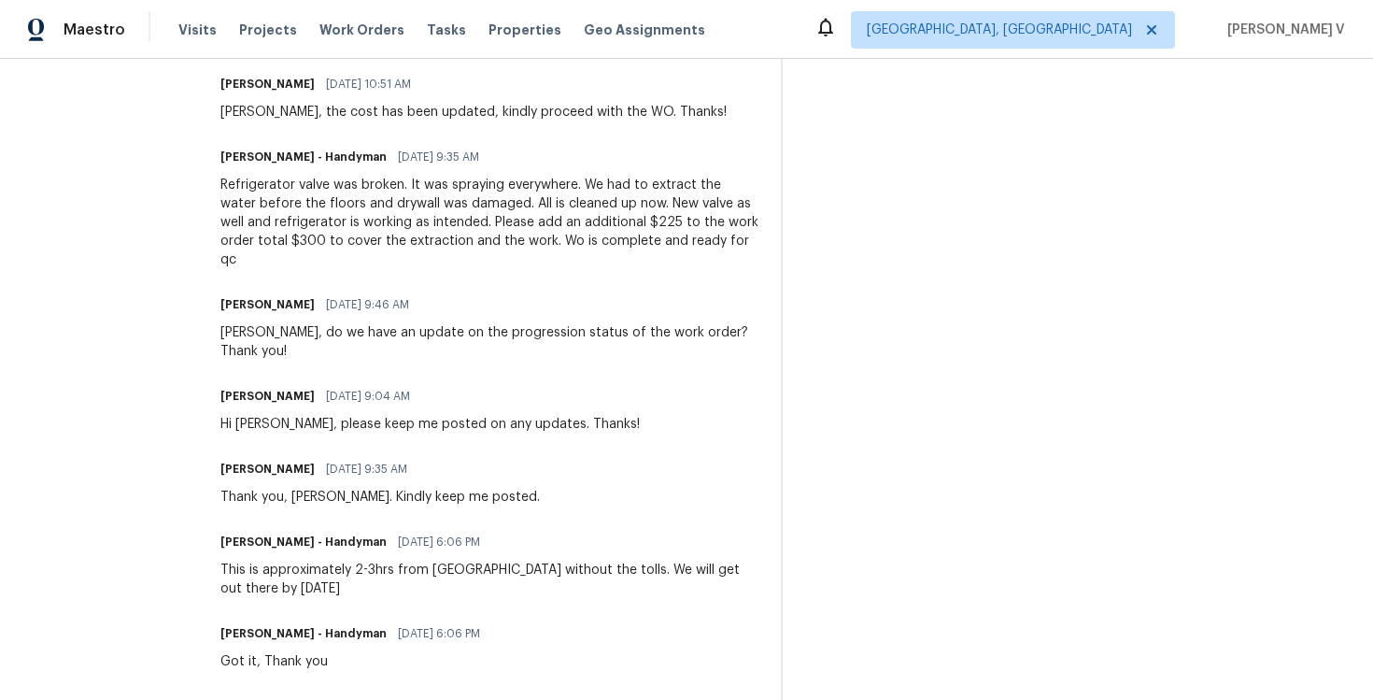
scroll to position [1112, 0]
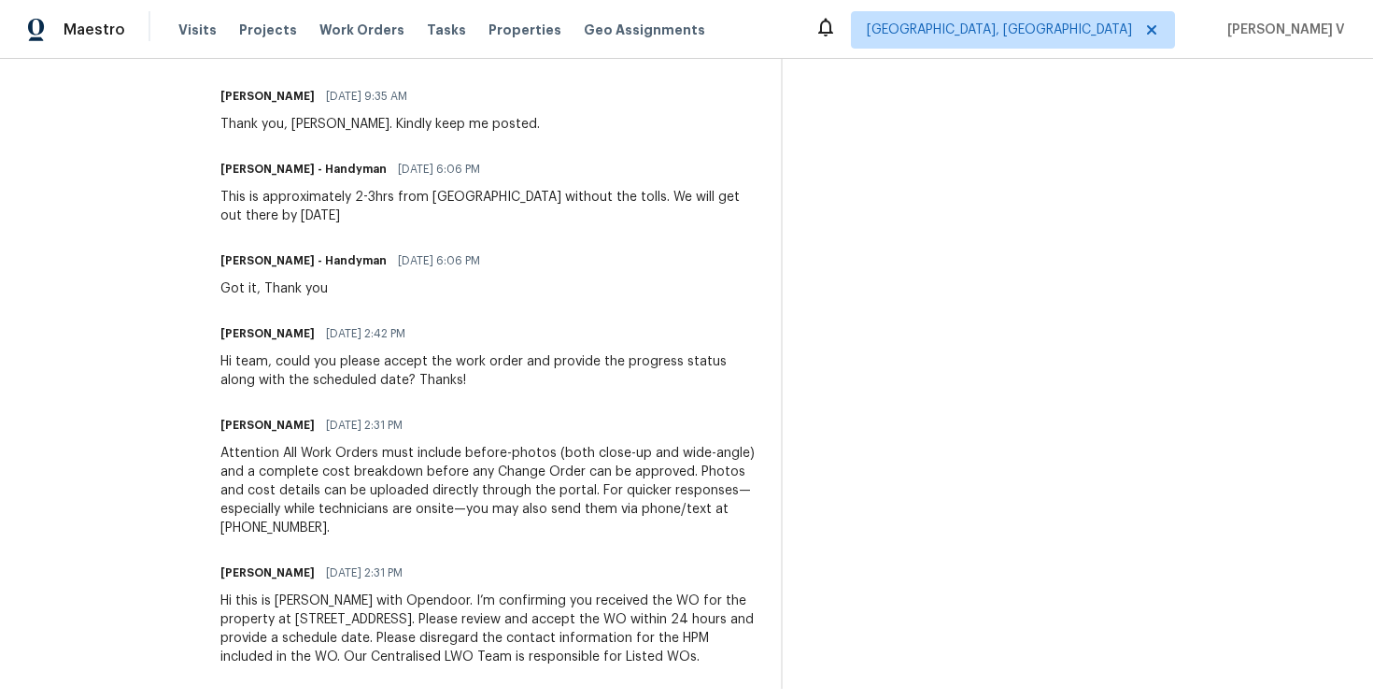
drag, startPoint x: 238, startPoint y: 461, endPoint x: 235, endPoint y: 774, distance: 313.9
click at [235, 699] on html "Maestro Visits Projects Work Orders Tasks Properties Geo Assignments Albuquerqu…" at bounding box center [686, 350] width 1373 height 700
copy div "Trade Partner Updates Arvind Raj M 09/22/2025 10:13 AM Hi team, thank you for c…"
click at [411, 476] on div "Attention All Work Orders must include before-photos (both close-up and wide-an…" at bounding box center [489, 490] width 538 height 93
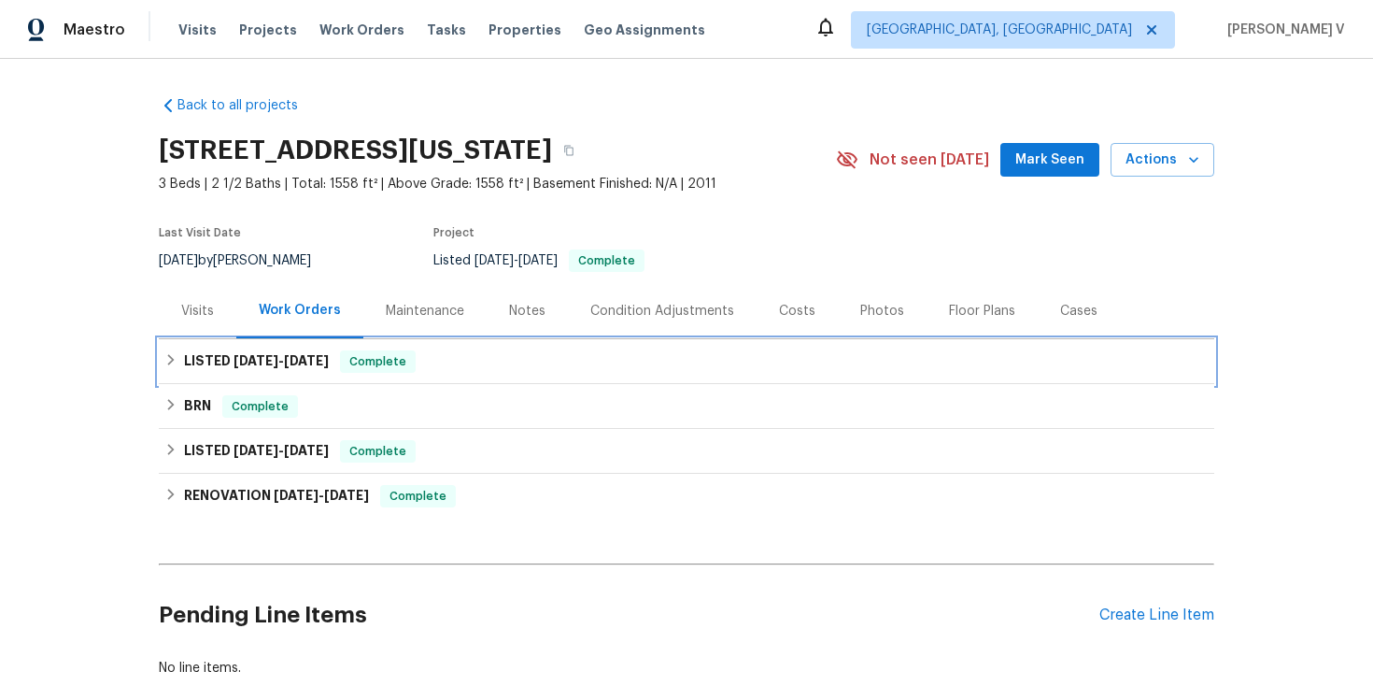
click at [329, 362] on span "[DATE]" at bounding box center [306, 360] width 45 height 13
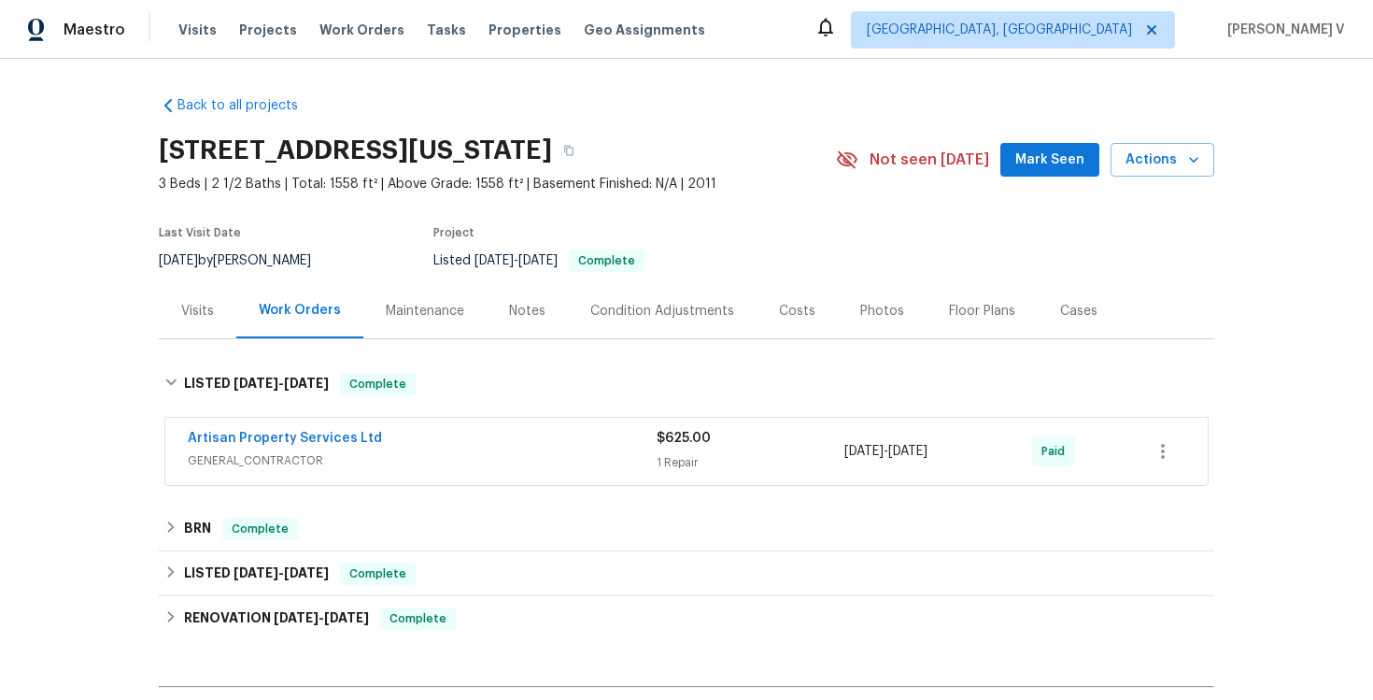
click at [294, 430] on span "Artisan Property Services Ltd" at bounding box center [285, 438] width 194 height 19
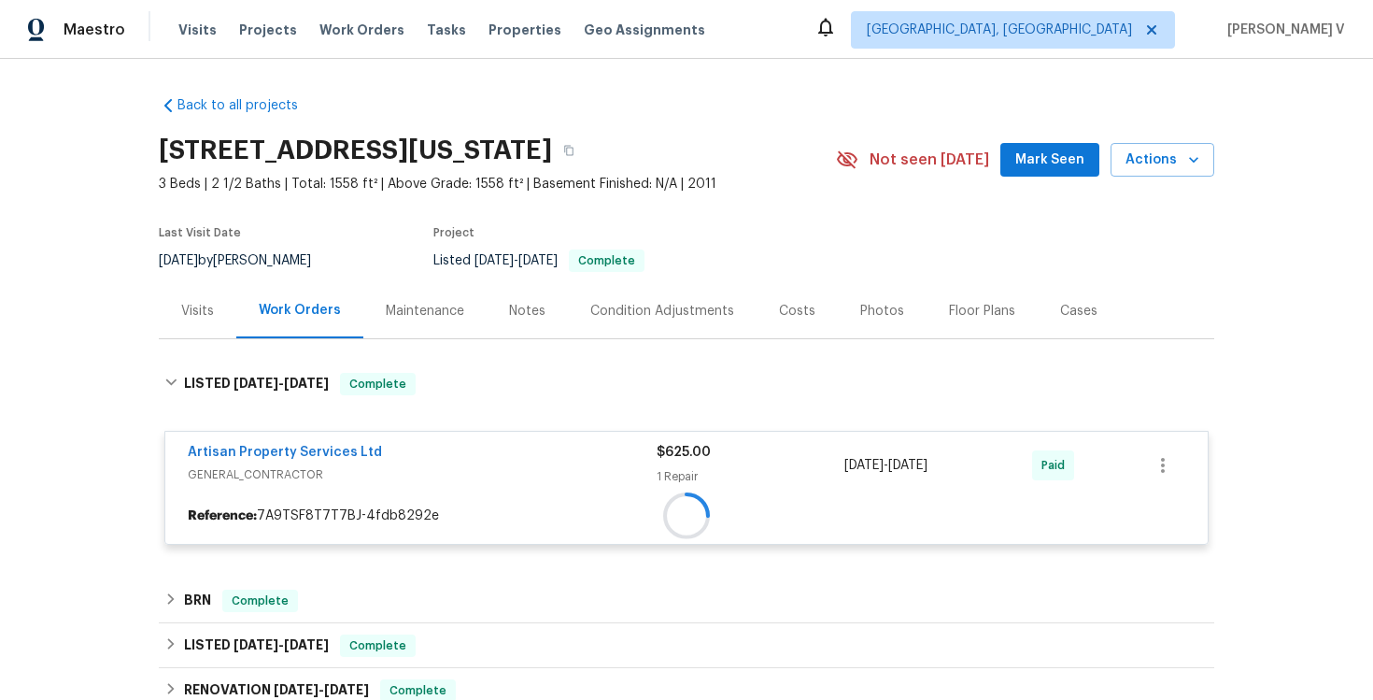
click at [295, 439] on div "Artisan Property Services Ltd GENERAL_CONTRACTOR $625.00 1 Repair [DATE] - [DAT…" at bounding box center [686, 465] width 1043 height 67
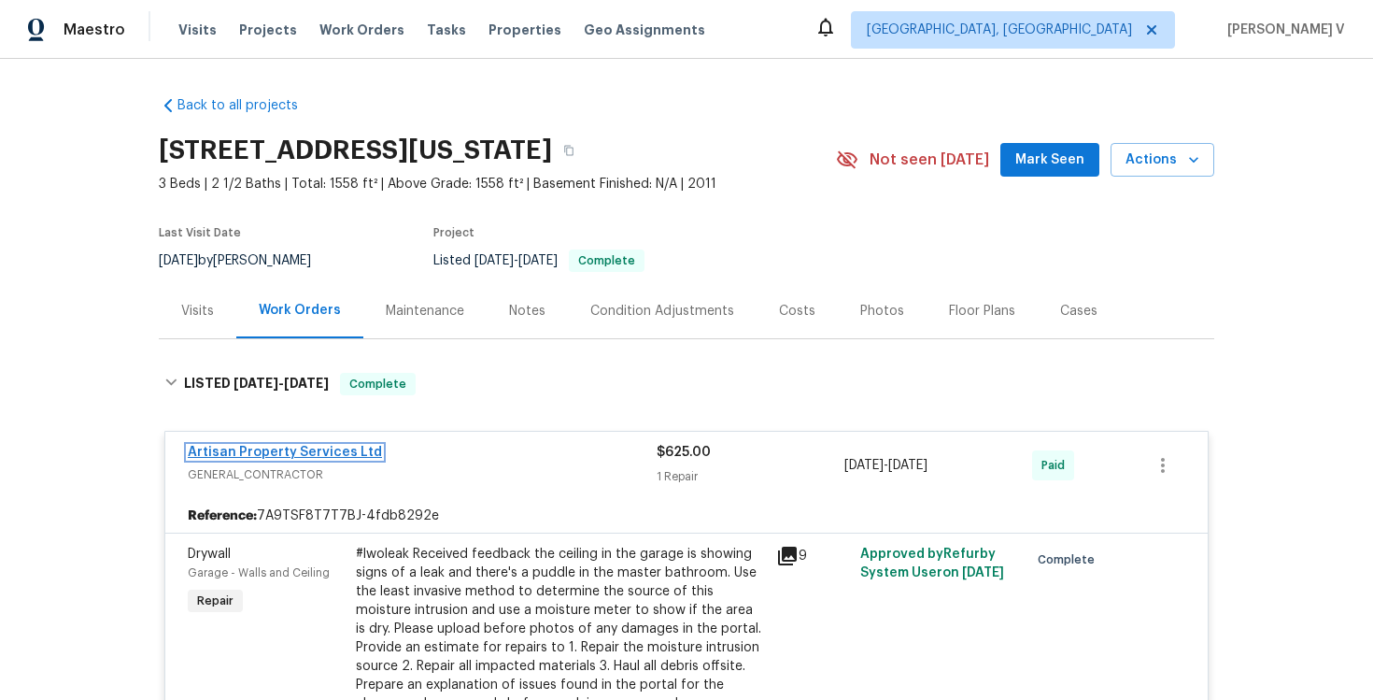
click at [287, 449] on link "Artisan Property Services Ltd" at bounding box center [285, 452] width 194 height 13
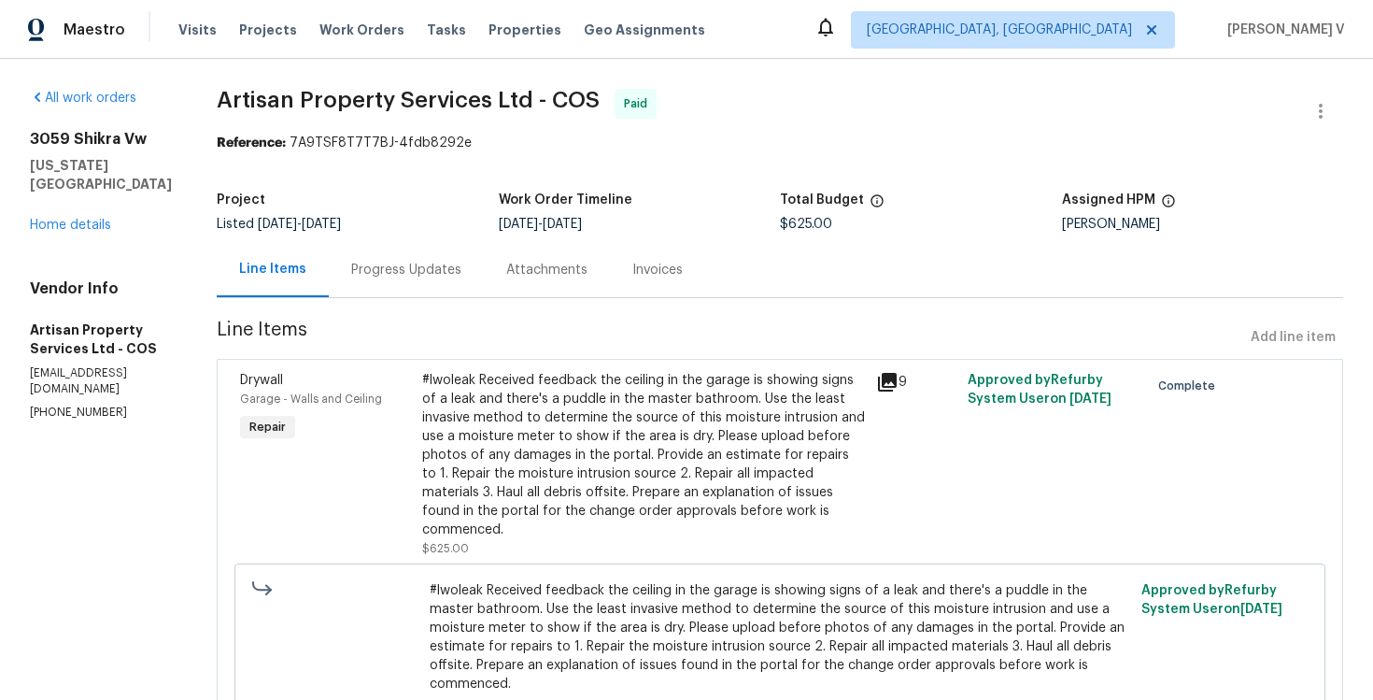
click at [405, 271] on div "Progress Updates" at bounding box center [406, 270] width 110 height 19
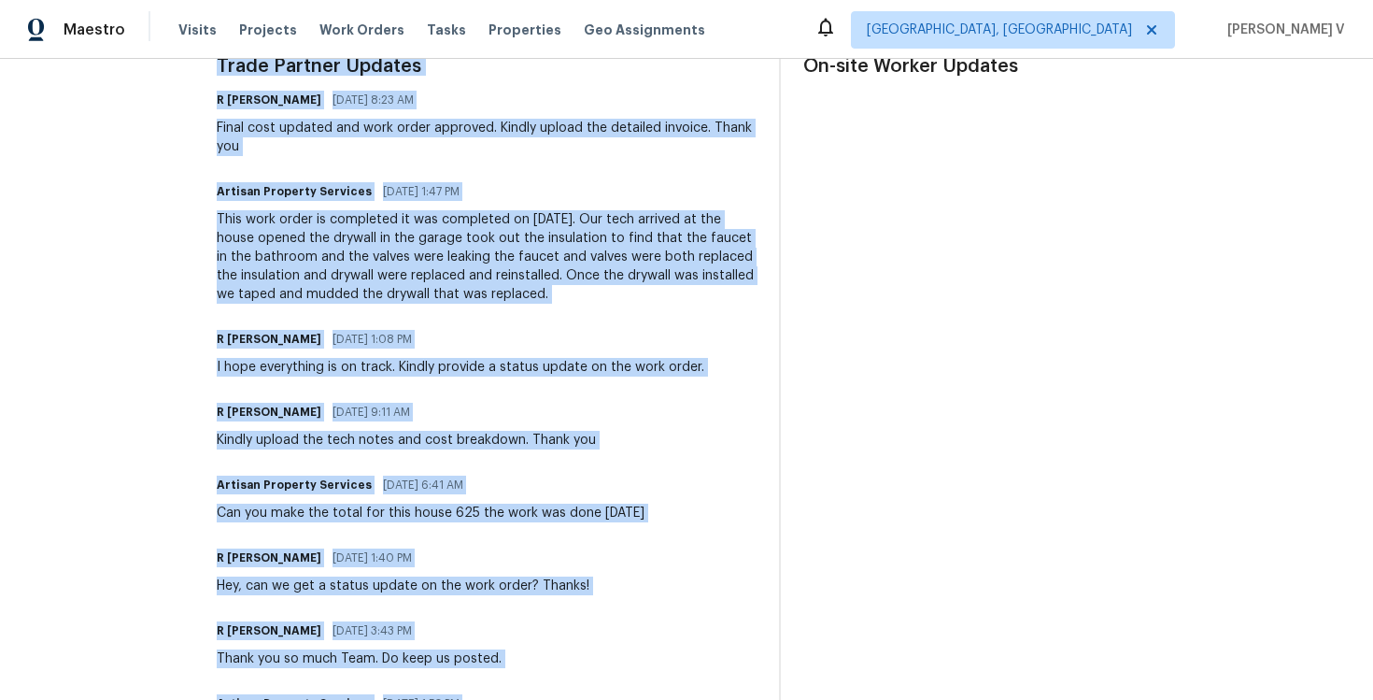
scroll to position [1057, 0]
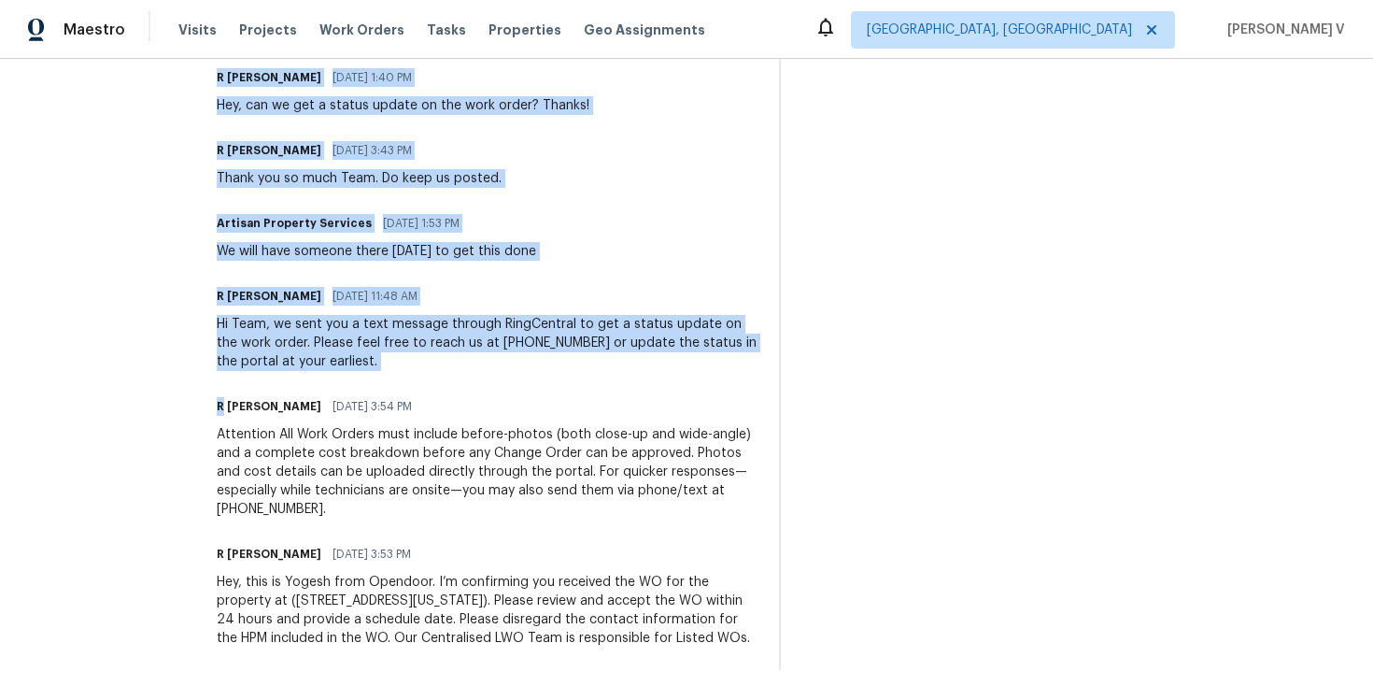
drag, startPoint x: 197, startPoint y: 70, endPoint x: 232, endPoint y: 774, distance: 705.2
click at [232, 699] on html "Maestro Visits Projects Work Orders Tasks Properties Geo Assignments Albuquerqu…" at bounding box center [686, 350] width 1373 height 700
copy div "Trade Partner Updates R Yogesh Kannan 09/26/2025 8:23 AM Final cost updated and…"
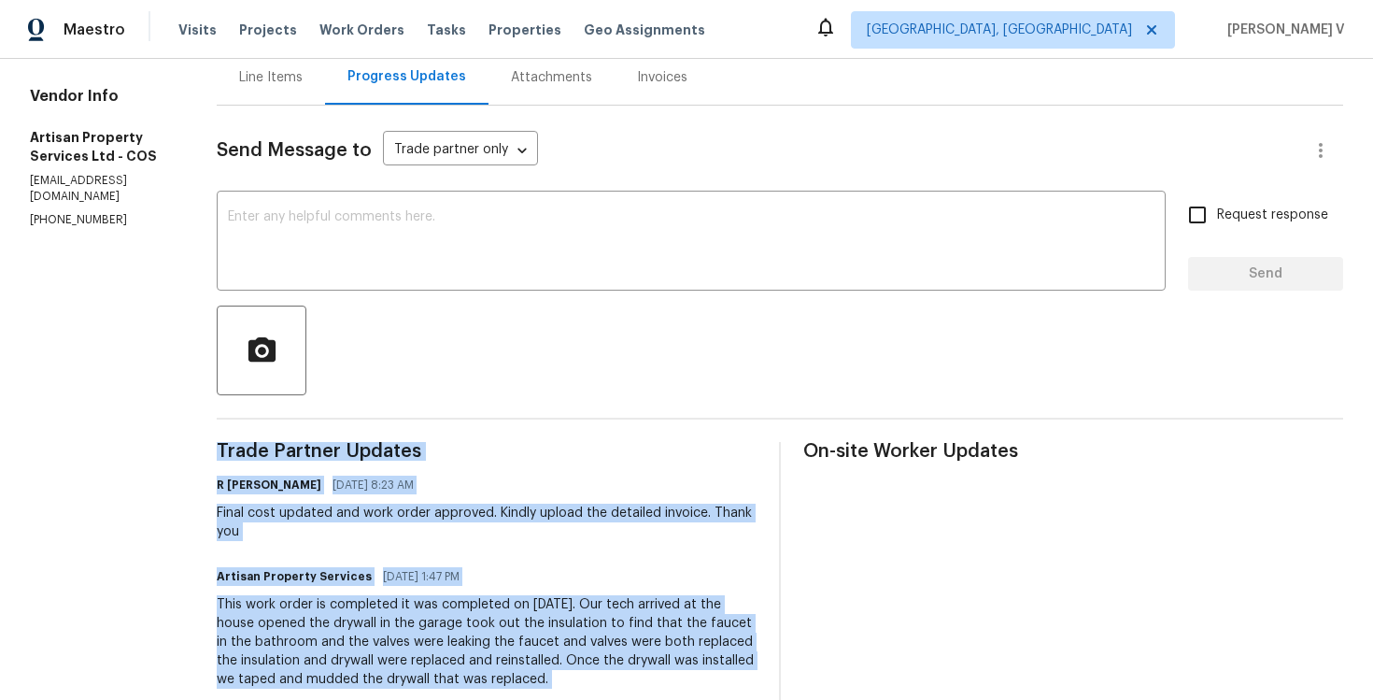
scroll to position [0, 0]
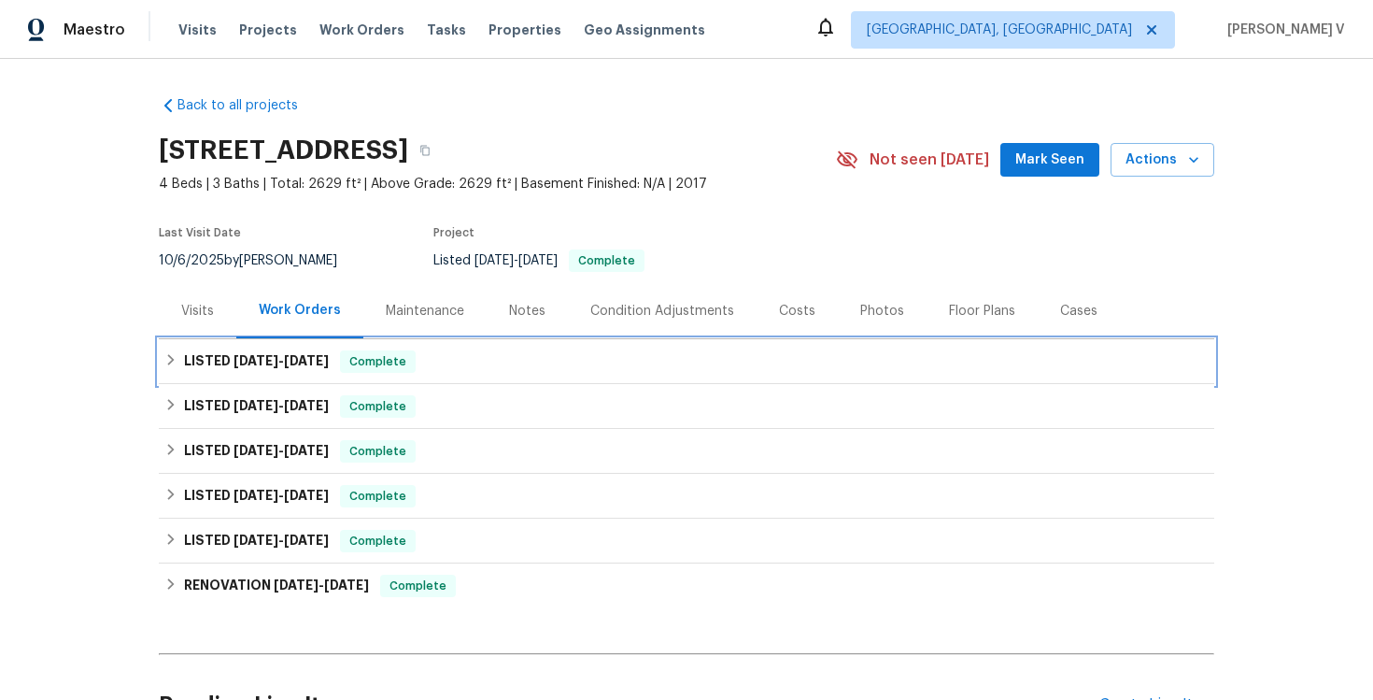
click at [362, 348] on div "LISTED [DATE] - [DATE] Complete" at bounding box center [687, 361] width 1056 height 45
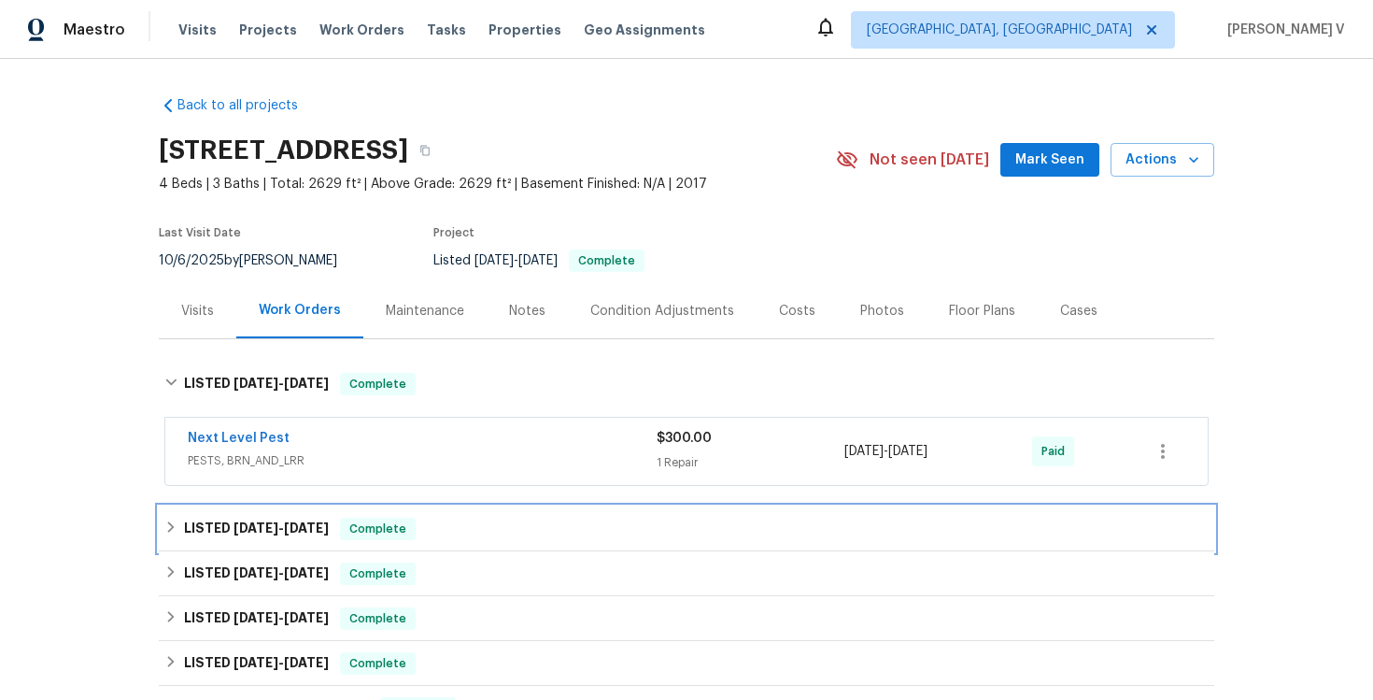
click at [412, 506] on div "LISTED [DATE] - [DATE] Complete" at bounding box center [687, 528] width 1056 height 45
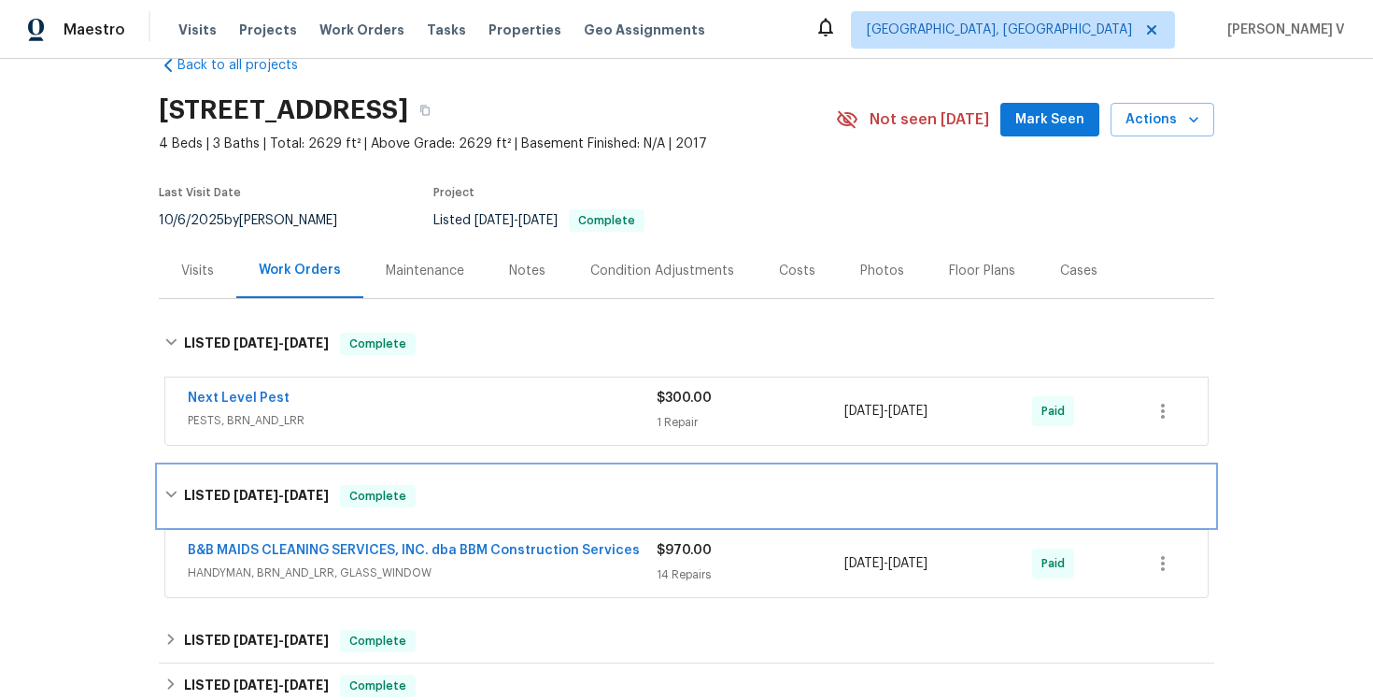
scroll to position [73, 0]
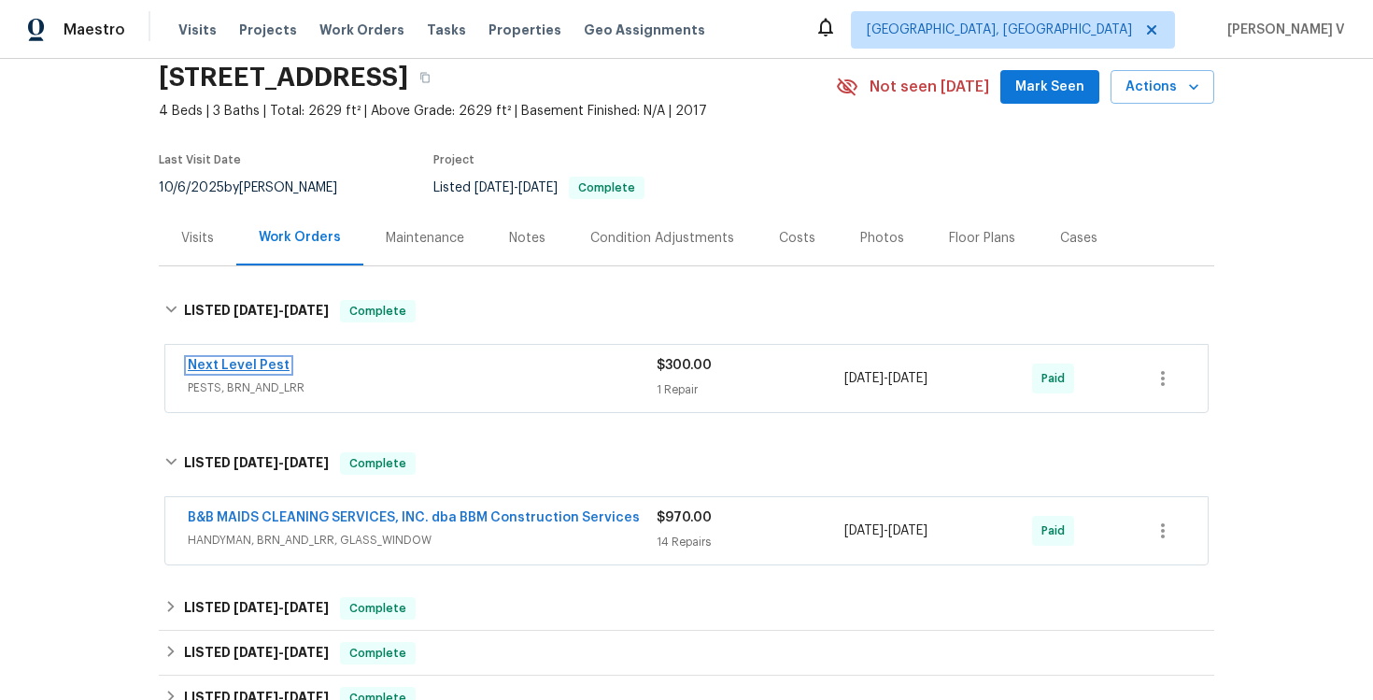
click at [232, 363] on link "Next Level Pest" at bounding box center [239, 365] width 102 height 13
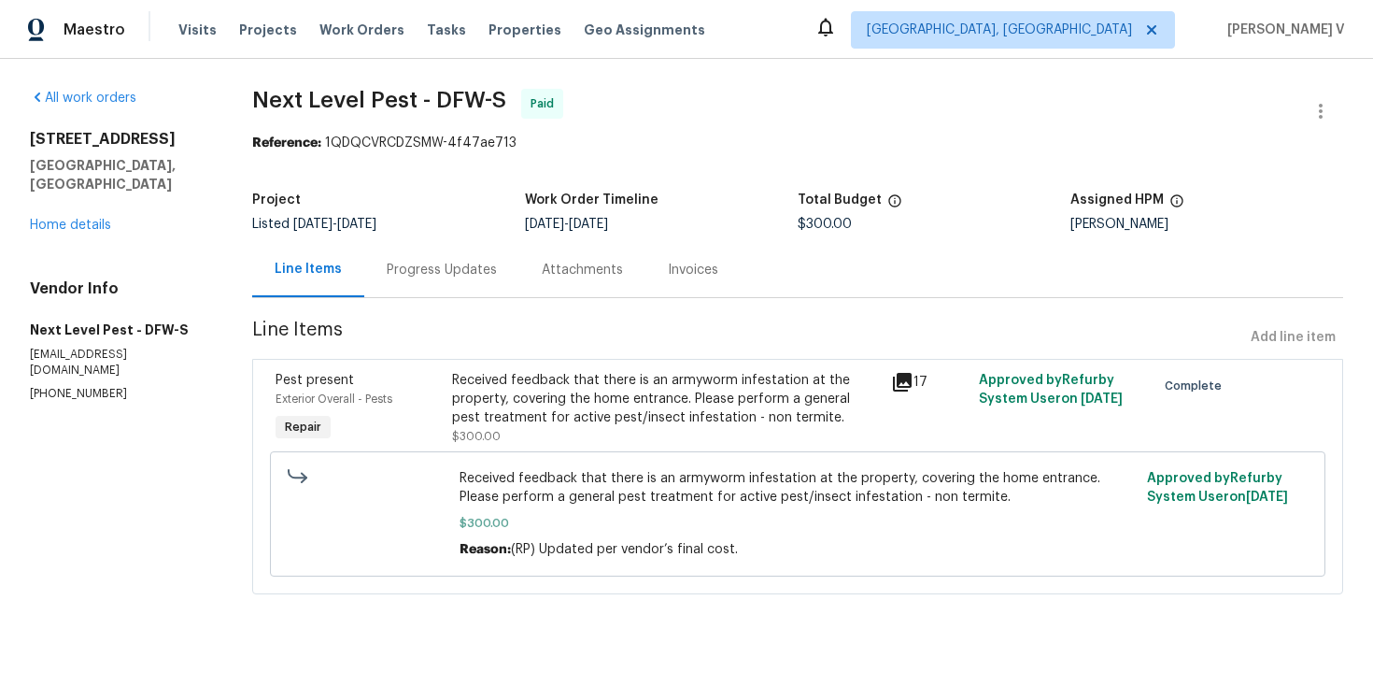
click at [489, 291] on div "Progress Updates" at bounding box center [441, 269] width 155 height 55
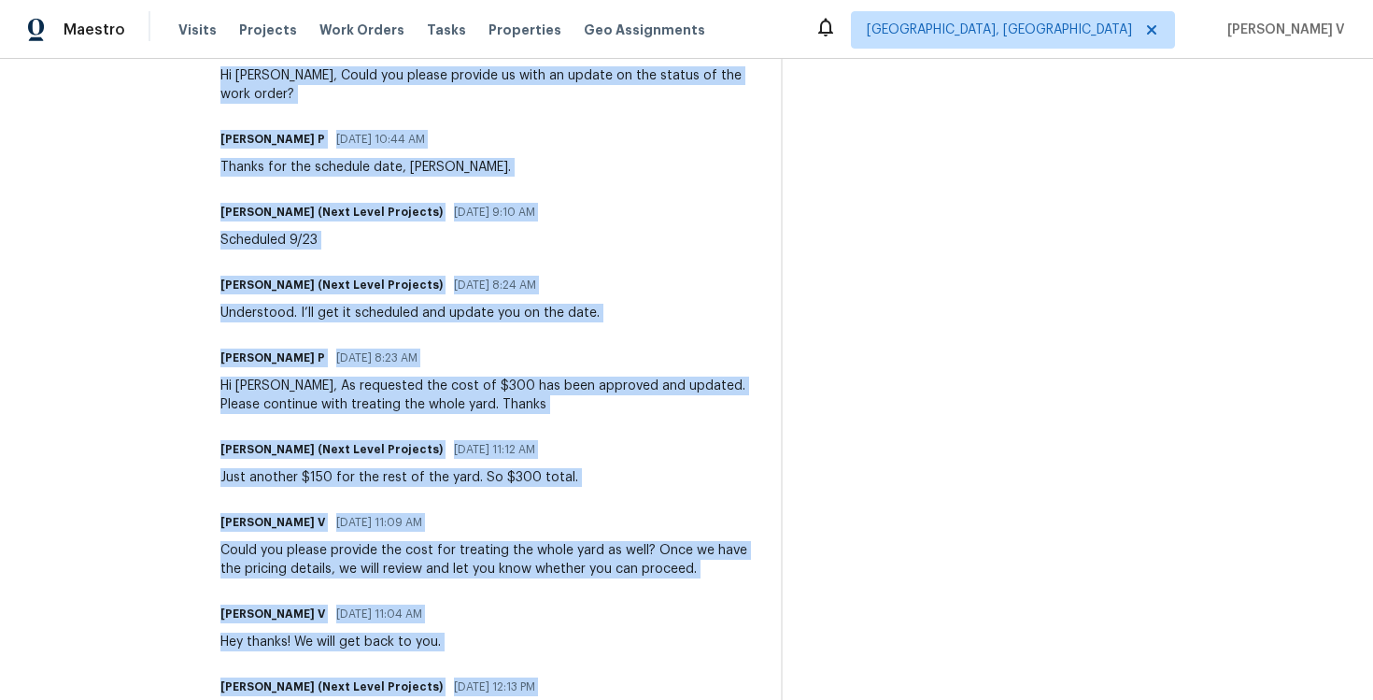
scroll to position [1349, 0]
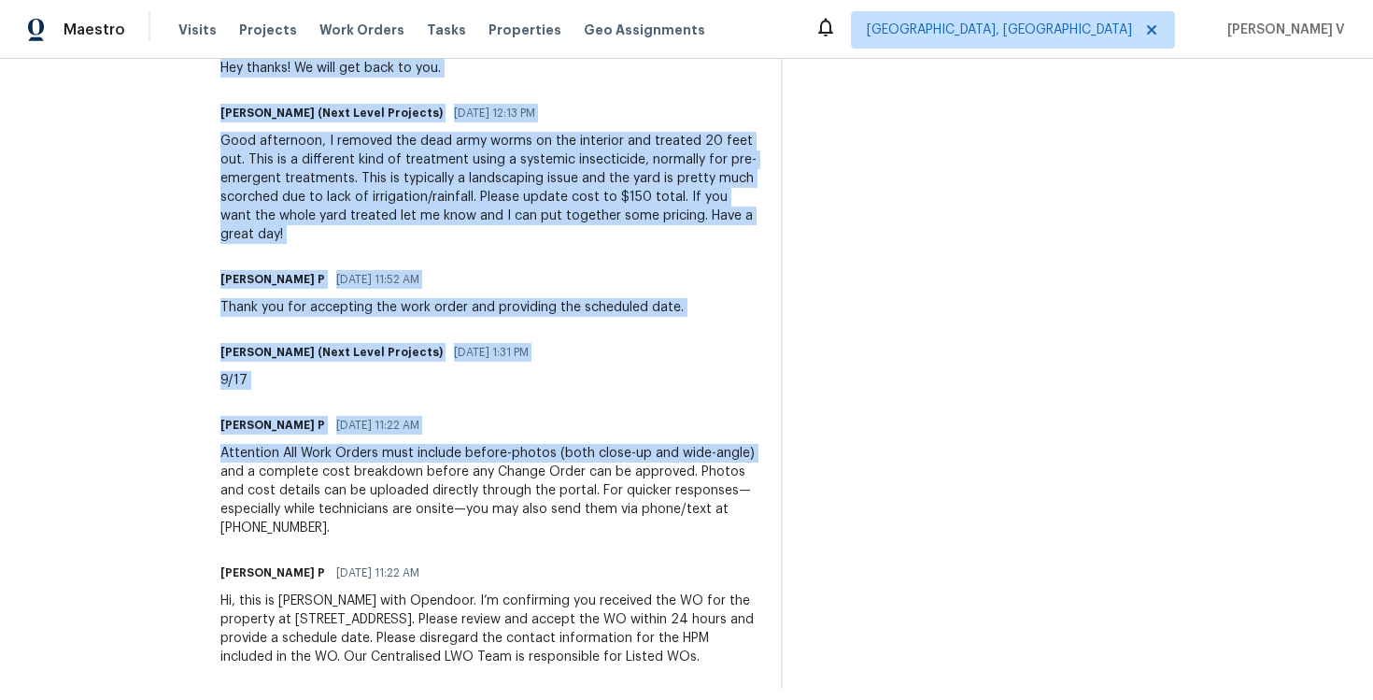
drag, startPoint x: 206, startPoint y: 287, endPoint x: 211, endPoint y: 774, distance: 487.7
click at [211, 699] on html "Maestro Visits Projects Work Orders Tasks Properties Geo Assignments [GEOGRAPHI…" at bounding box center [686, 350] width 1373 height 700
copy div "Lorem Ipsumdo Sitamet Consecte Adipi 49/74/1306 6:82 EL Sed doei tempo inc utla…"
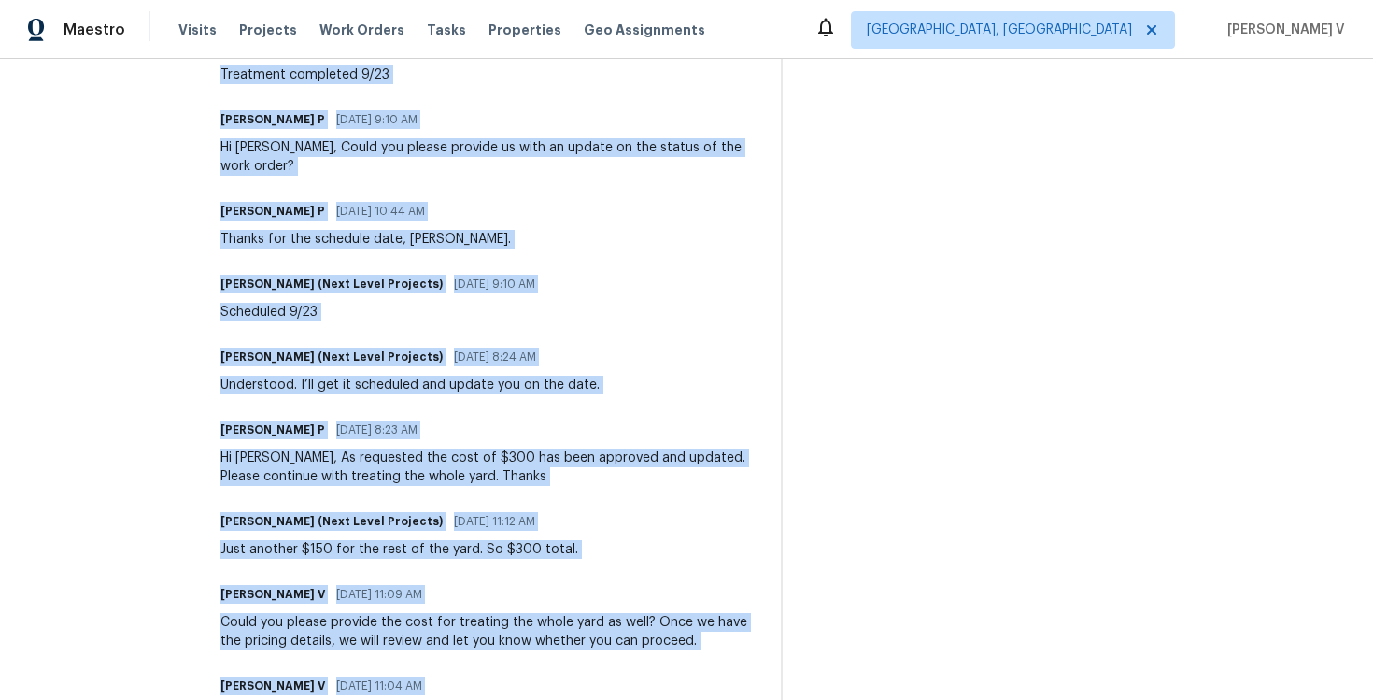
scroll to position [0, 0]
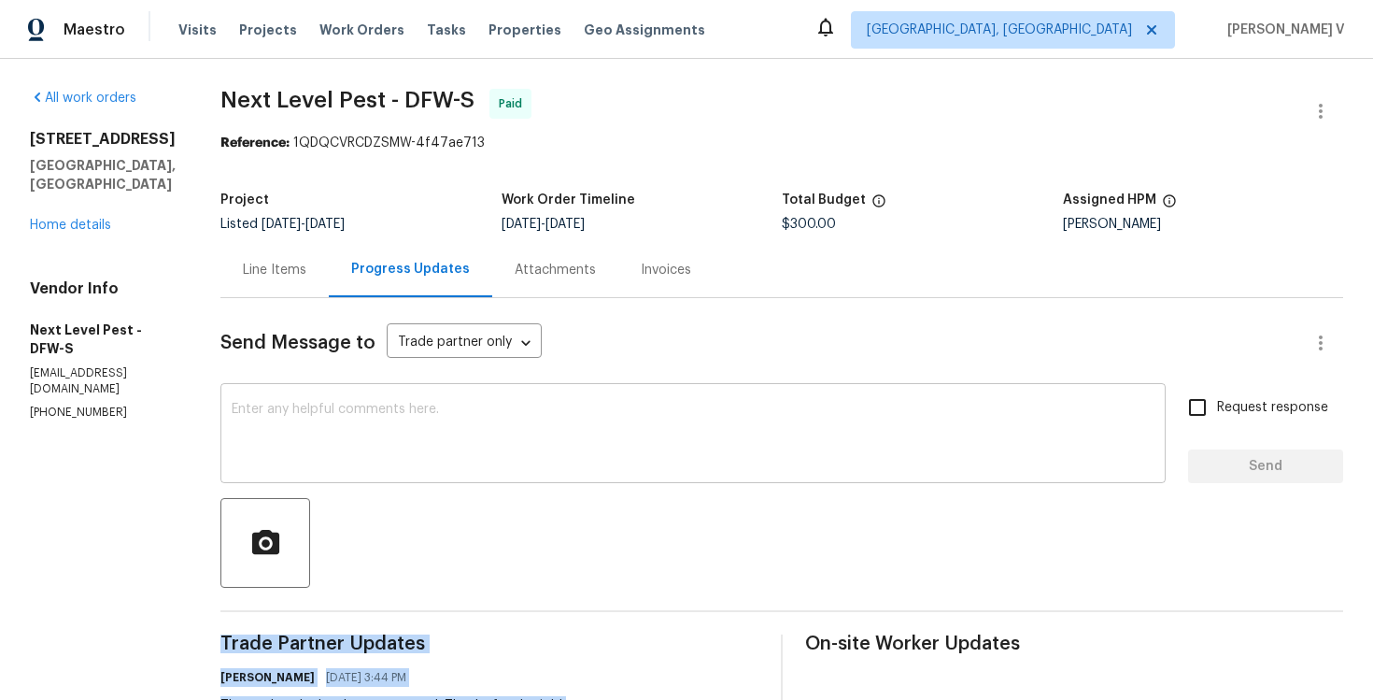
click at [428, 407] on textarea at bounding box center [693, 435] width 923 height 65
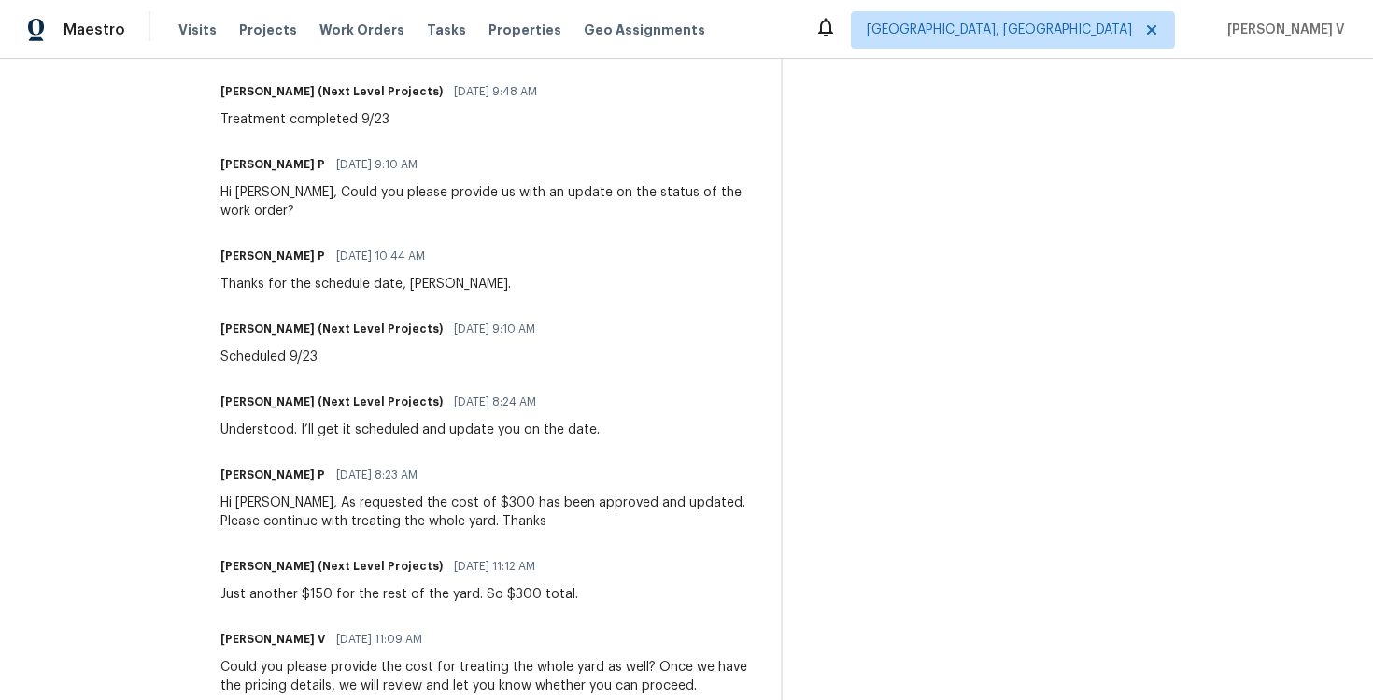
scroll to position [646, 0]
